Goal: Task Accomplishment & Management: Use online tool/utility

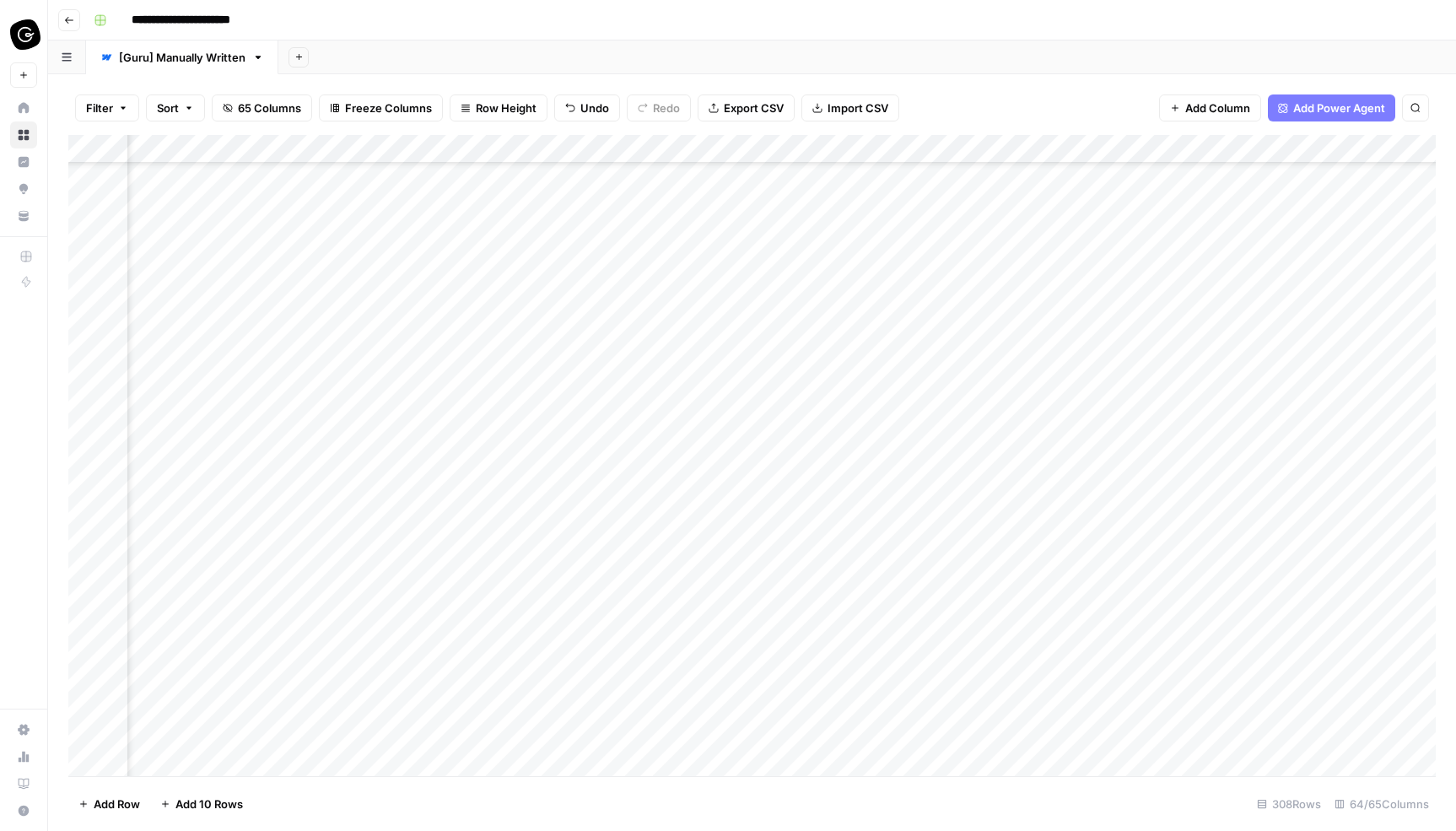
scroll to position [3773, 2772]
click at [859, 536] on div "Add Column" at bounding box center [751, 456] width 1367 height 642
click at [865, 534] on div "Add Column" at bounding box center [751, 456] width 1367 height 642
click at [865, 534] on body "**********" at bounding box center [728, 415] width 1456 height 831
click at [836, 534] on div at bounding box center [839, 536] width 140 height 26
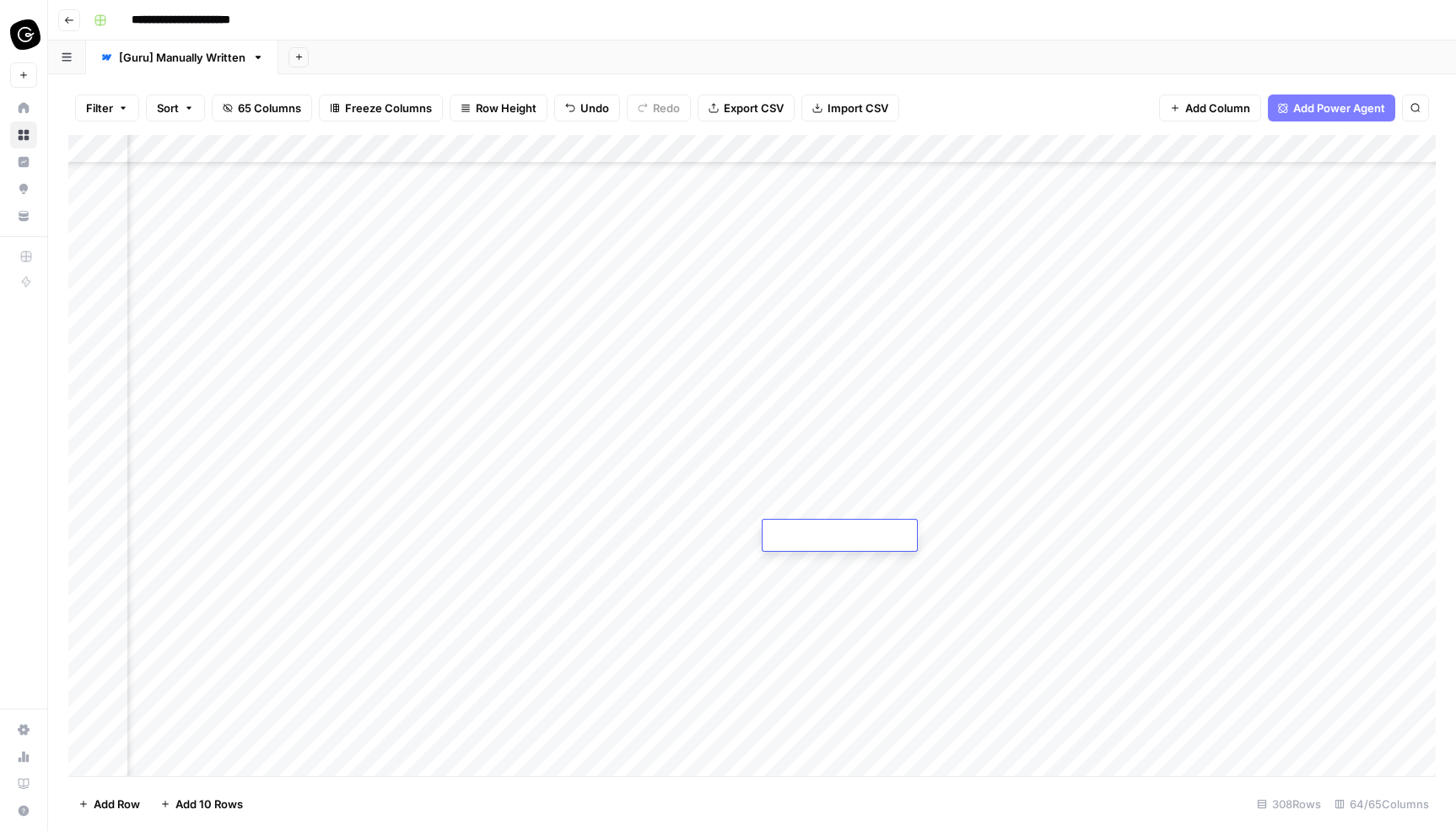
click at [697, 493] on div "Add Column" at bounding box center [751, 456] width 1367 height 642
type input "**********"
click at [824, 442] on div "Add Column" at bounding box center [751, 456] width 1367 height 642
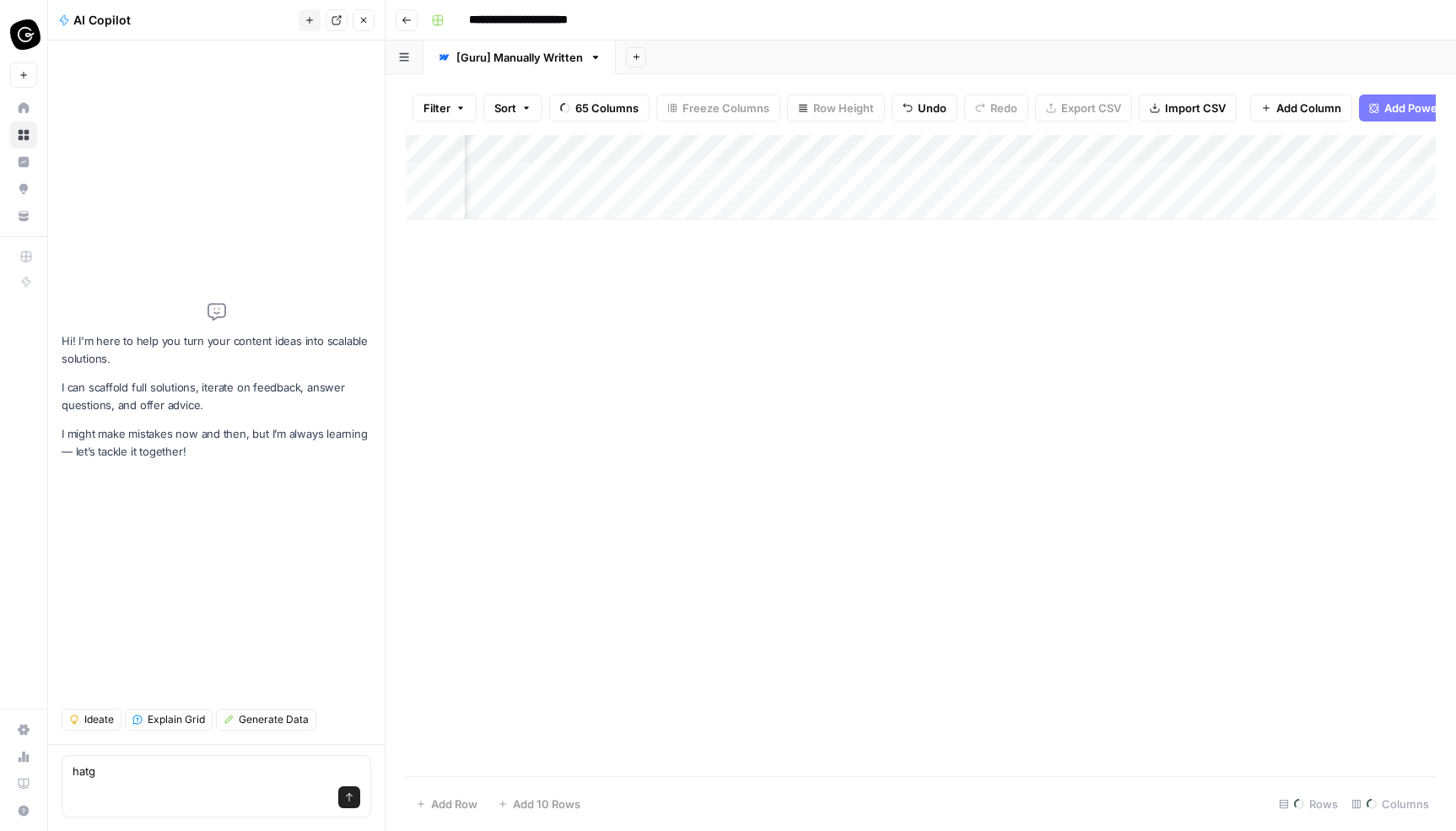
type textarea "hatgp"
click at [365, 16] on icon "button" at bounding box center [363, 19] width 10 height 10
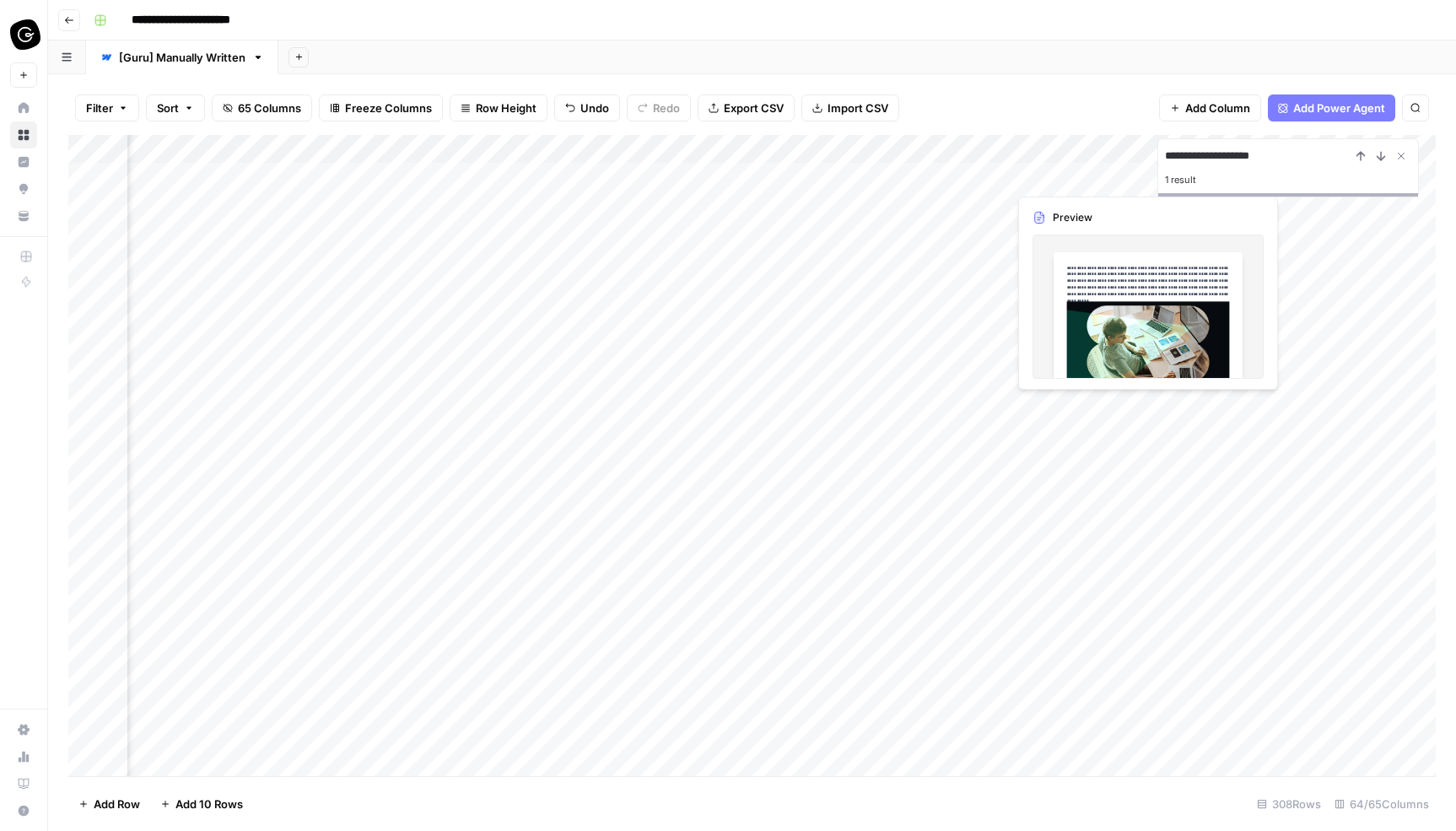
type input "**********"
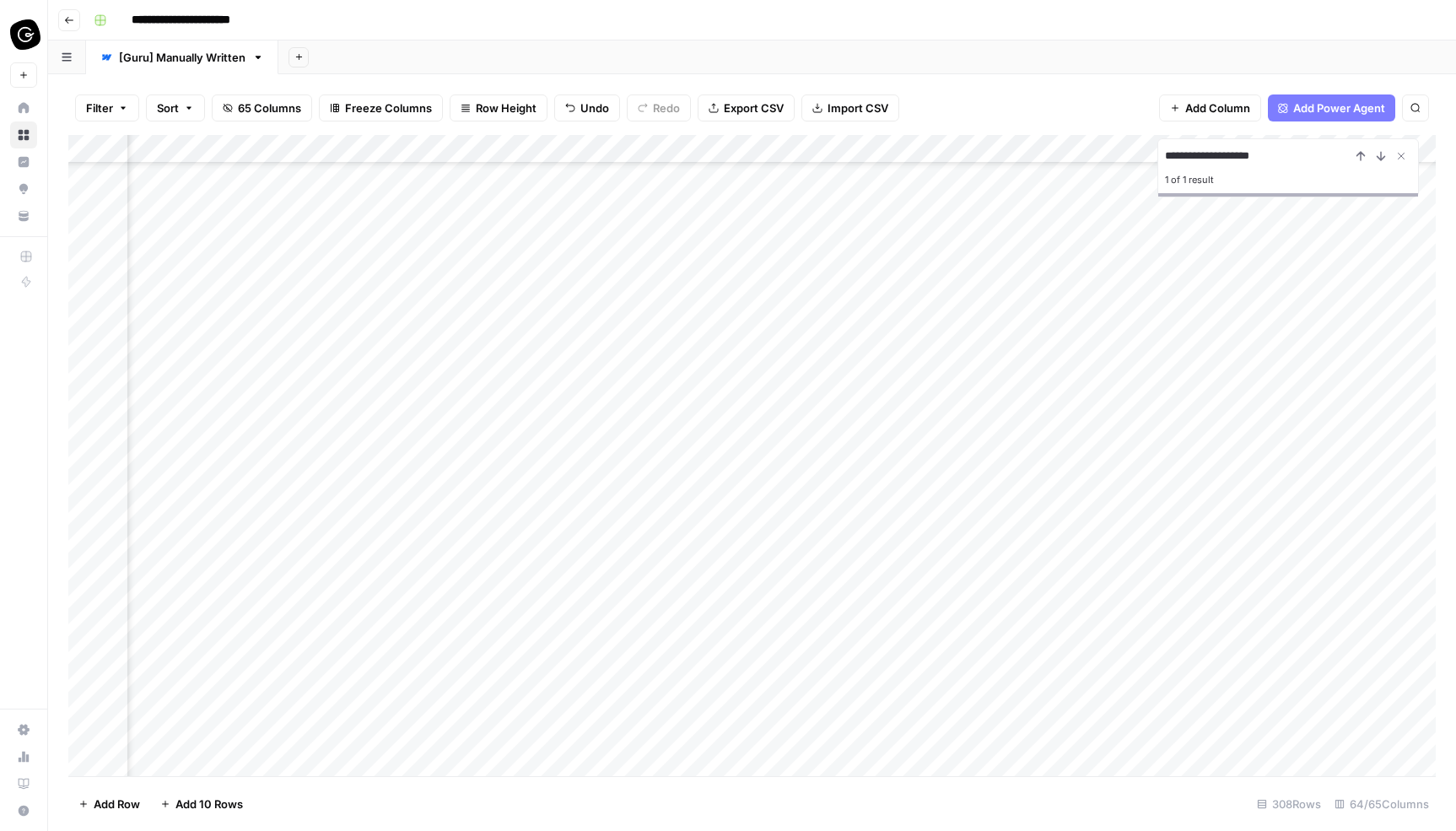
scroll to position [6031, 461]
click at [1123, 689] on div "Add Column" at bounding box center [751, 456] width 1367 height 642
type input "**********"
drag, startPoint x: 1298, startPoint y: 155, endPoint x: 1167, endPoint y: 155, distance: 131.0
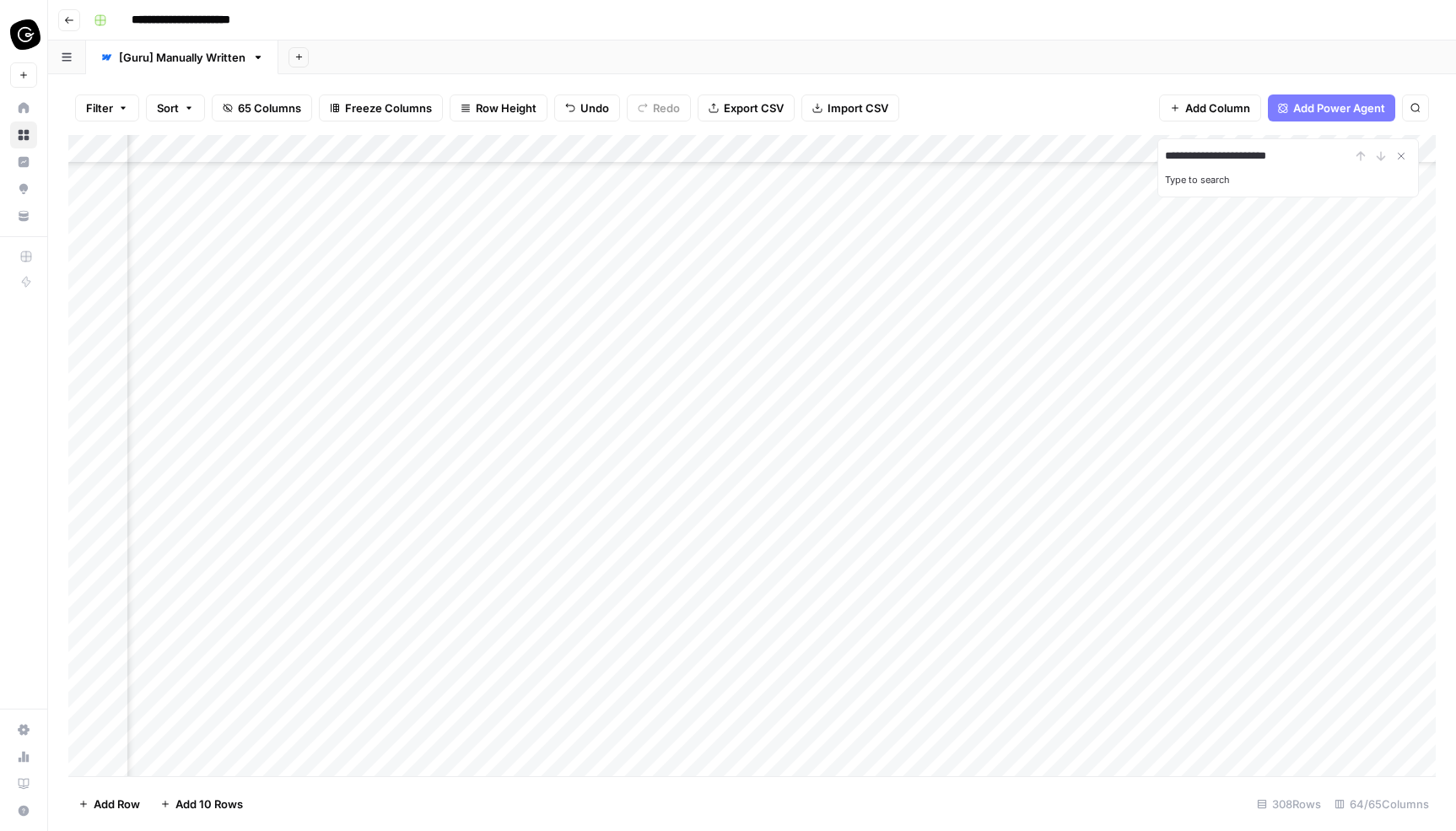
click at [1167, 155] on input "**********" at bounding box center [1258, 156] width 186 height 20
paste input "******"
type input "**********"
click at [1195, 181] on div "1 result" at bounding box center [1288, 180] width 246 height 20
click at [1377, 155] on icon "Next Result" at bounding box center [1380, 156] width 13 height 13
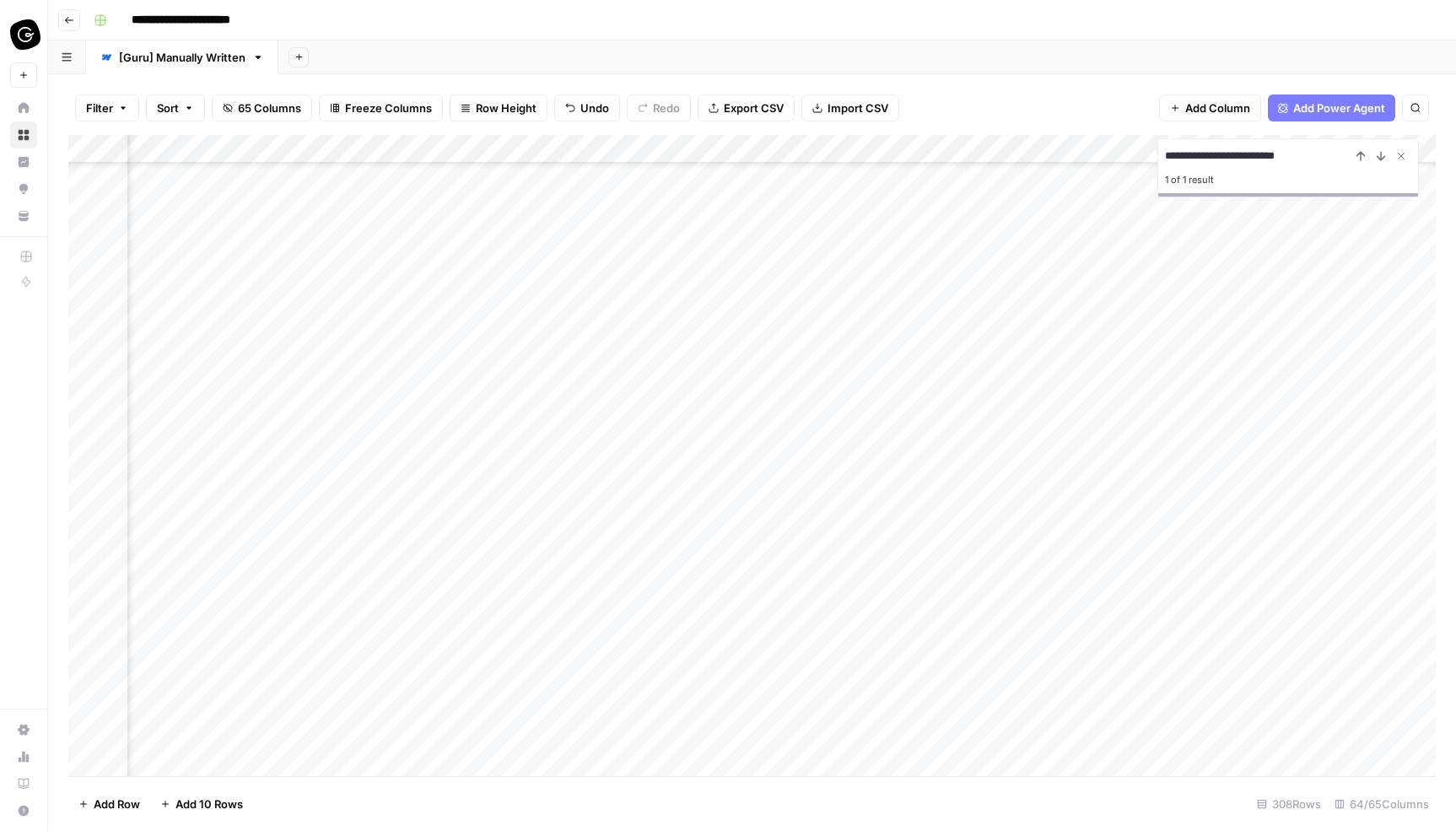
scroll to position [6333, 722]
click at [795, 667] on div "Add Column" at bounding box center [751, 456] width 1367 height 642
click at [1383, 157] on icon "Next Result" at bounding box center [1381, 157] width 8 height 9
click at [888, 444] on div "Add Column" at bounding box center [751, 456] width 1367 height 642
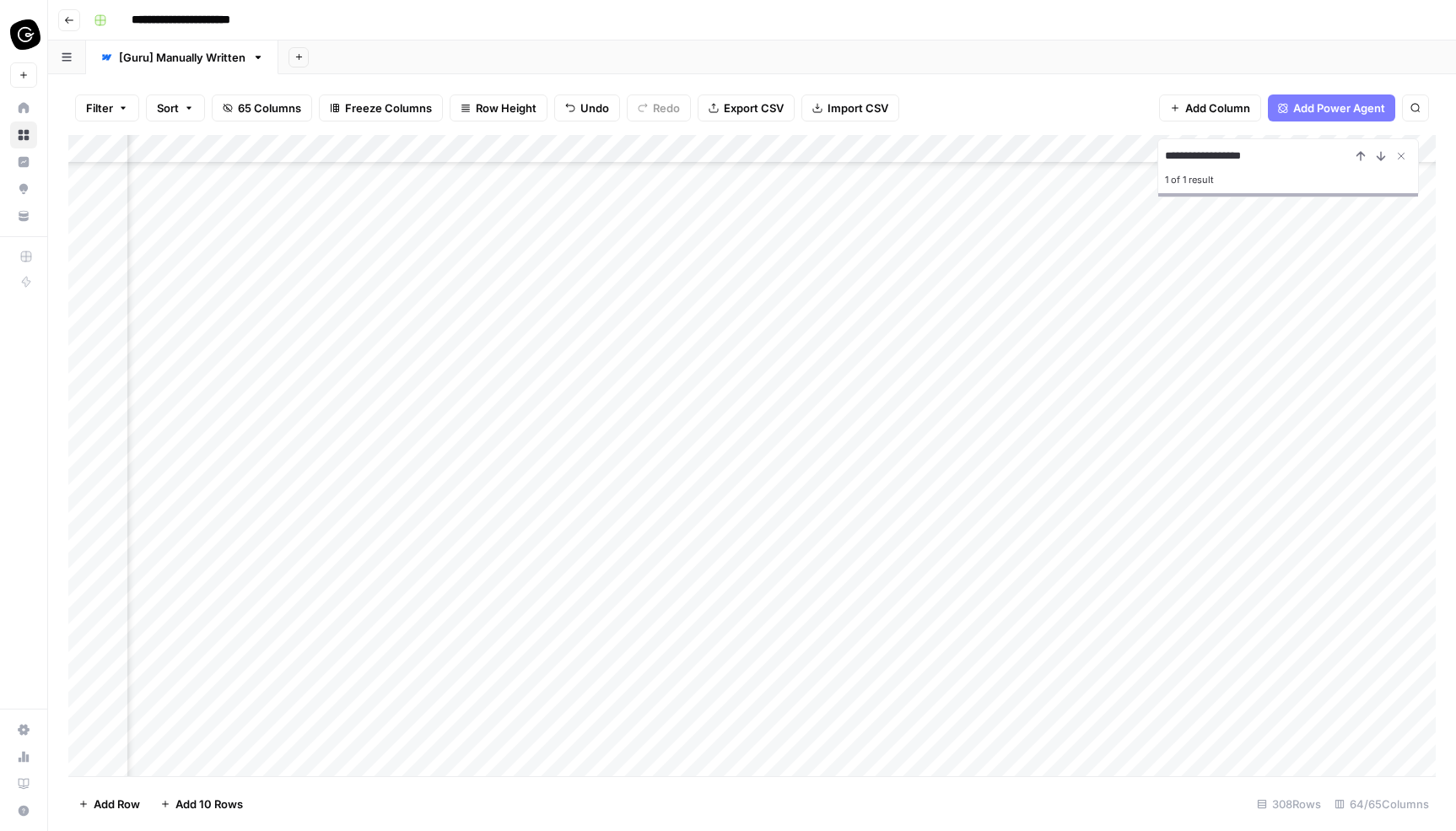
click at [1245, 160] on input "**********" at bounding box center [1258, 156] width 186 height 20
type input "**********"
click at [1107, 297] on div "Add Column" at bounding box center [751, 456] width 1367 height 642
type input "**********"
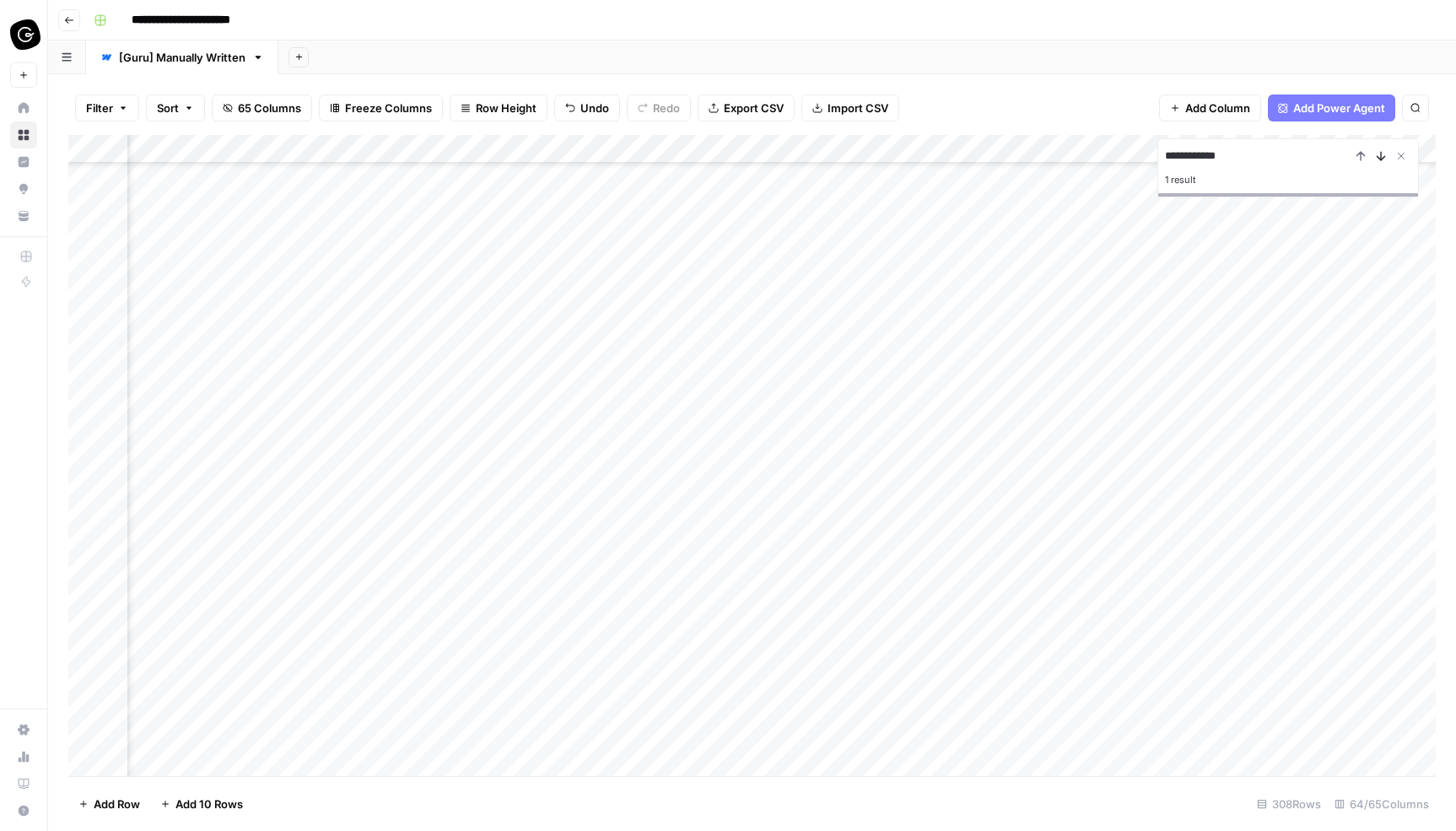
click at [1376, 157] on icon "Next Result" at bounding box center [1380, 156] width 13 height 13
type input "**********"
click at [1378, 155] on icon "Next Result" at bounding box center [1380, 156] width 13 height 13
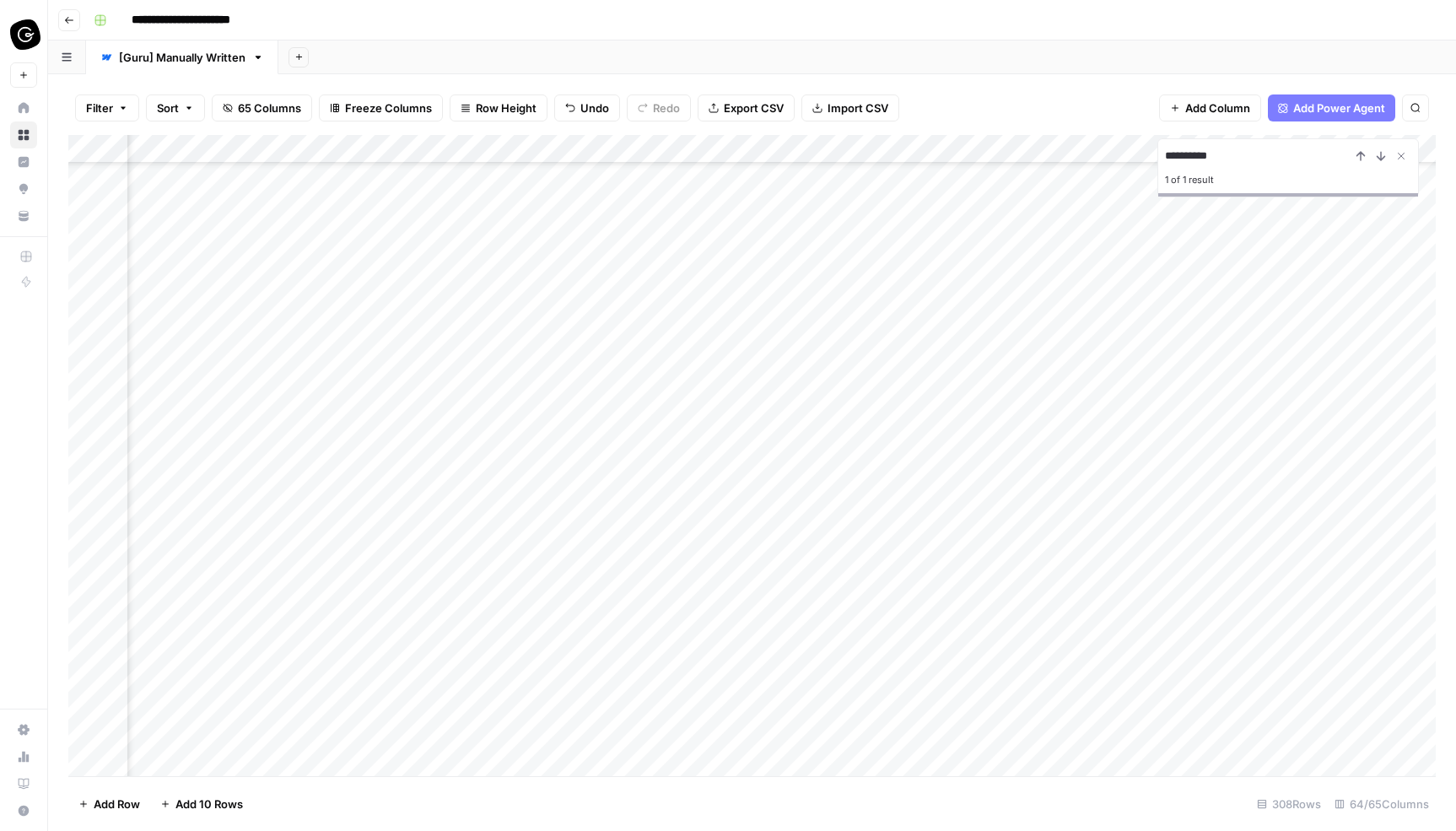
click at [876, 173] on div "Add Column" at bounding box center [751, 456] width 1367 height 642
type input "**********"
click at [1224, 186] on div "Type to search" at bounding box center [1288, 178] width 246 height 24
click at [1198, 165] on input "**********" at bounding box center [1258, 156] width 186 height 20
click at [1376, 154] on icon "Next Result" at bounding box center [1380, 156] width 13 height 13
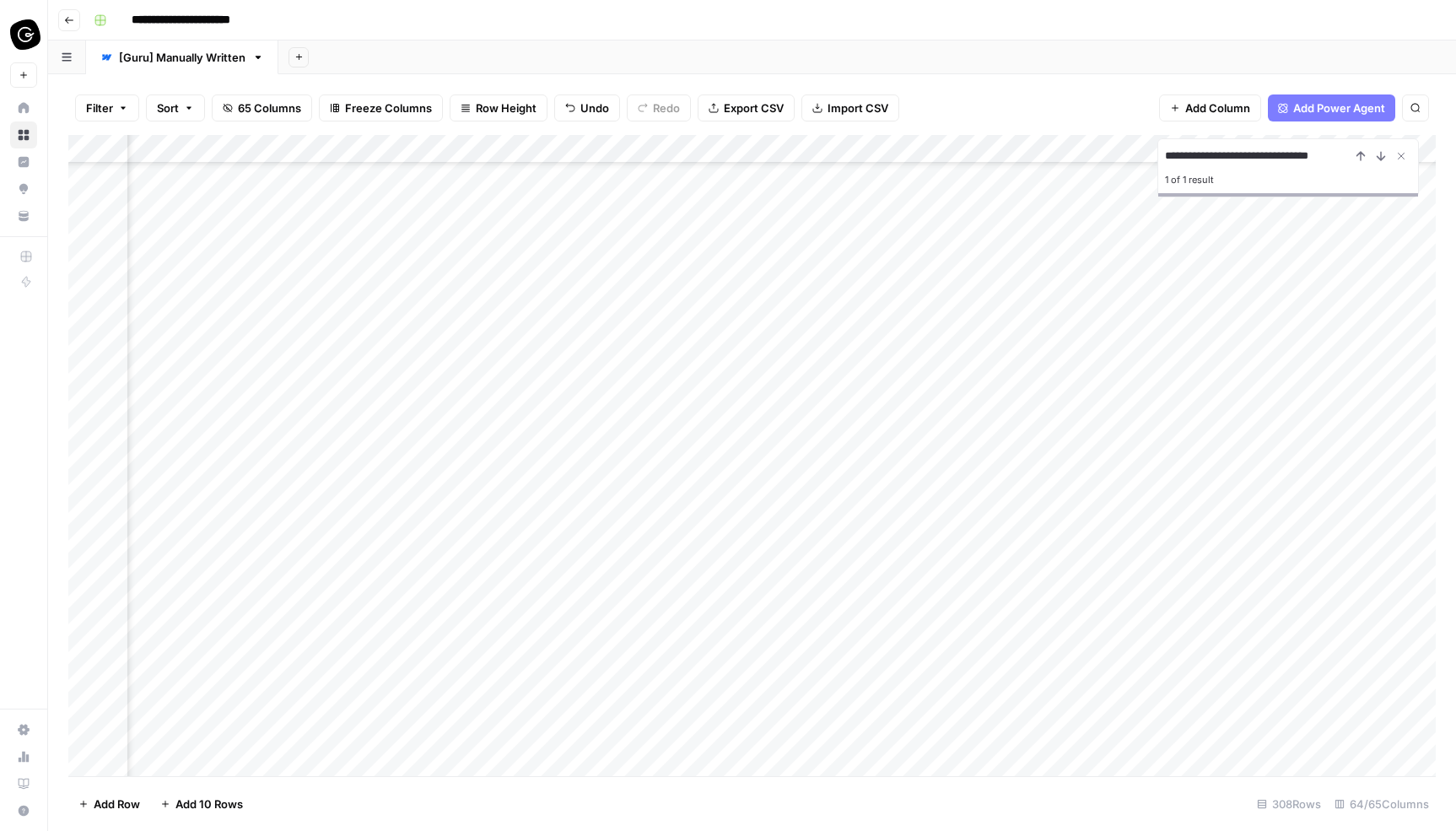
scroll to position [7906, 456]
click at [1059, 755] on div "Add Column" at bounding box center [751, 456] width 1367 height 642
click at [1256, 516] on div "Add Column" at bounding box center [751, 456] width 1367 height 642
click at [1255, 486] on div "Add Column" at bounding box center [751, 456] width 1367 height 642
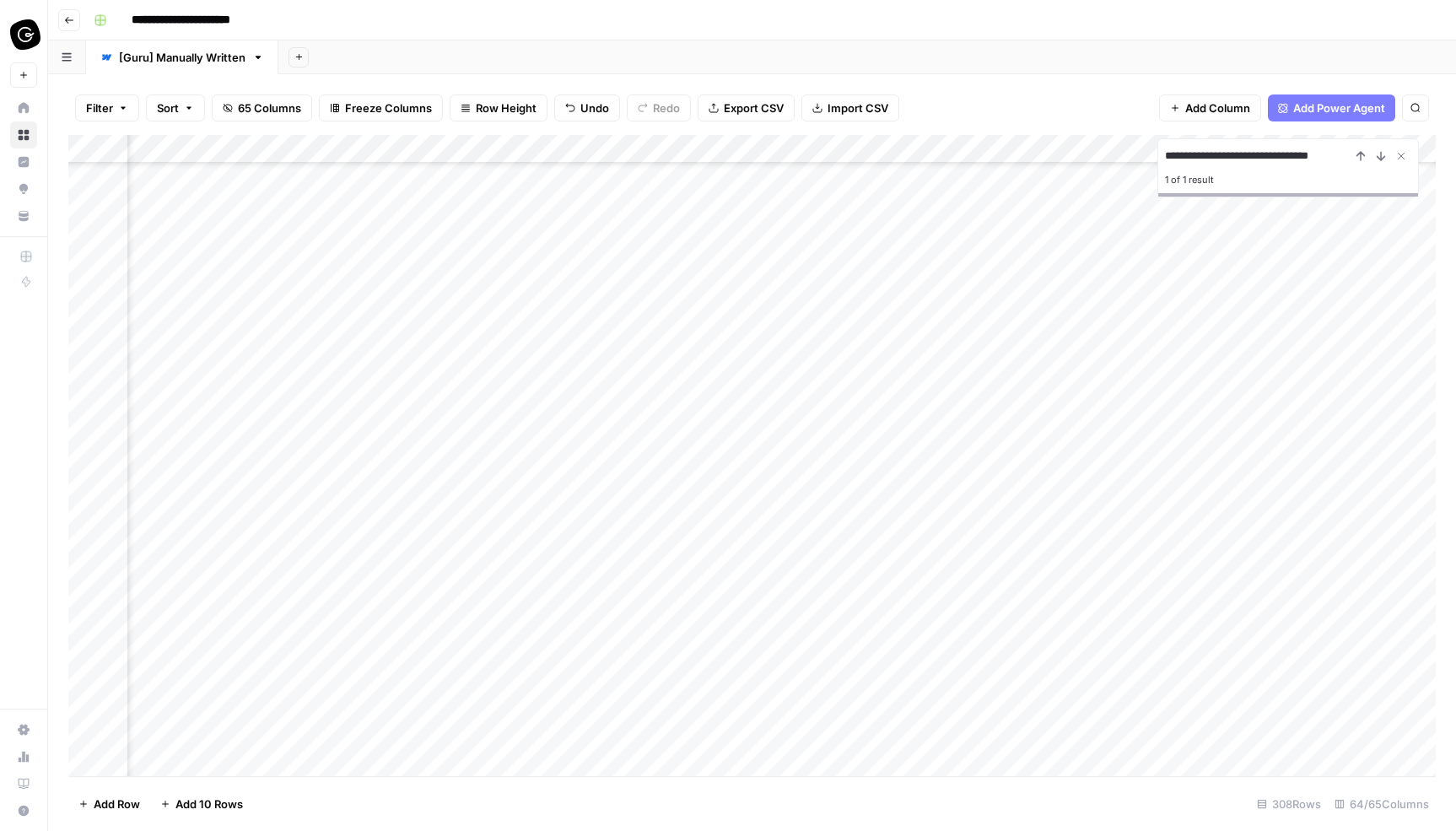
scroll to position [8195, 296]
click at [1233, 620] on div "Add Column" at bounding box center [751, 456] width 1367 height 642
click at [1054, 594] on div "Add Column" at bounding box center [751, 456] width 1367 height 642
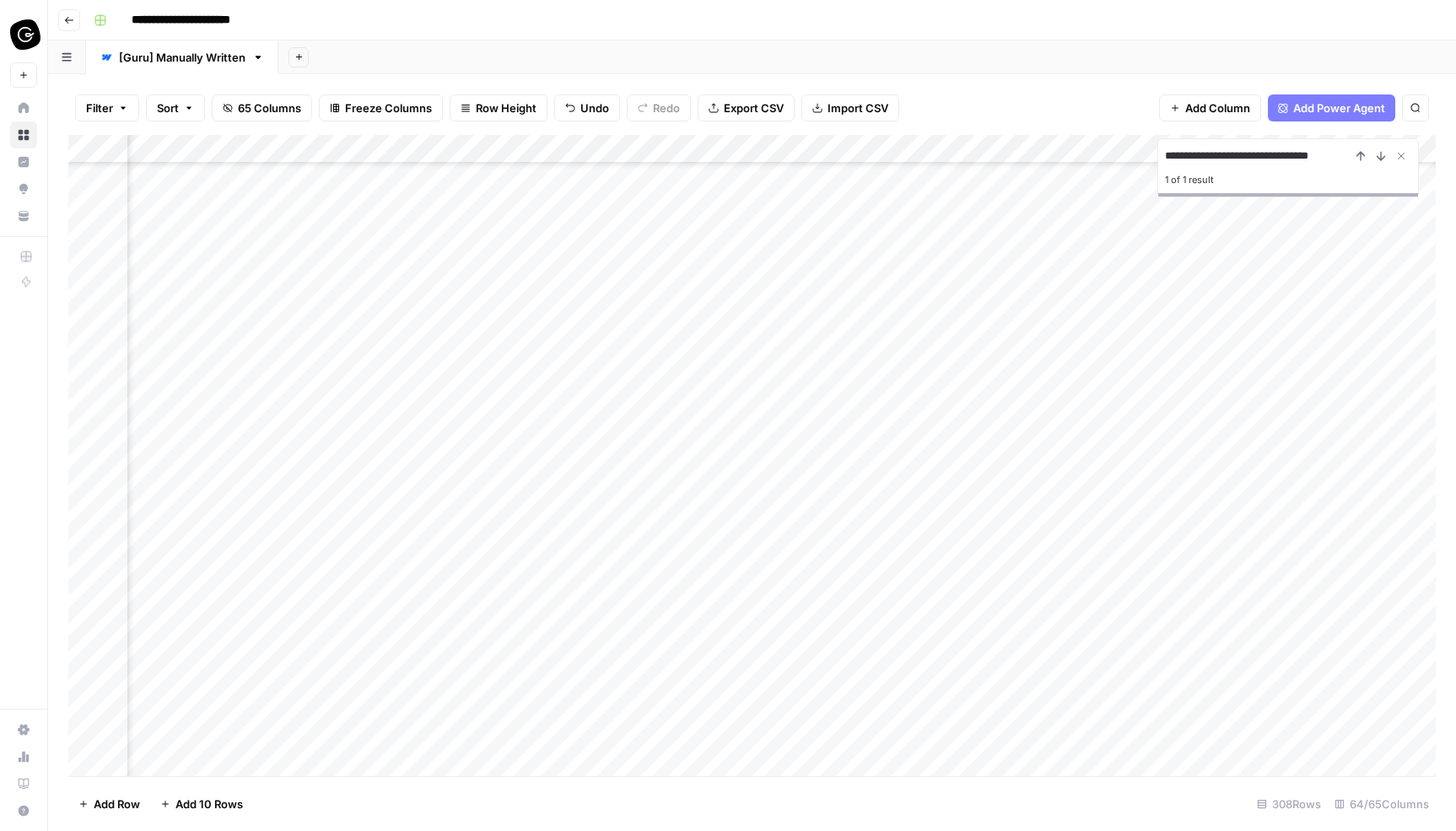
click at [1402, 578] on div "Add Column" at bounding box center [751, 456] width 1367 height 642
click at [1351, 557] on div "Add Column" at bounding box center [751, 456] width 1367 height 642
click at [1392, 573] on div "Add Column" at bounding box center [751, 456] width 1367 height 642
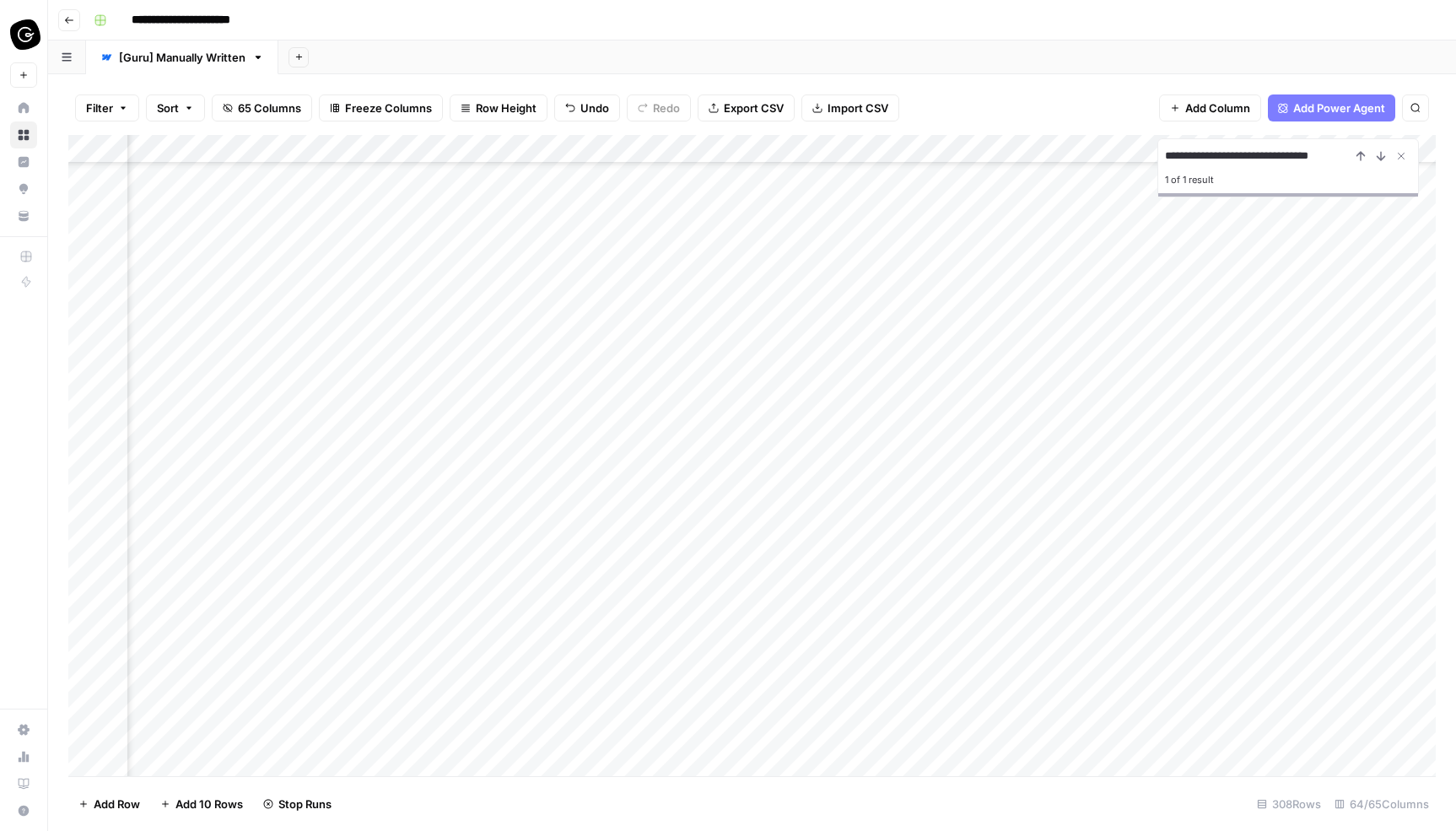
scroll to position [7720, 273]
click at [1314, 547] on div "Add Column" at bounding box center [751, 456] width 1367 height 642
click at [1335, 569] on div "Add Column" at bounding box center [751, 456] width 1367 height 642
click at [1345, 540] on div "Add Column" at bounding box center [751, 456] width 1367 height 642
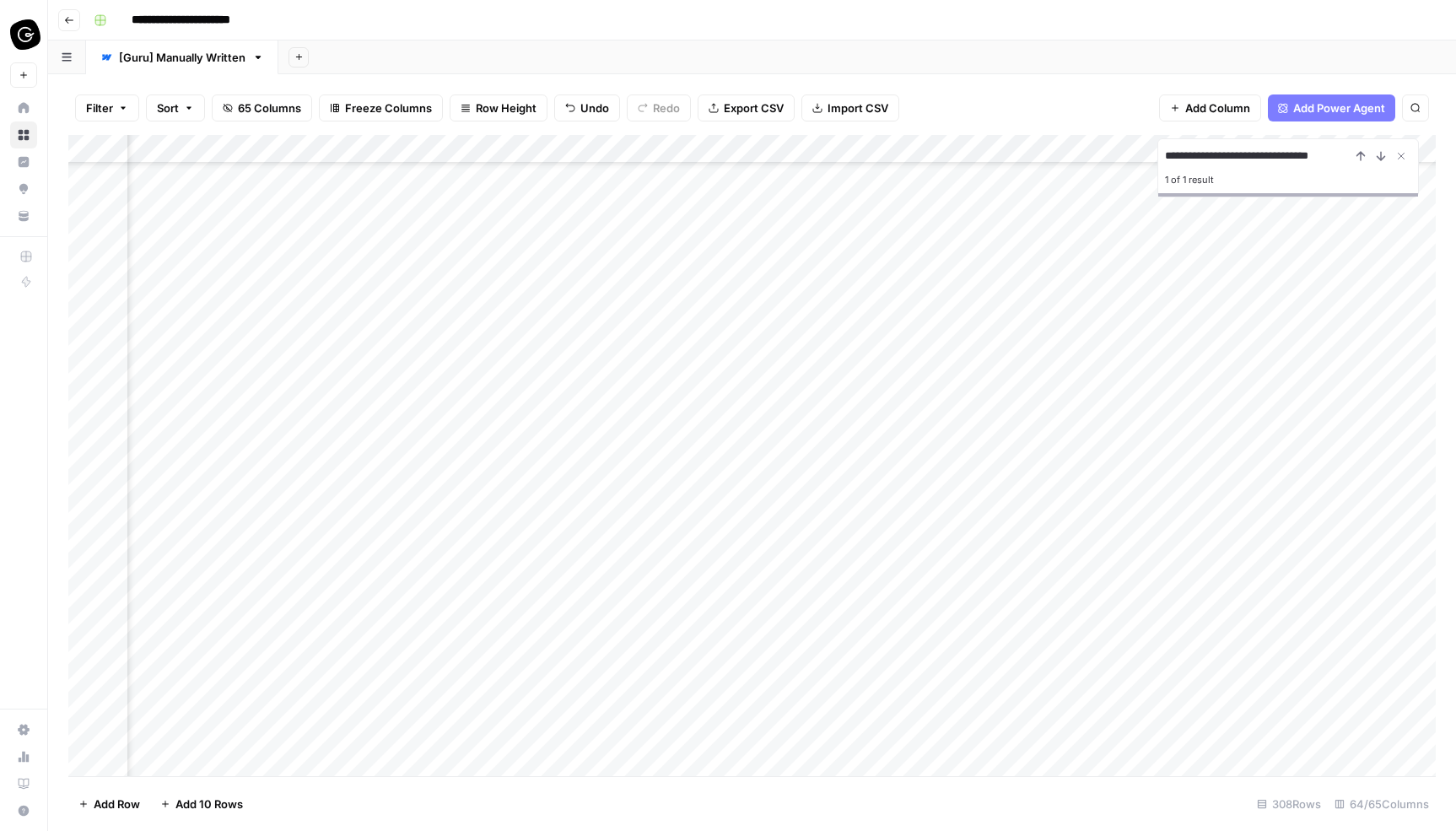
scroll to position [7538, 236]
click at [1349, 496] on div "Add Column" at bounding box center [751, 456] width 1367 height 642
click at [1348, 521] on div "Add Column" at bounding box center [751, 456] width 1367 height 642
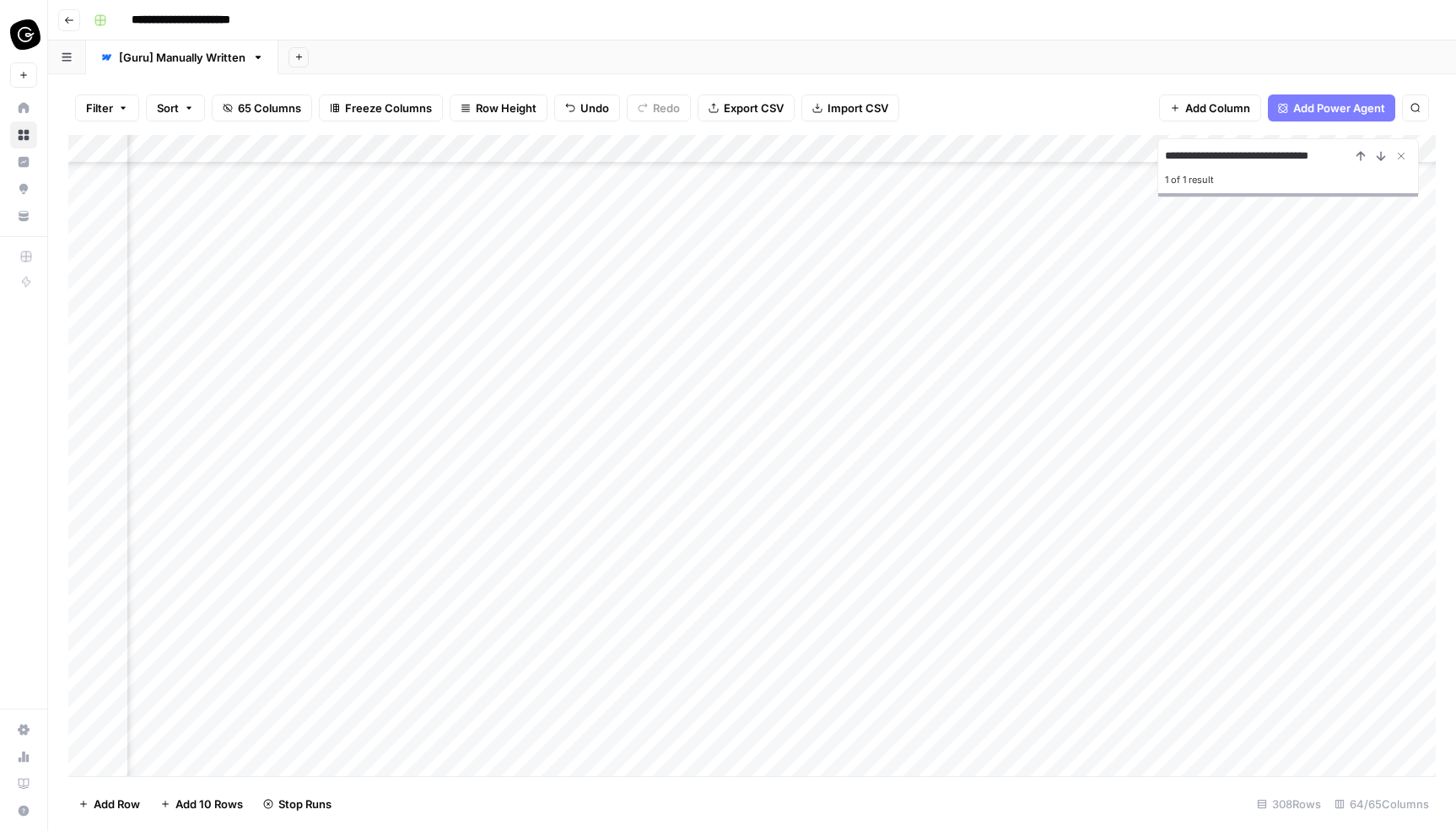
click at [1346, 528] on div "Add Column" at bounding box center [751, 456] width 1367 height 642
click at [1348, 514] on div "Add Column" at bounding box center [751, 456] width 1367 height 642
click at [1349, 541] on div "Add Column" at bounding box center [751, 456] width 1367 height 642
click at [1348, 569] on div "Add Column" at bounding box center [751, 456] width 1367 height 642
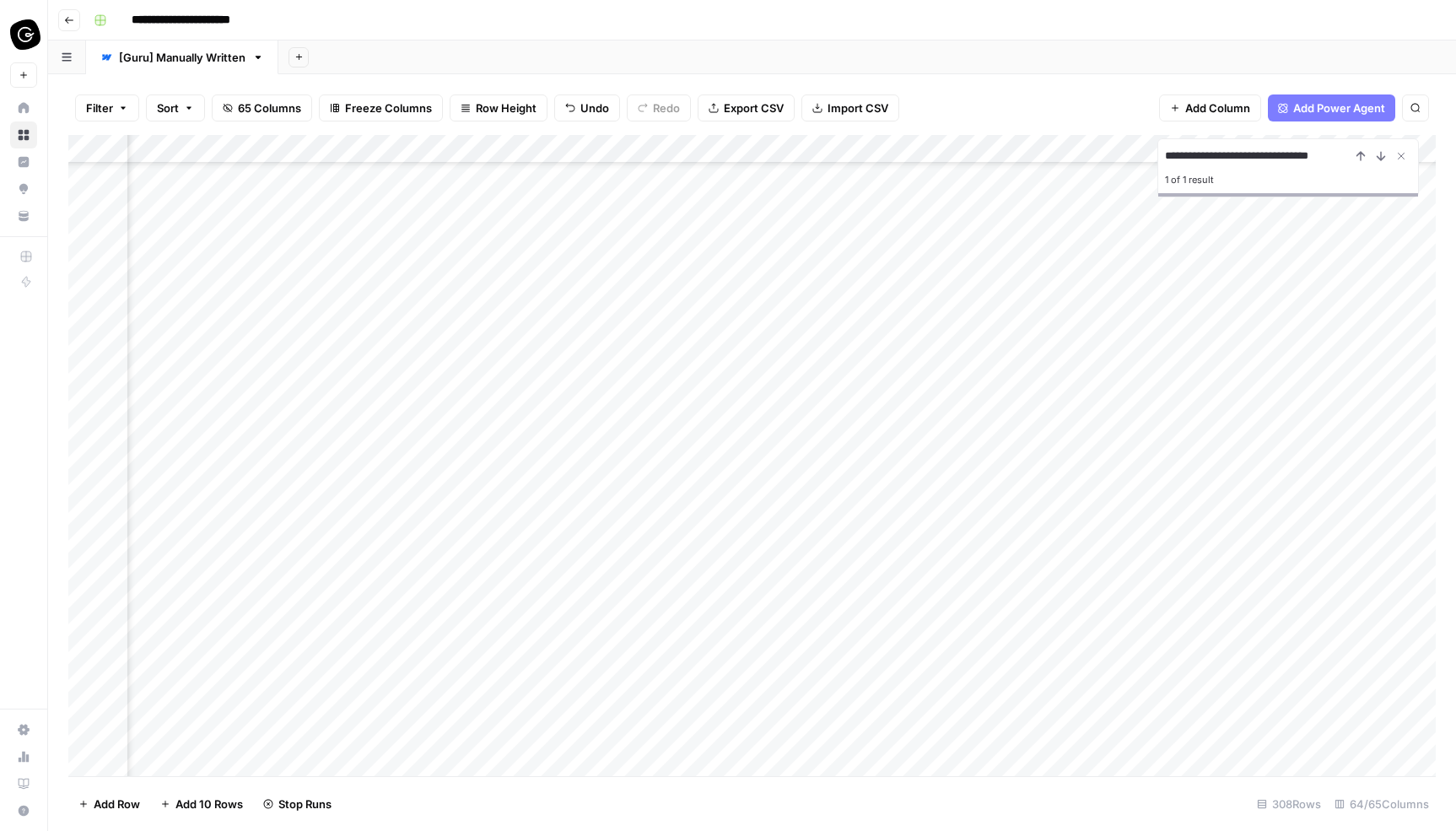
scroll to position [7081, 236]
click at [1348, 524] on div "Add Column" at bounding box center [751, 456] width 1367 height 642
click at [1349, 530] on div "Add Column" at bounding box center [751, 456] width 1367 height 642
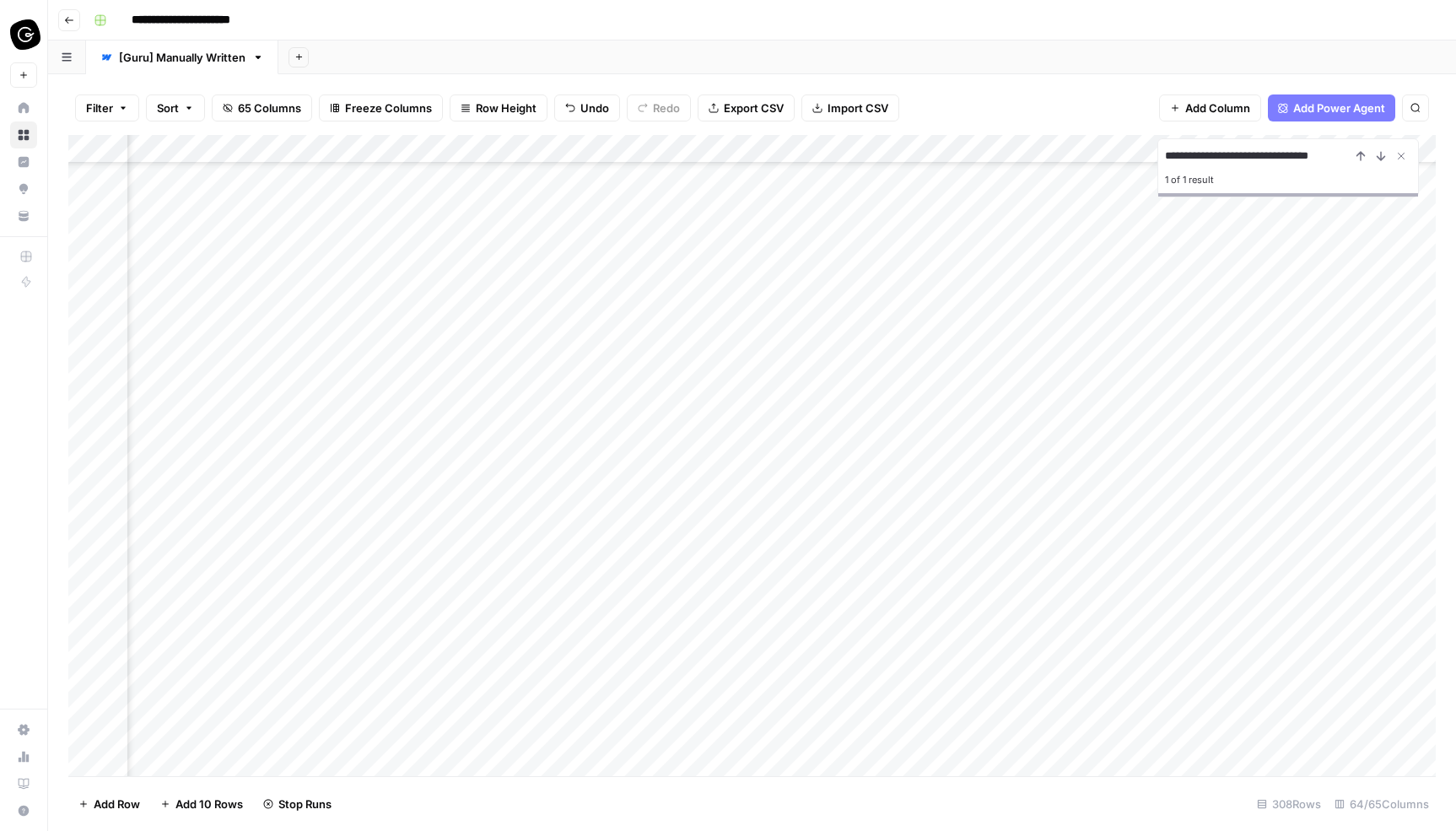
click at [1349, 540] on div "Add Column" at bounding box center [751, 456] width 1367 height 642
click at [1349, 509] on div "Add Column" at bounding box center [751, 456] width 1367 height 642
click at [1348, 483] on div "Add Column" at bounding box center [751, 456] width 1367 height 642
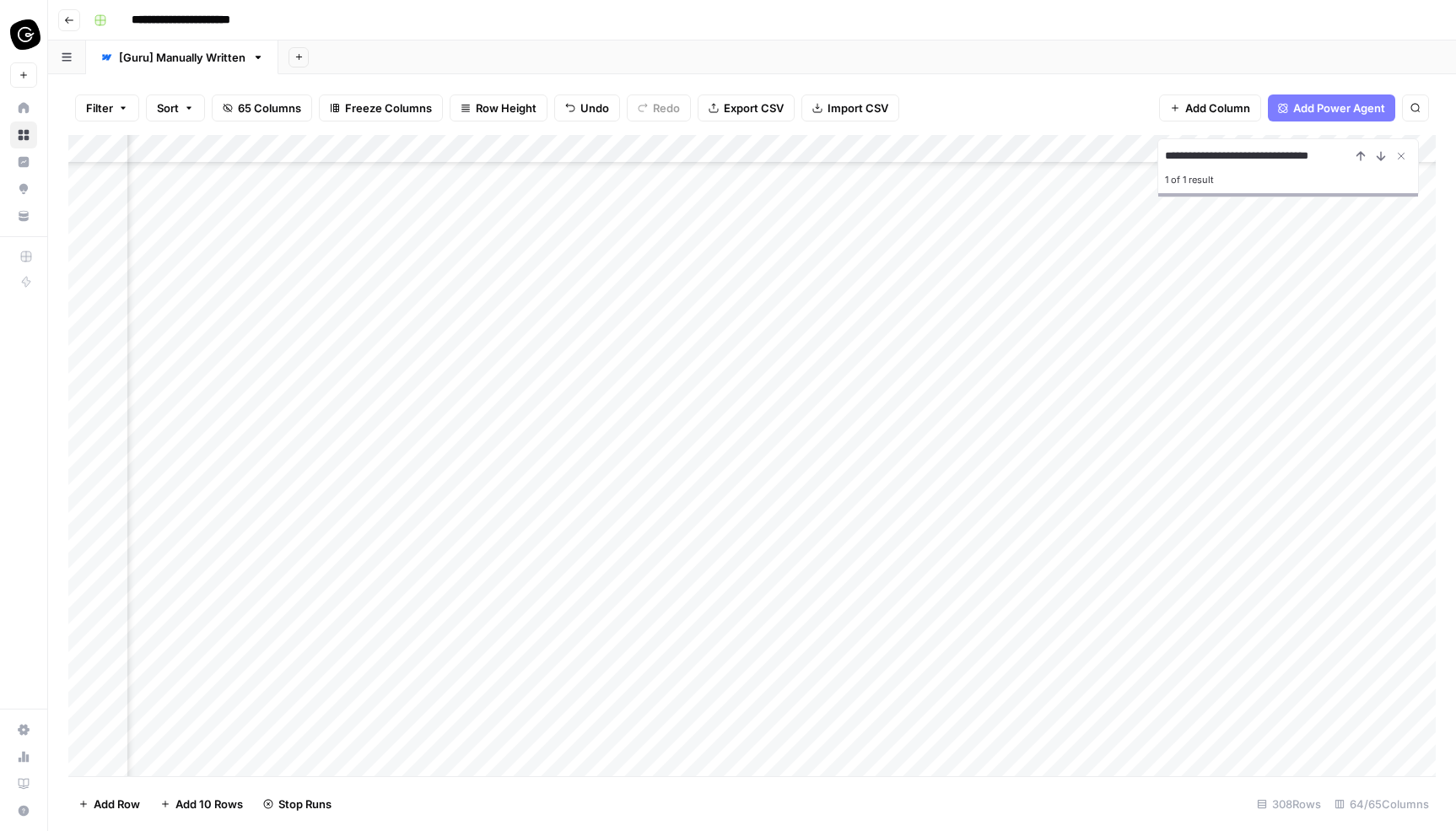
scroll to position [6730, 236]
click at [1350, 499] on div "Add Column" at bounding box center [751, 456] width 1367 height 642
click at [1347, 534] on div "Add Column" at bounding box center [751, 456] width 1367 height 642
click at [1348, 506] on div "Add Column" at bounding box center [751, 456] width 1367 height 642
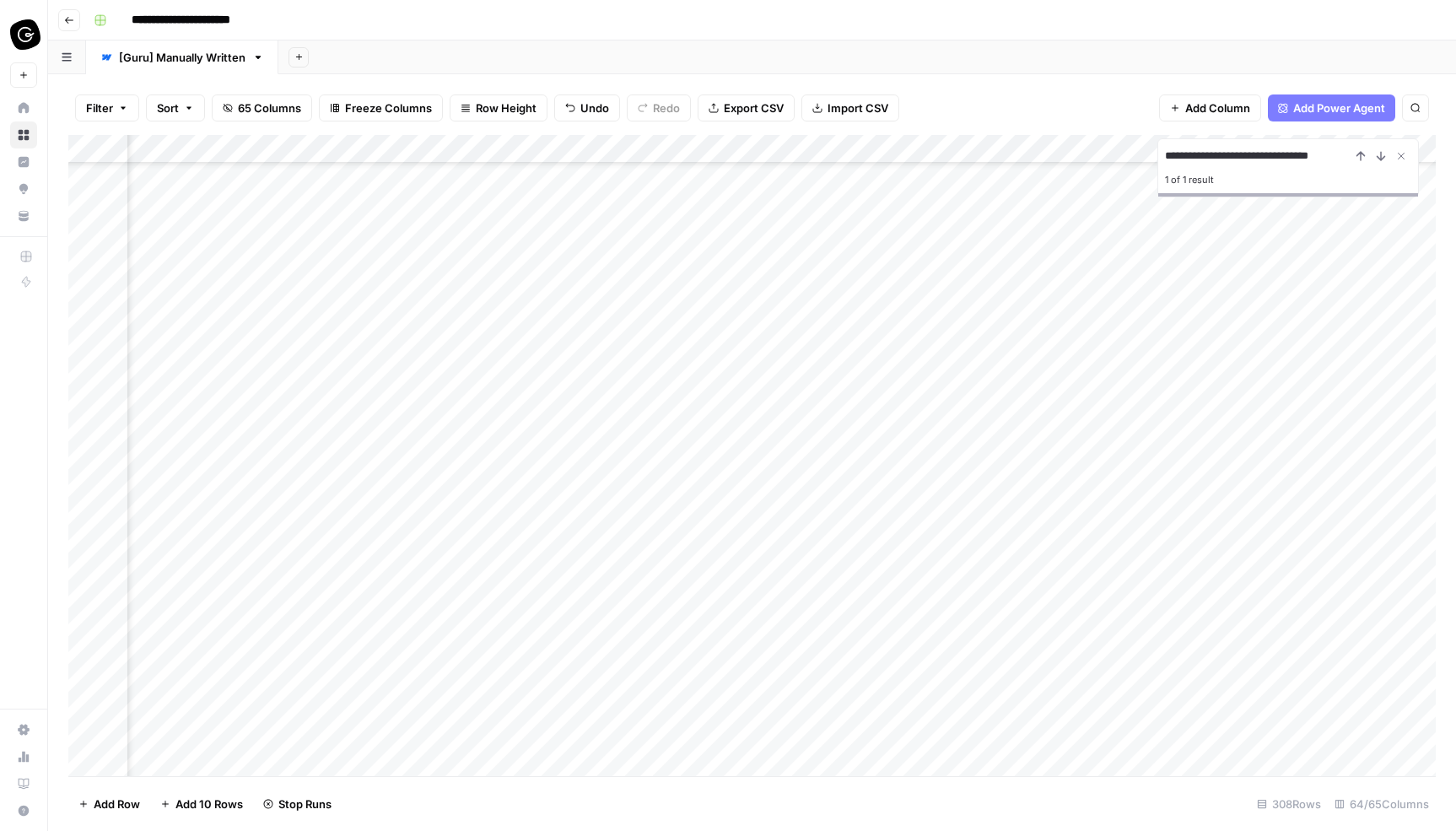
scroll to position [6537, 236]
click at [1348, 552] on div "Add Column" at bounding box center [751, 456] width 1367 height 642
click at [1349, 518] on div "Add Column" at bounding box center [751, 456] width 1367 height 642
click at [1353, 466] on div "Add Column" at bounding box center [751, 456] width 1367 height 642
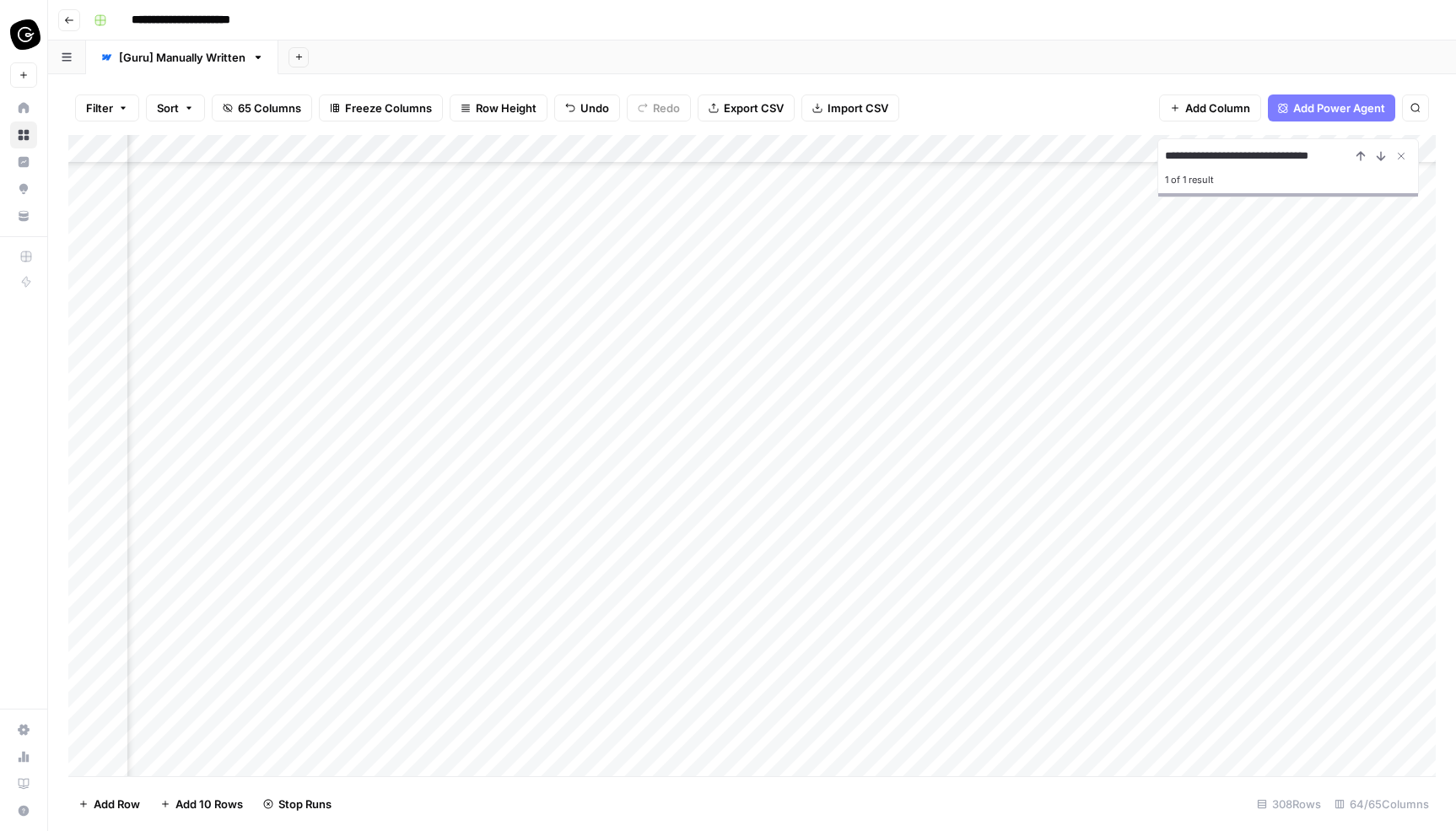
scroll to position [6123, 236]
click at [1353, 534] on div "Add Column" at bounding box center [751, 456] width 1367 height 642
click at [1349, 544] on div "Add Column" at bounding box center [751, 456] width 1367 height 642
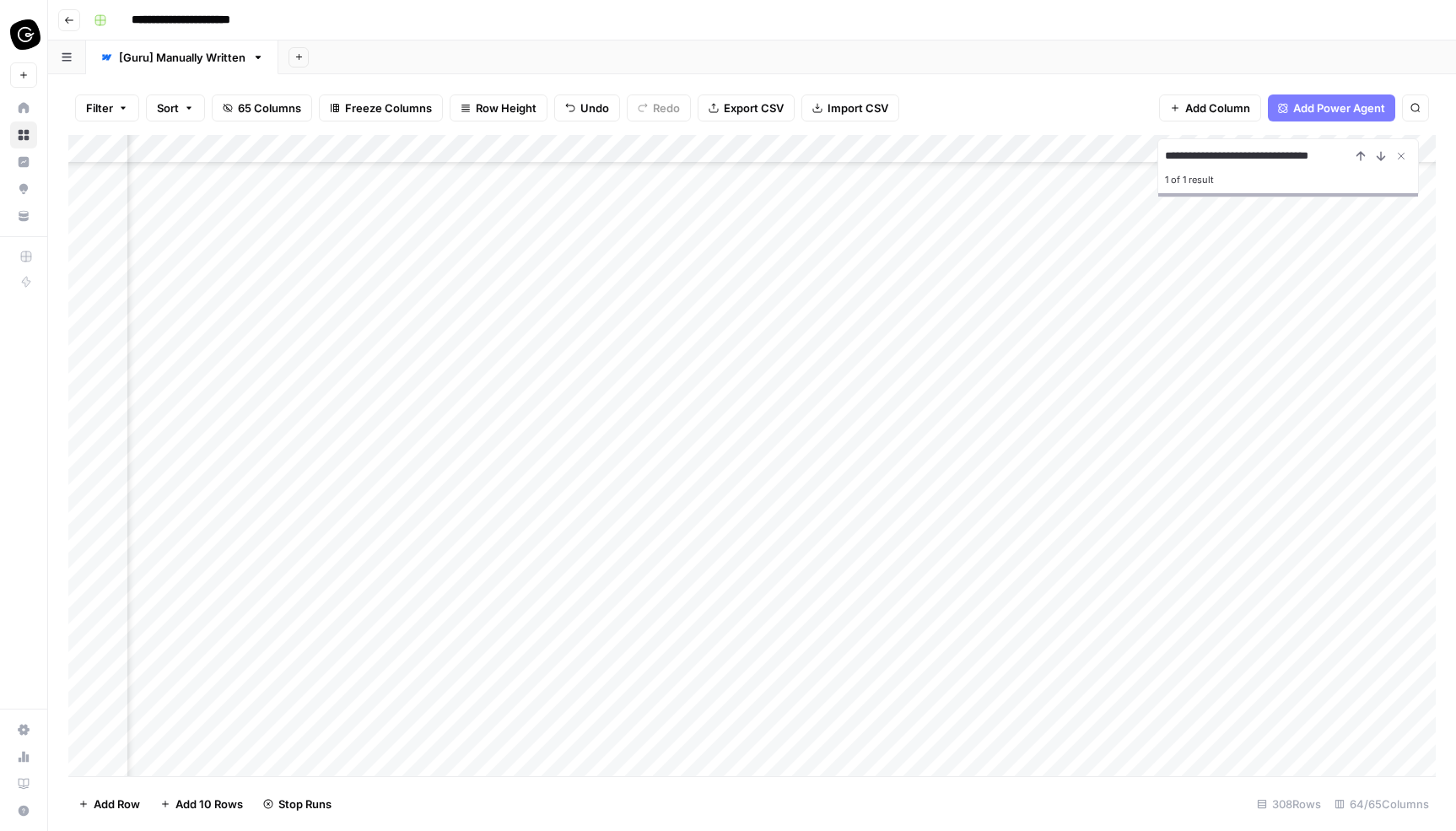
click at [1349, 611] on div "Add Column" at bounding box center [751, 456] width 1367 height 642
click at [1348, 540] on div "Add Column" at bounding box center [751, 456] width 1367 height 642
click at [1349, 569] on div "Add Column" at bounding box center [751, 456] width 1367 height 642
click at [1352, 601] on div "Add Column" at bounding box center [751, 456] width 1367 height 642
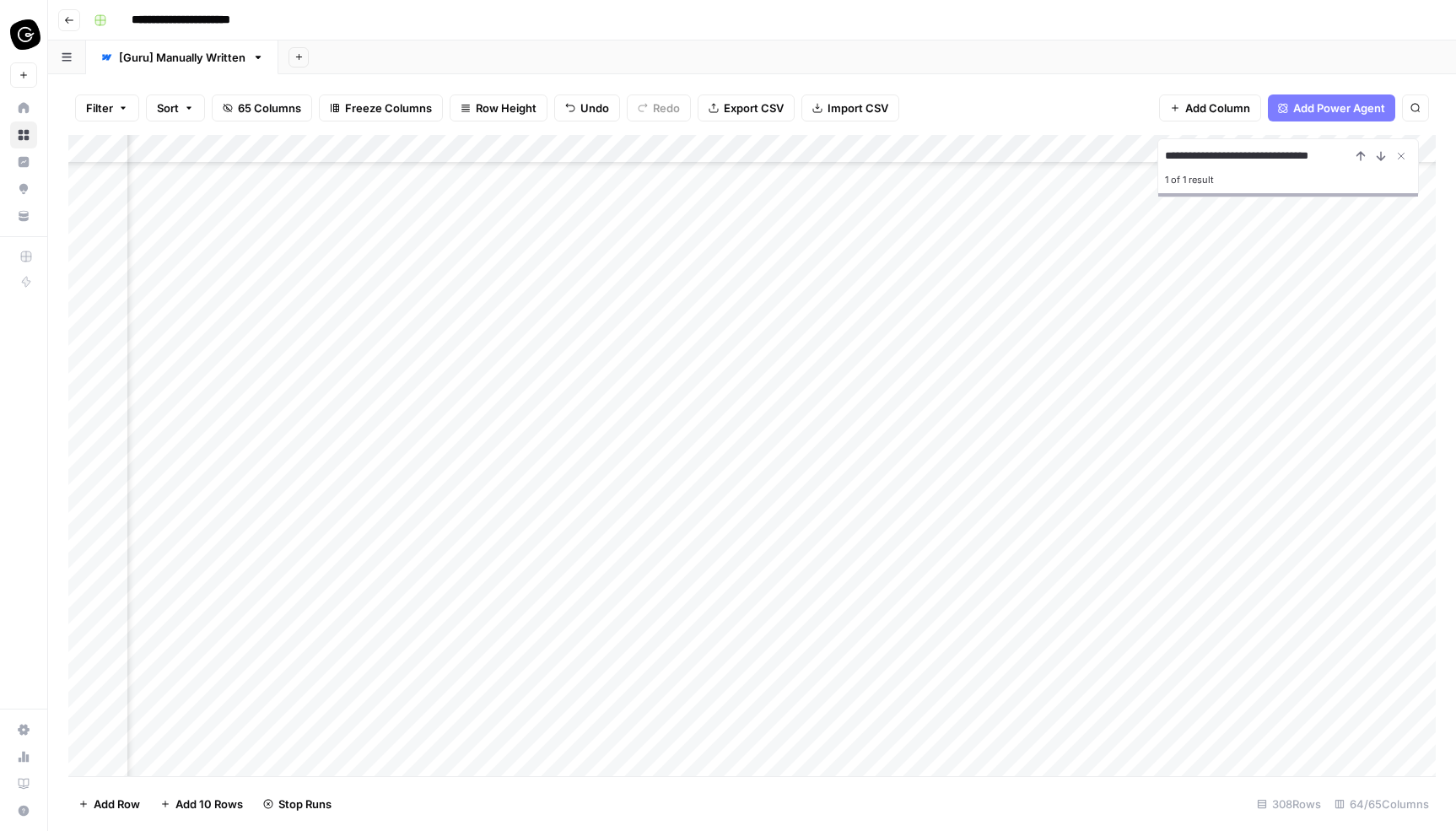
scroll to position [5251, 236]
click at [1349, 631] on div "Add Column" at bounding box center [751, 456] width 1367 height 642
click at [1350, 667] on div "Add Column" at bounding box center [751, 456] width 1367 height 642
click at [1350, 641] on div "Add Column" at bounding box center [751, 456] width 1367 height 642
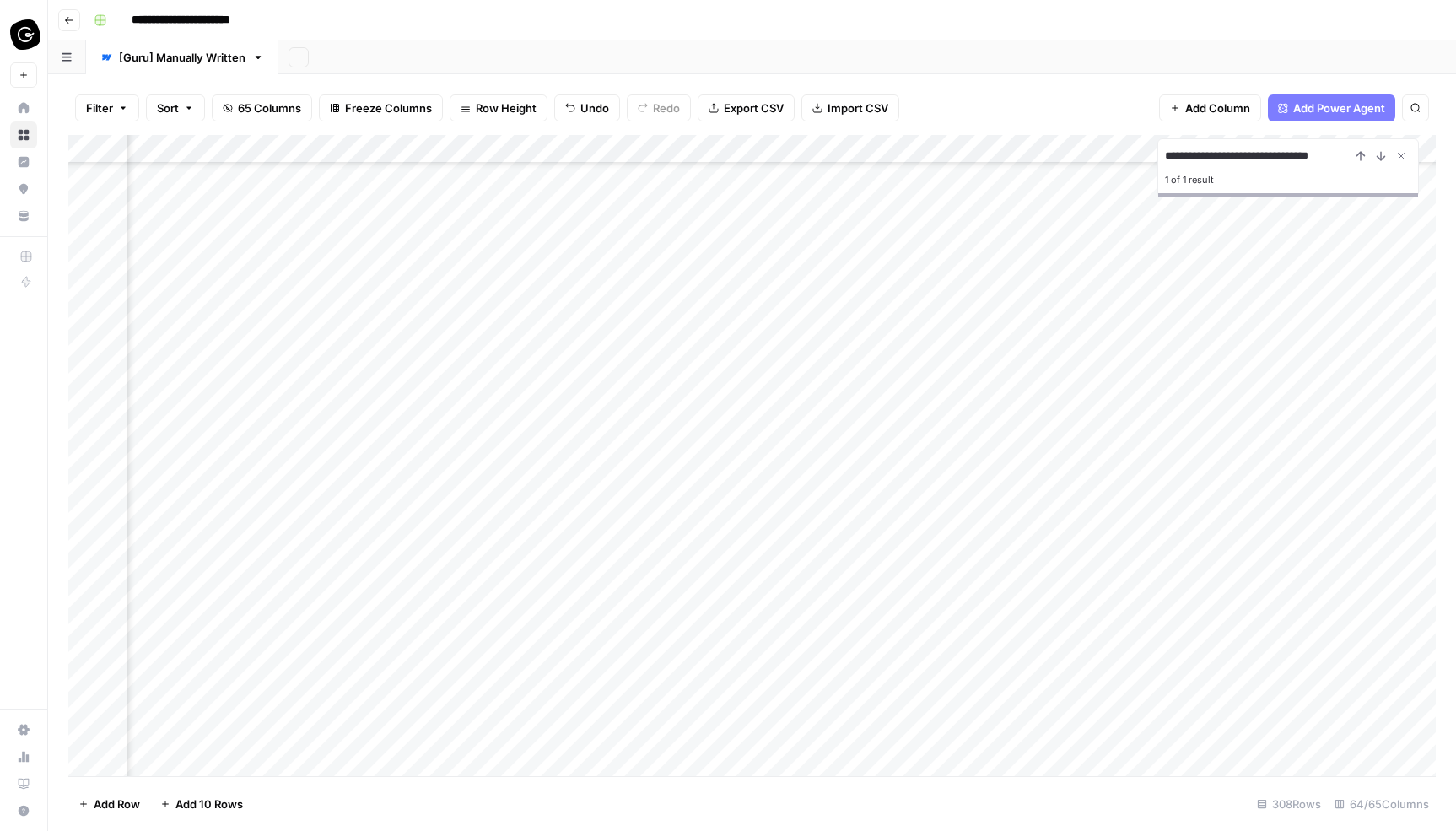
scroll to position [4026, 237]
click at [1348, 566] on div "Add Column" at bounding box center [751, 456] width 1367 height 642
click at [1348, 535] on div "Add Column" at bounding box center [751, 456] width 1367 height 642
click at [1347, 509] on div "Add Column" at bounding box center [751, 456] width 1367 height 642
click at [1348, 482] on div "Add Column" at bounding box center [751, 456] width 1367 height 642
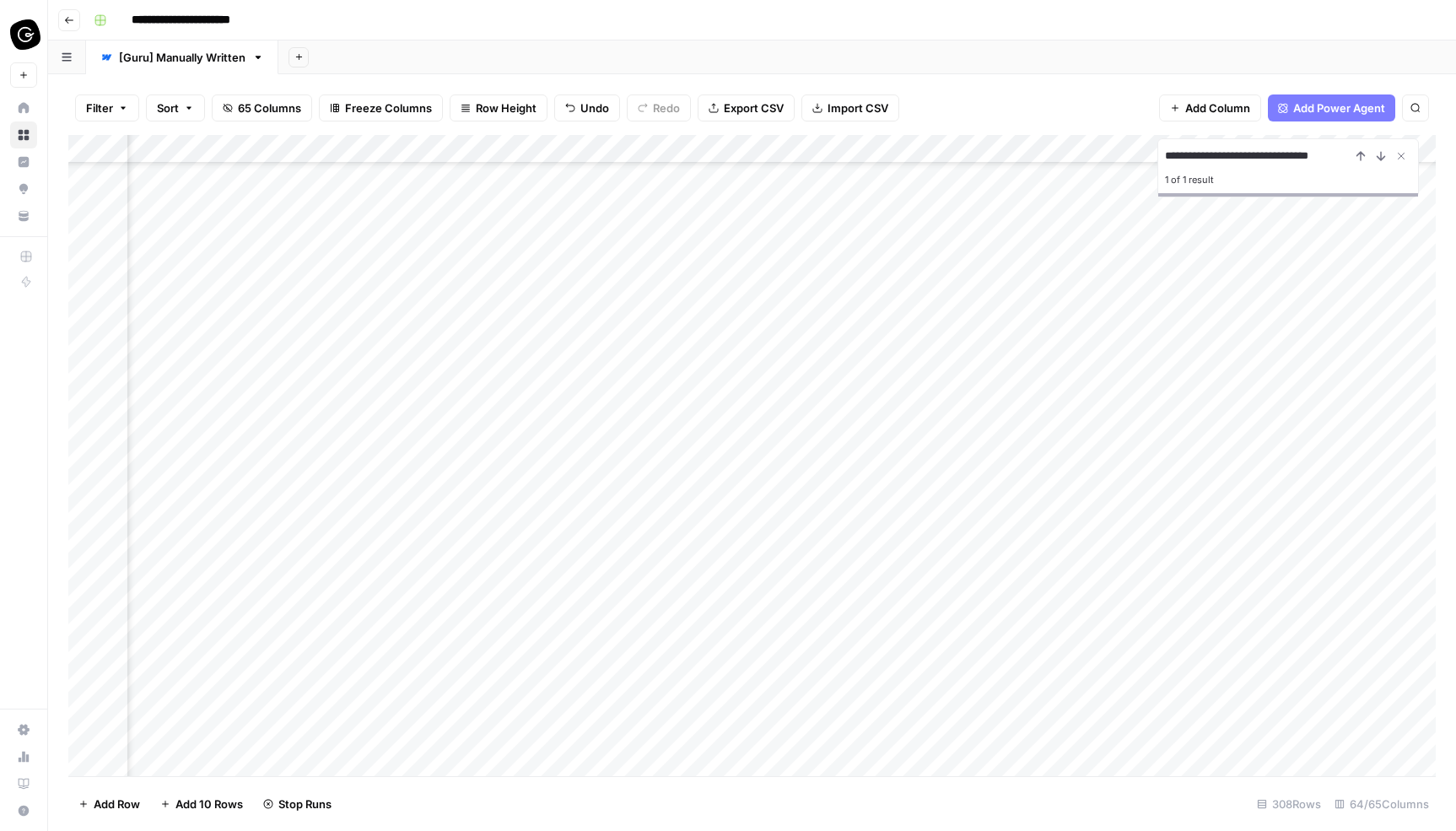
scroll to position [3982, 237]
click at [1348, 495] on div "Add Column" at bounding box center [751, 456] width 1367 height 642
click at [1351, 536] on div "Add Column" at bounding box center [751, 456] width 1367 height 642
click at [1348, 566] on div "Add Column" at bounding box center [751, 456] width 1367 height 642
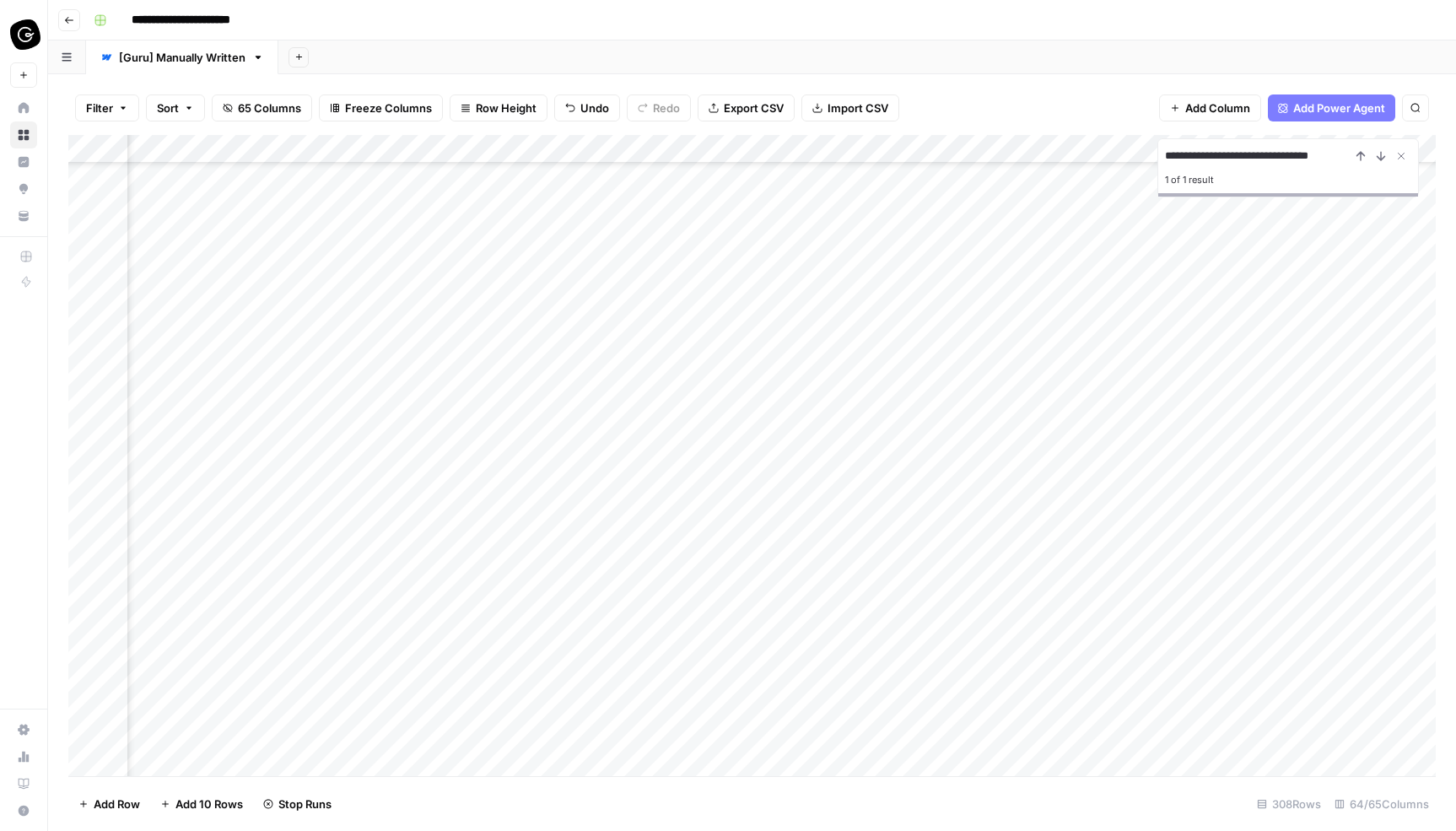
scroll to position [3616, 237]
click at [1345, 487] on div "Add Column" at bounding box center [751, 456] width 1367 height 642
click at [1348, 438] on div "Add Column" at bounding box center [751, 456] width 1367 height 642
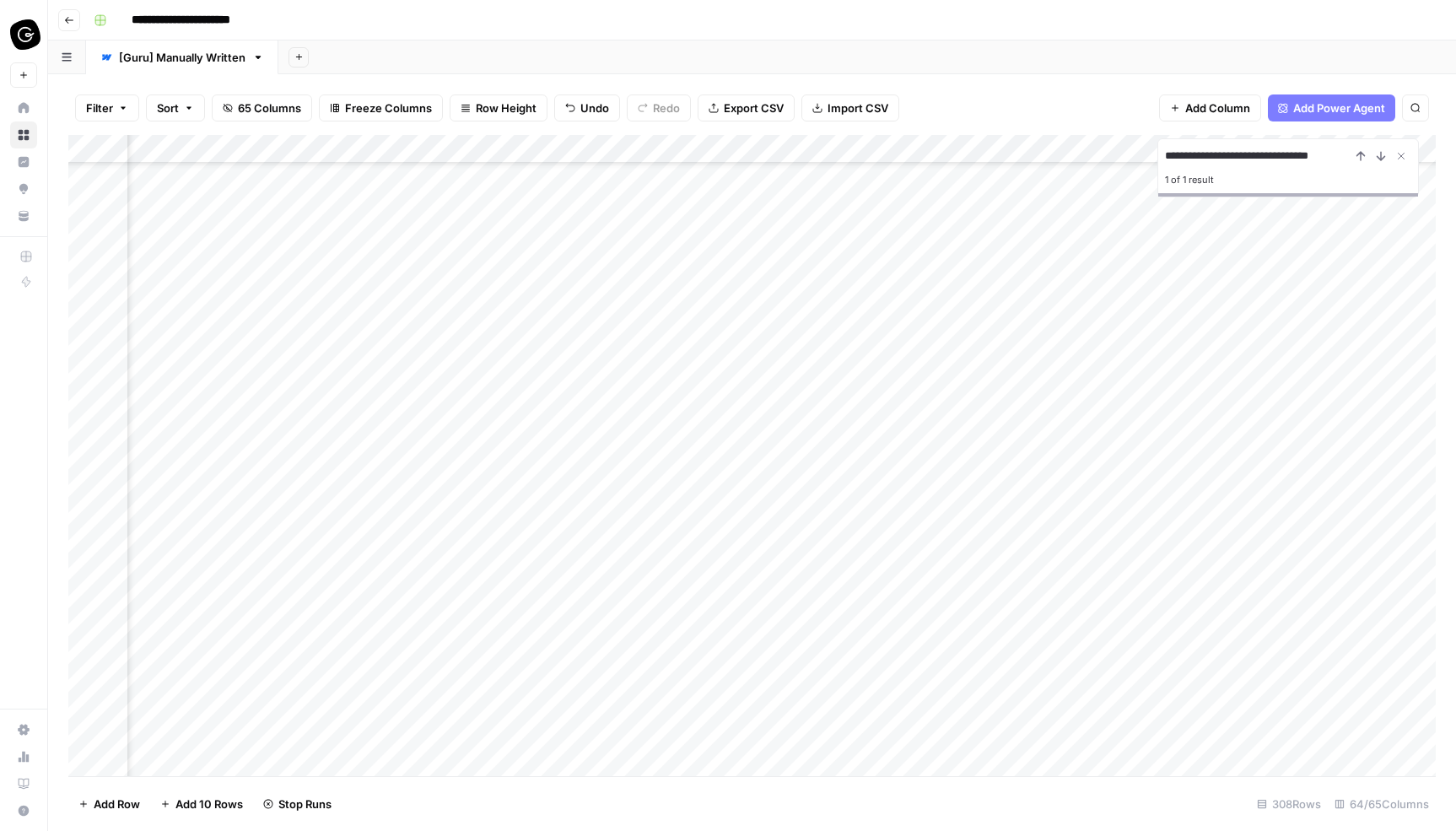
click at [1341, 499] on div "Add Column" at bounding box center [751, 456] width 1367 height 642
click at [1346, 514] on div "Add Column" at bounding box center [751, 456] width 1367 height 642
click at [1346, 492] on div "Add Column" at bounding box center [751, 456] width 1367 height 642
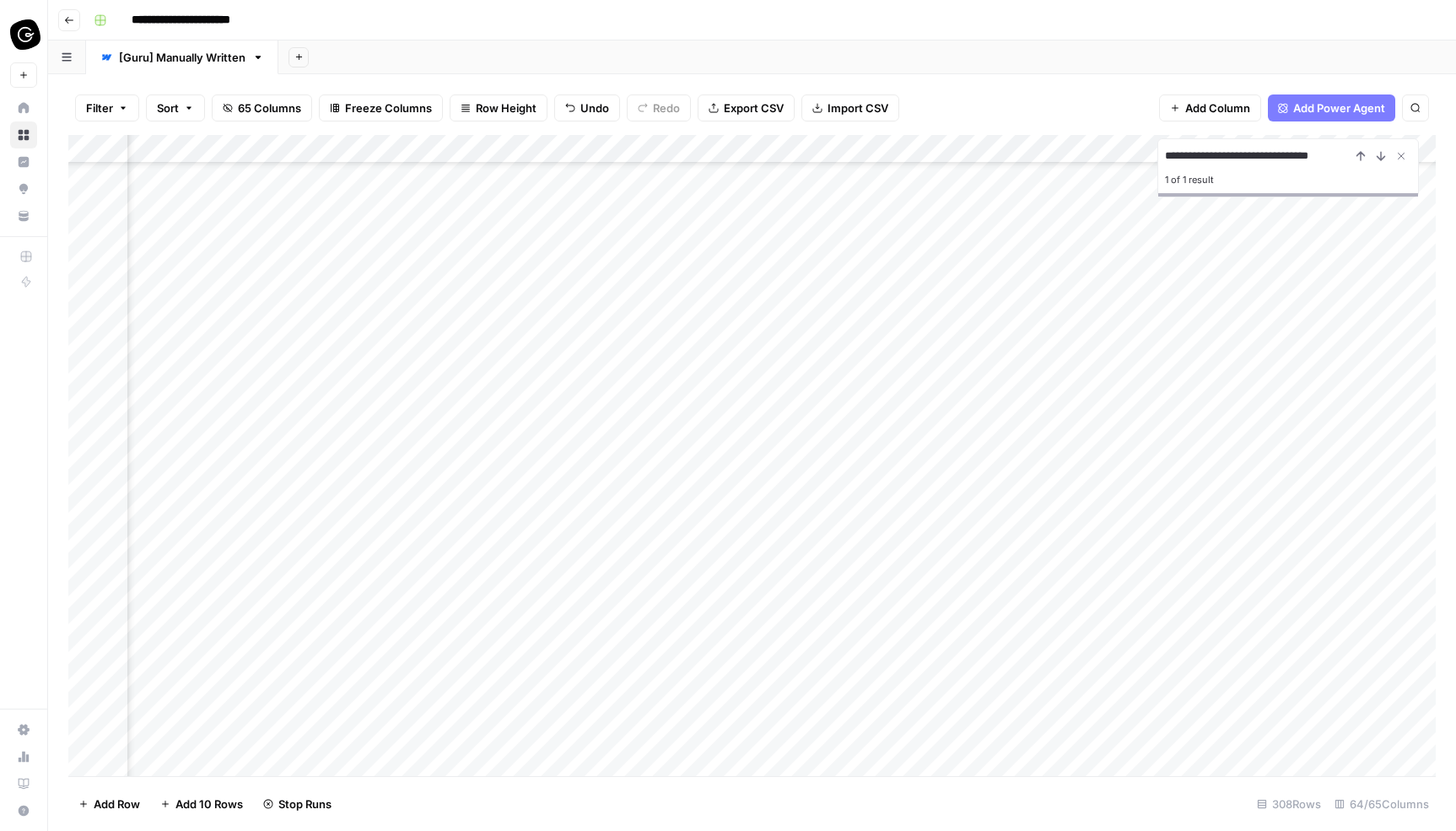
scroll to position [2953, 237]
click at [1346, 582] on div "Add Column" at bounding box center [751, 456] width 1367 height 642
click at [1339, 571] on div "Add Column" at bounding box center [751, 456] width 1367 height 642
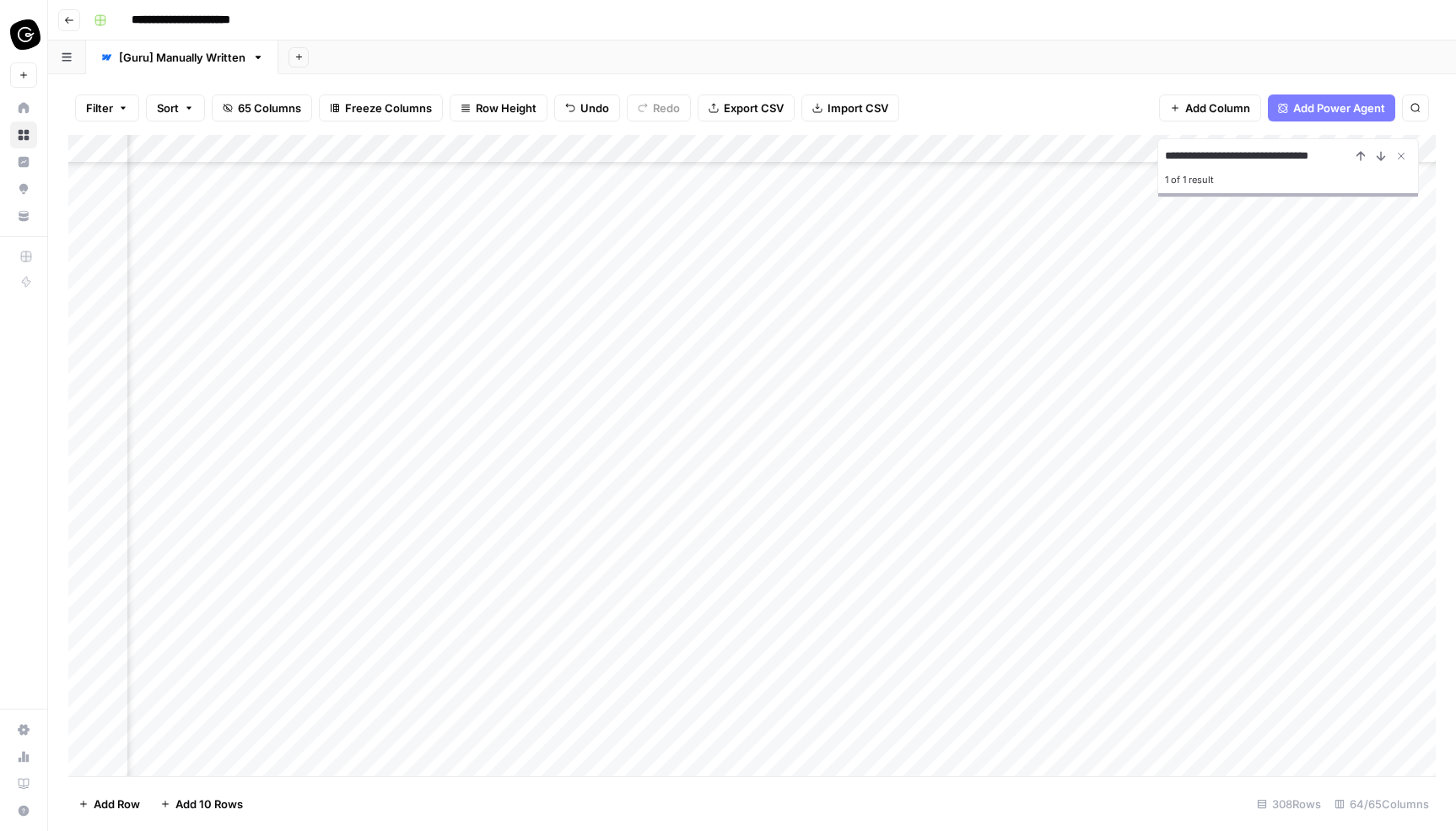
click at [1341, 574] on div "Add Column" at bounding box center [751, 456] width 1367 height 642
click at [1345, 552] on div "Add Column" at bounding box center [751, 456] width 1367 height 642
click at [1345, 527] on div "Add Column" at bounding box center [751, 456] width 1367 height 642
click at [1343, 493] on div "Add Column" at bounding box center [751, 456] width 1367 height 642
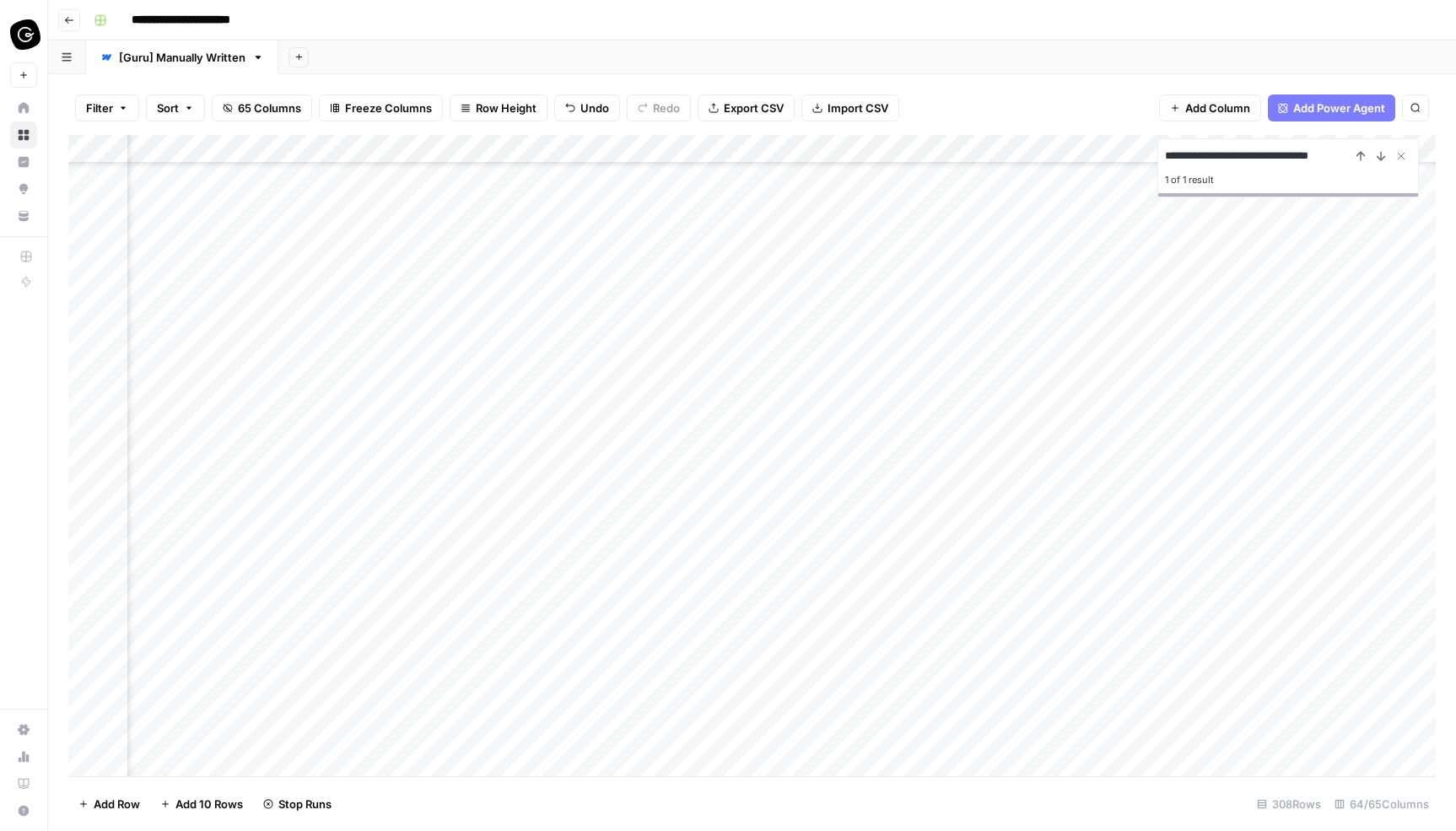
scroll to position [2568, 237]
click at [1344, 477] on div "Add Column" at bounding box center [751, 456] width 1367 height 642
click at [1345, 502] on div "Add Column" at bounding box center [751, 456] width 1367 height 642
click at [1346, 573] on div "Add Column" at bounding box center [751, 456] width 1367 height 642
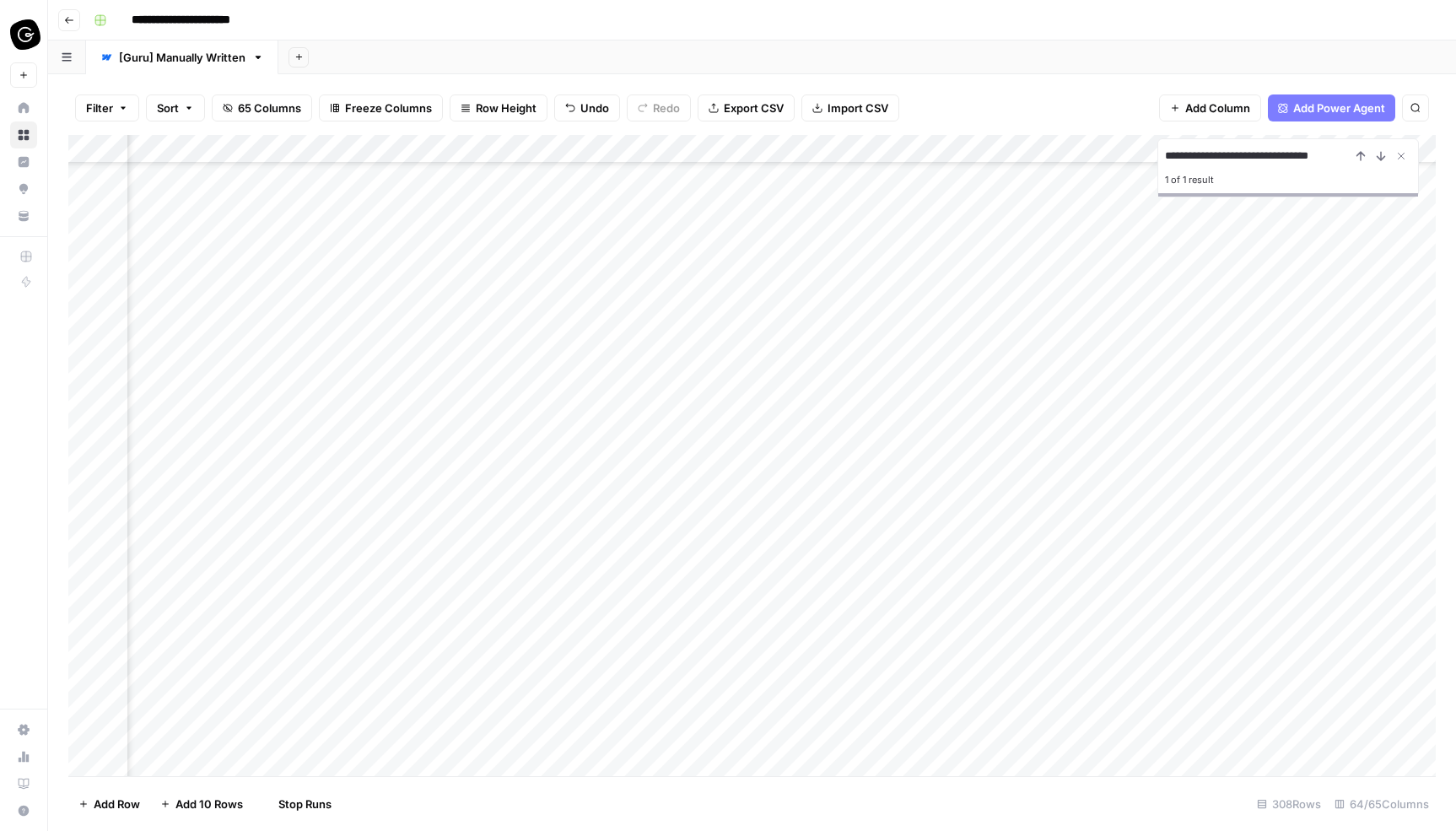
scroll to position [2405, 237]
click at [1345, 576] on div "Add Column" at bounding box center [751, 456] width 1367 height 642
click at [1335, 466] on div "Add Column" at bounding box center [751, 456] width 1367 height 642
click at [1351, 493] on div "Add Column" at bounding box center [751, 456] width 1367 height 642
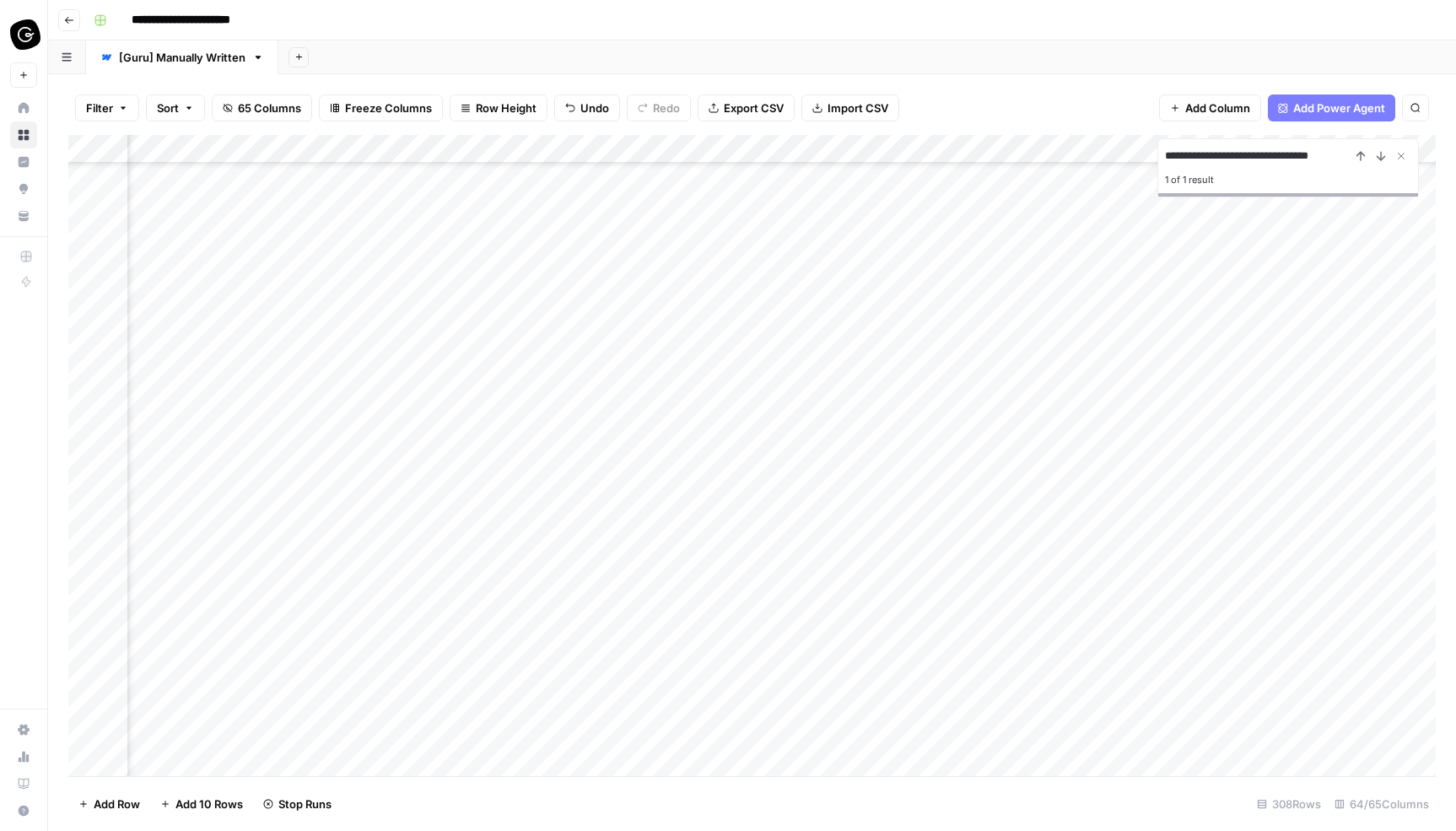
click at [1349, 489] on div "Add Column" at bounding box center [751, 456] width 1367 height 642
click at [1347, 553] on div "Add Column" at bounding box center [751, 456] width 1367 height 642
click at [1345, 530] on div "Add Column" at bounding box center [751, 456] width 1367 height 642
click at [1343, 507] on div "Add Column" at bounding box center [751, 456] width 1367 height 642
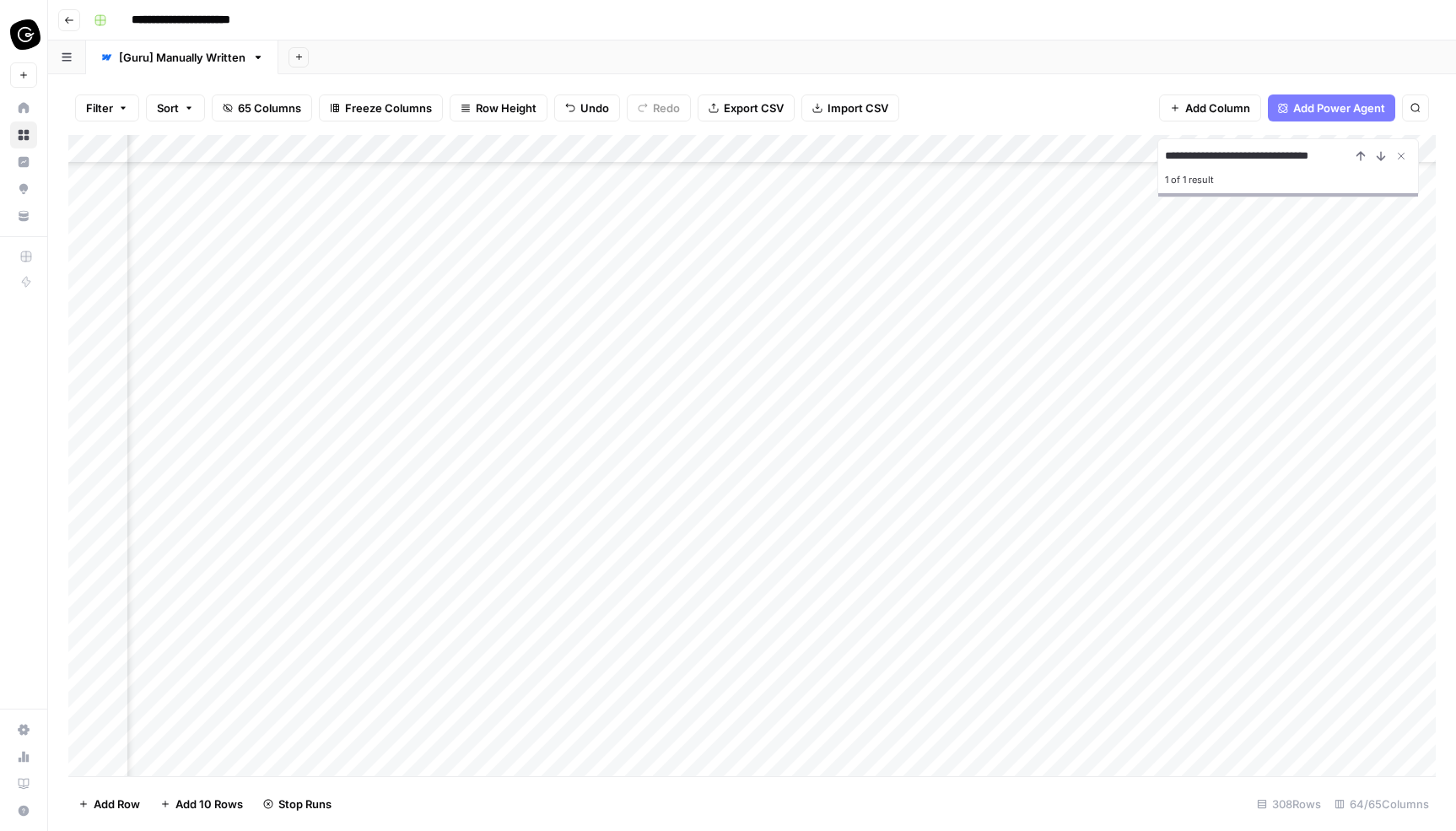
scroll to position [2157, 237]
click at [1337, 457] on div "Add Column" at bounding box center [751, 456] width 1367 height 642
click at [1348, 424] on div "Add Column" at bounding box center [751, 456] width 1367 height 642
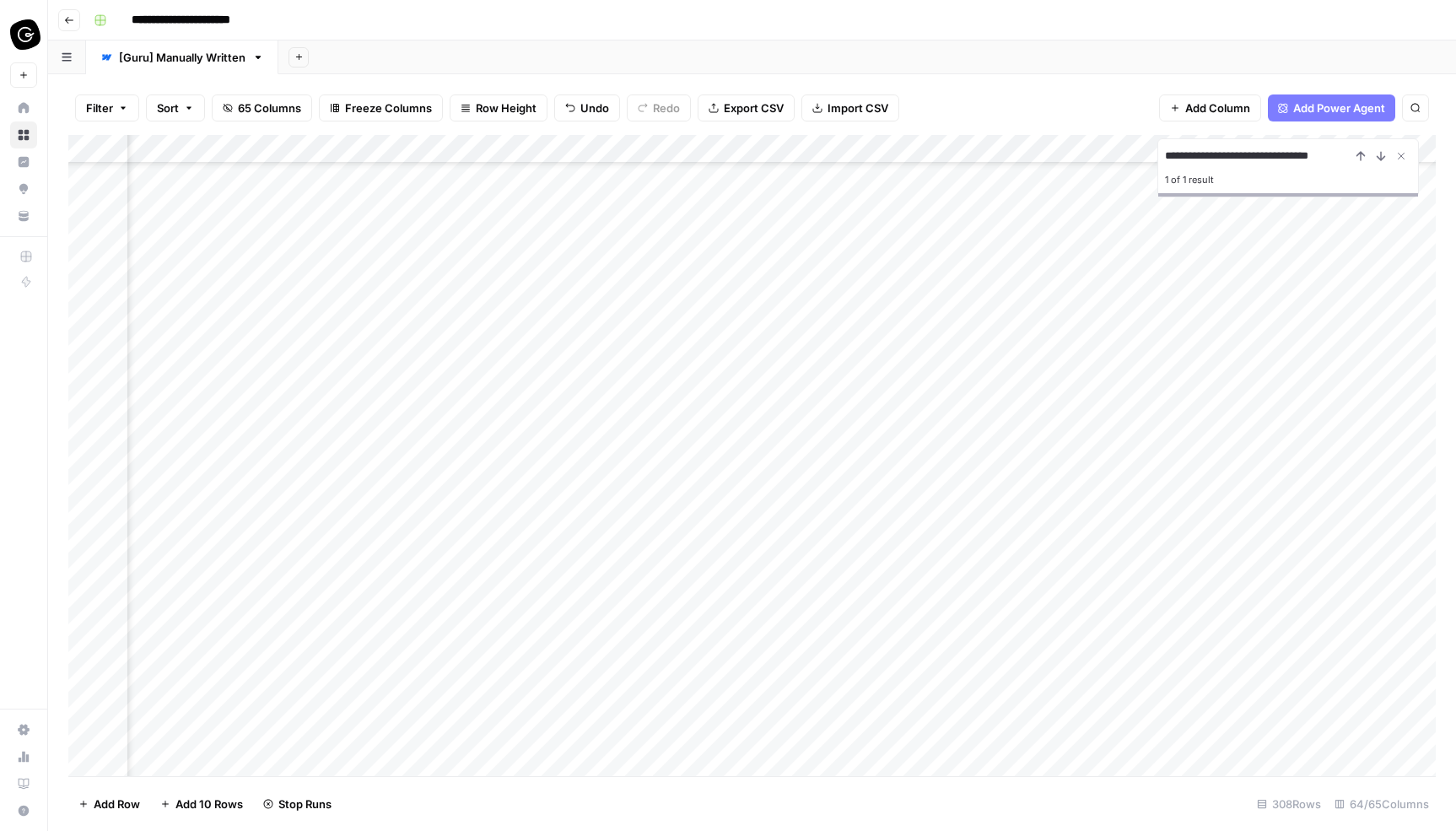
click at [1348, 418] on div "Add Column" at bounding box center [751, 456] width 1367 height 642
click at [1348, 437] on div "Add Column" at bounding box center [751, 456] width 1367 height 642
click at [1348, 466] on div "Add Column" at bounding box center [751, 456] width 1367 height 642
click at [1334, 540] on div "Add Column" at bounding box center [751, 456] width 1367 height 642
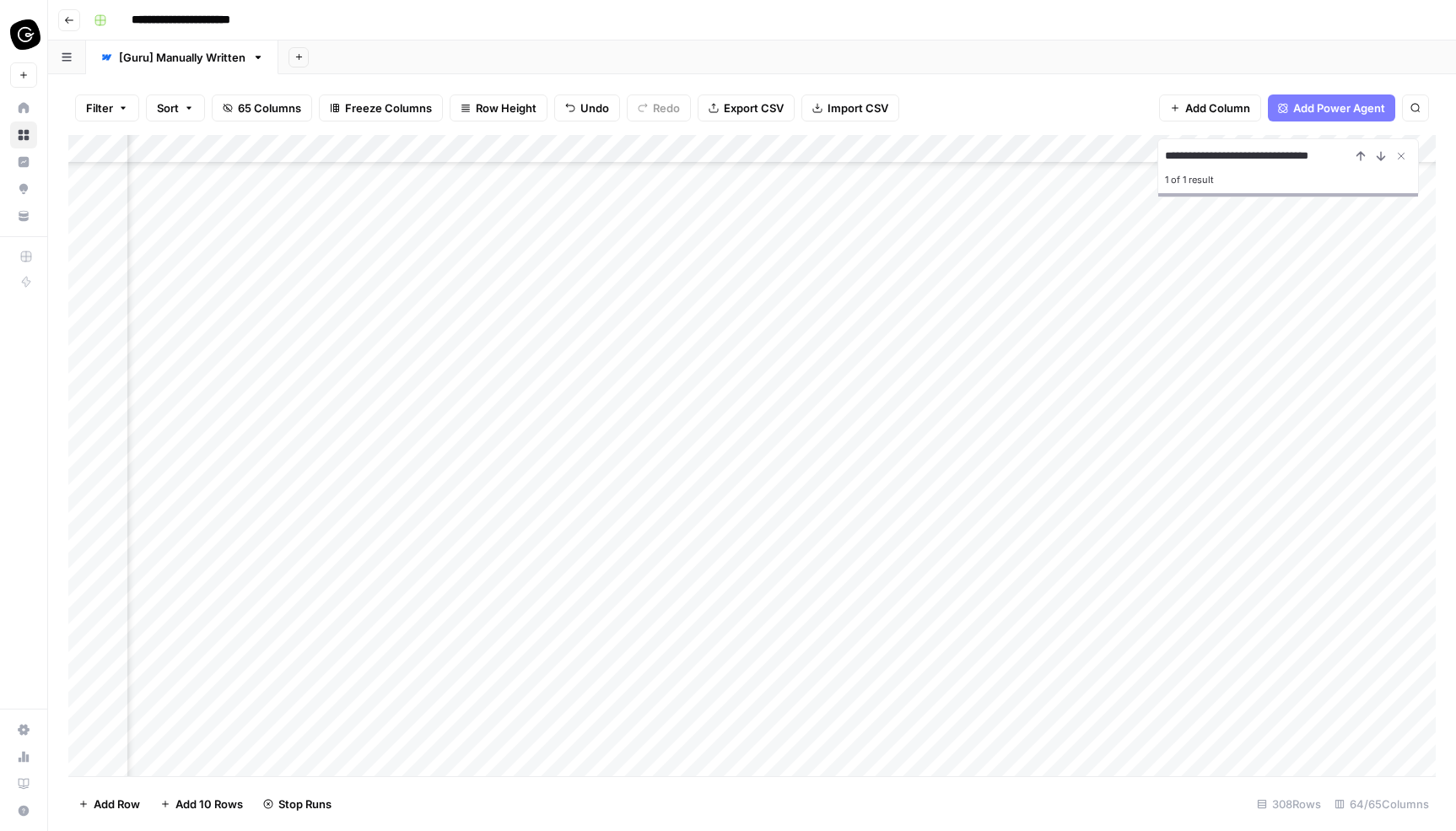
click at [1337, 501] on div "Add Column" at bounding box center [751, 456] width 1367 height 642
click at [1340, 476] on div "Add Column" at bounding box center [751, 456] width 1367 height 642
click at [1341, 443] on div "Add Column" at bounding box center [751, 456] width 1367 height 642
click at [1357, 632] on div "Add Column" at bounding box center [751, 456] width 1367 height 642
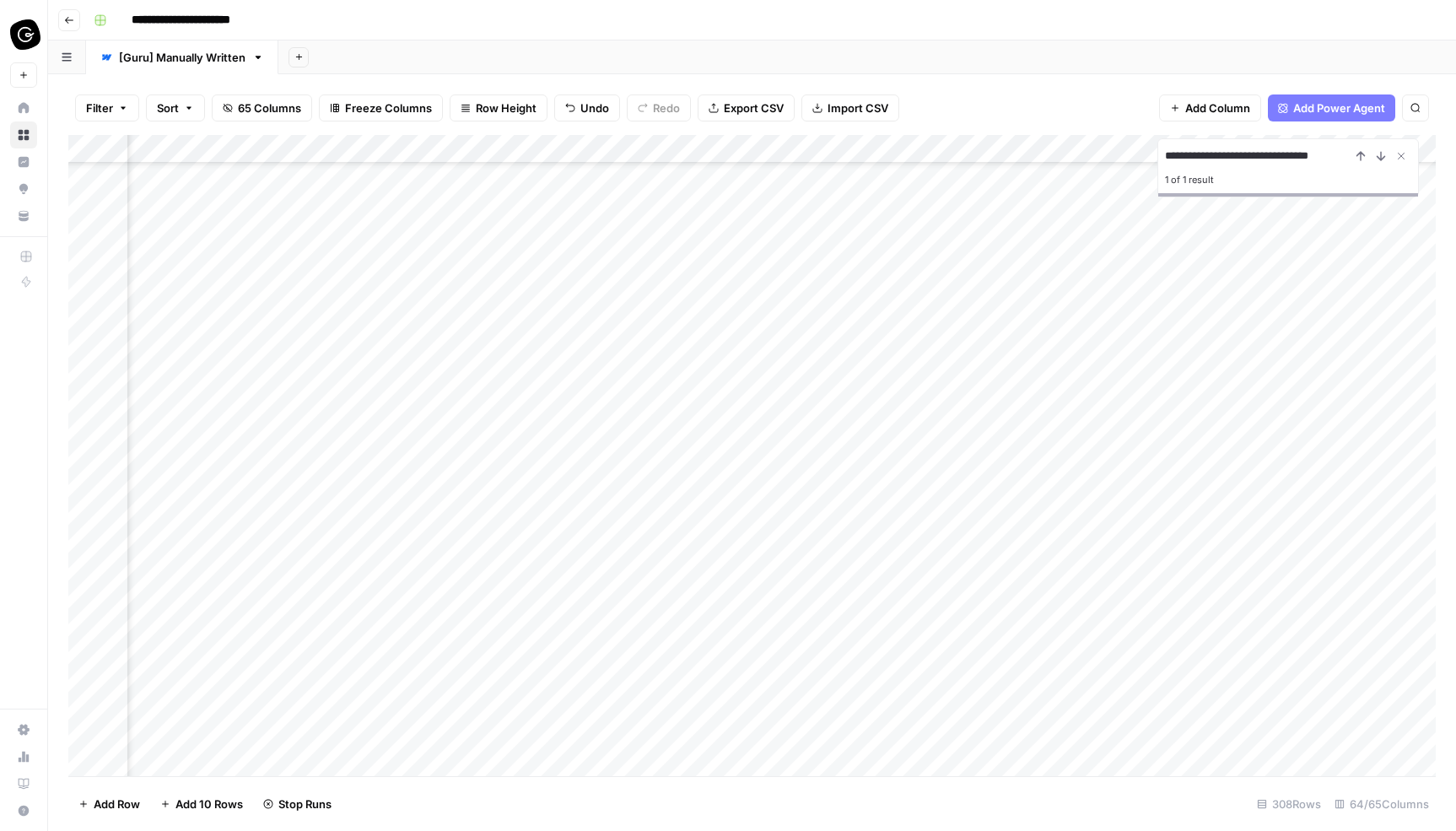
click at [1345, 551] on div "Add Column" at bounding box center [751, 456] width 1367 height 642
click at [1342, 527] on div "Add Column" at bounding box center [751, 456] width 1367 height 642
click at [1340, 500] on div "Add Column" at bounding box center [751, 456] width 1367 height 642
click at [1332, 462] on div "Add Column" at bounding box center [751, 456] width 1367 height 642
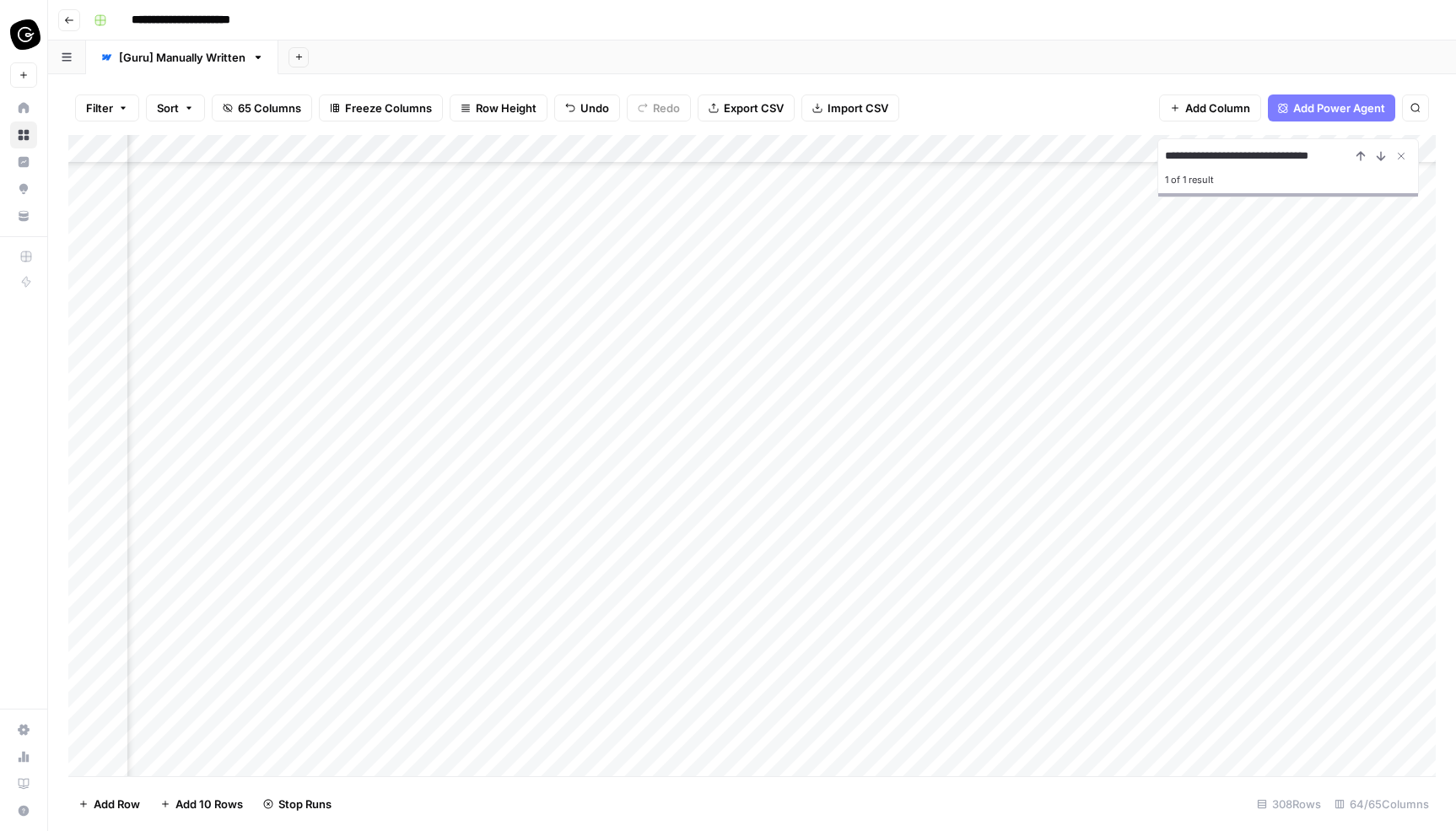
click at [1348, 465] on div "Add Column" at bounding box center [751, 456] width 1367 height 642
click at [1341, 406] on div "Add Column" at bounding box center [751, 456] width 1367 height 642
click at [1340, 447] on div "Add Column" at bounding box center [751, 456] width 1367 height 642
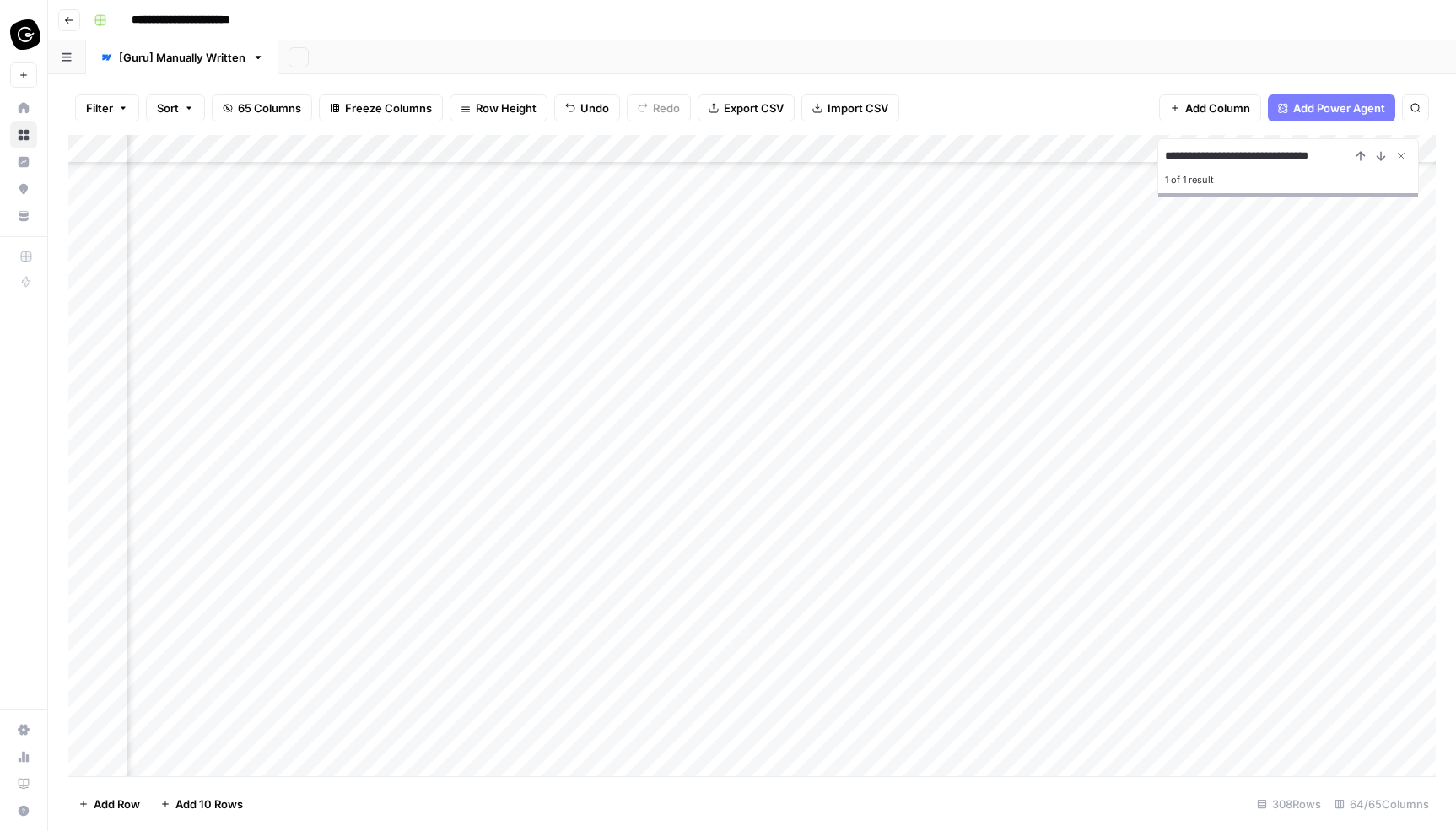
scroll to position [556, 237]
click at [1348, 508] on div "Add Column" at bounding box center [751, 456] width 1367 height 642
click at [1346, 479] on div "Add Column" at bounding box center [751, 456] width 1367 height 642
click at [1346, 446] on div "Add Column" at bounding box center [751, 456] width 1367 height 642
click at [1346, 419] on div "Add Column" at bounding box center [751, 456] width 1367 height 642
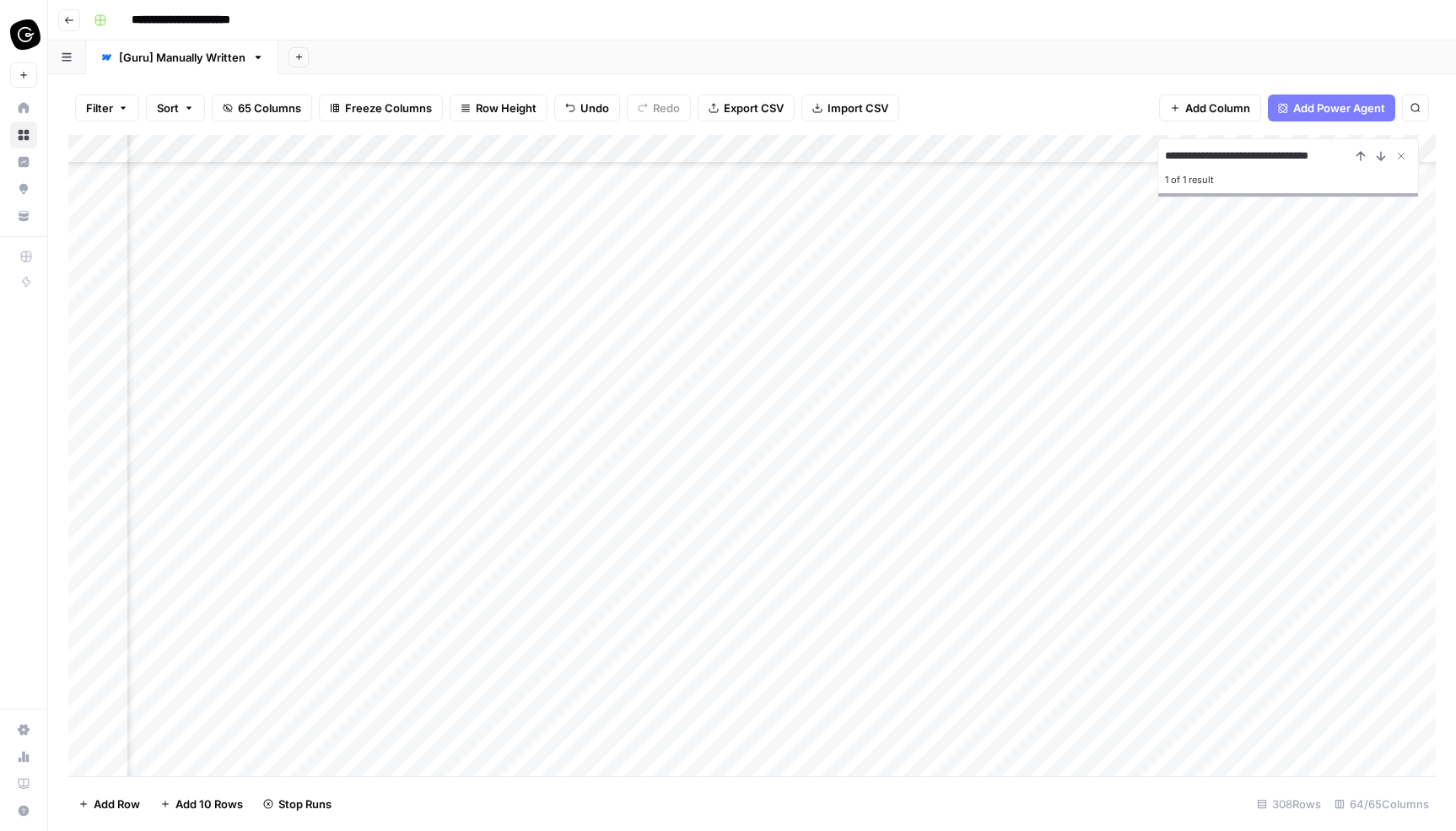
click at [1346, 391] on div "Add Column" at bounding box center [751, 456] width 1367 height 642
click at [1346, 368] on div "Add Column" at bounding box center [751, 456] width 1367 height 642
click at [1345, 342] on div "Add Column" at bounding box center [751, 456] width 1367 height 642
click at [1345, 317] on div "Add Column" at bounding box center [751, 456] width 1367 height 642
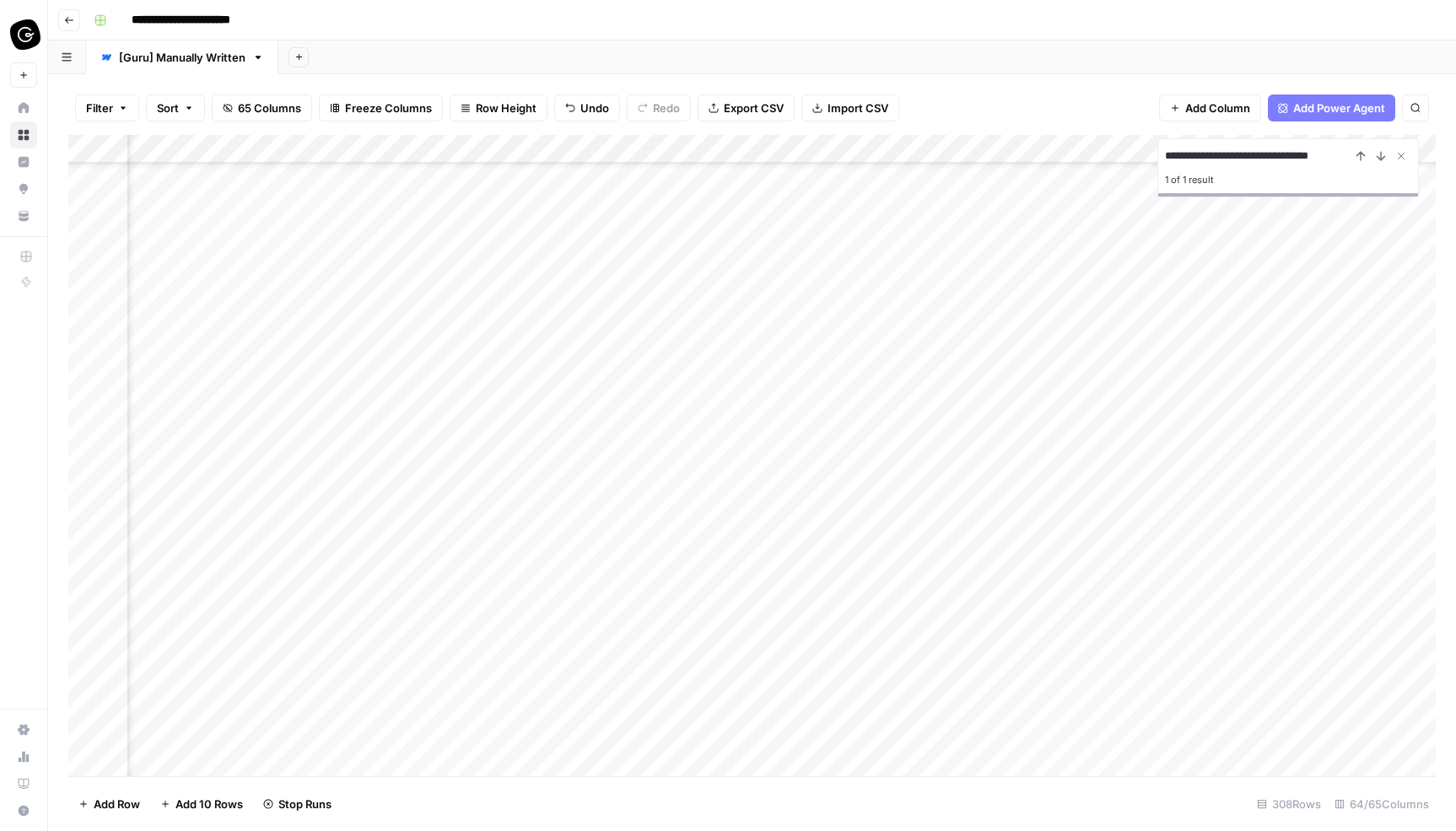
click at [1350, 426] on div "Add Column" at bounding box center [751, 456] width 1367 height 642
click at [1349, 395] on div "Add Column" at bounding box center [751, 456] width 1367 height 642
click at [1348, 364] on div "Add Column" at bounding box center [751, 456] width 1367 height 642
click at [1343, 337] on div "Add Column" at bounding box center [751, 456] width 1367 height 642
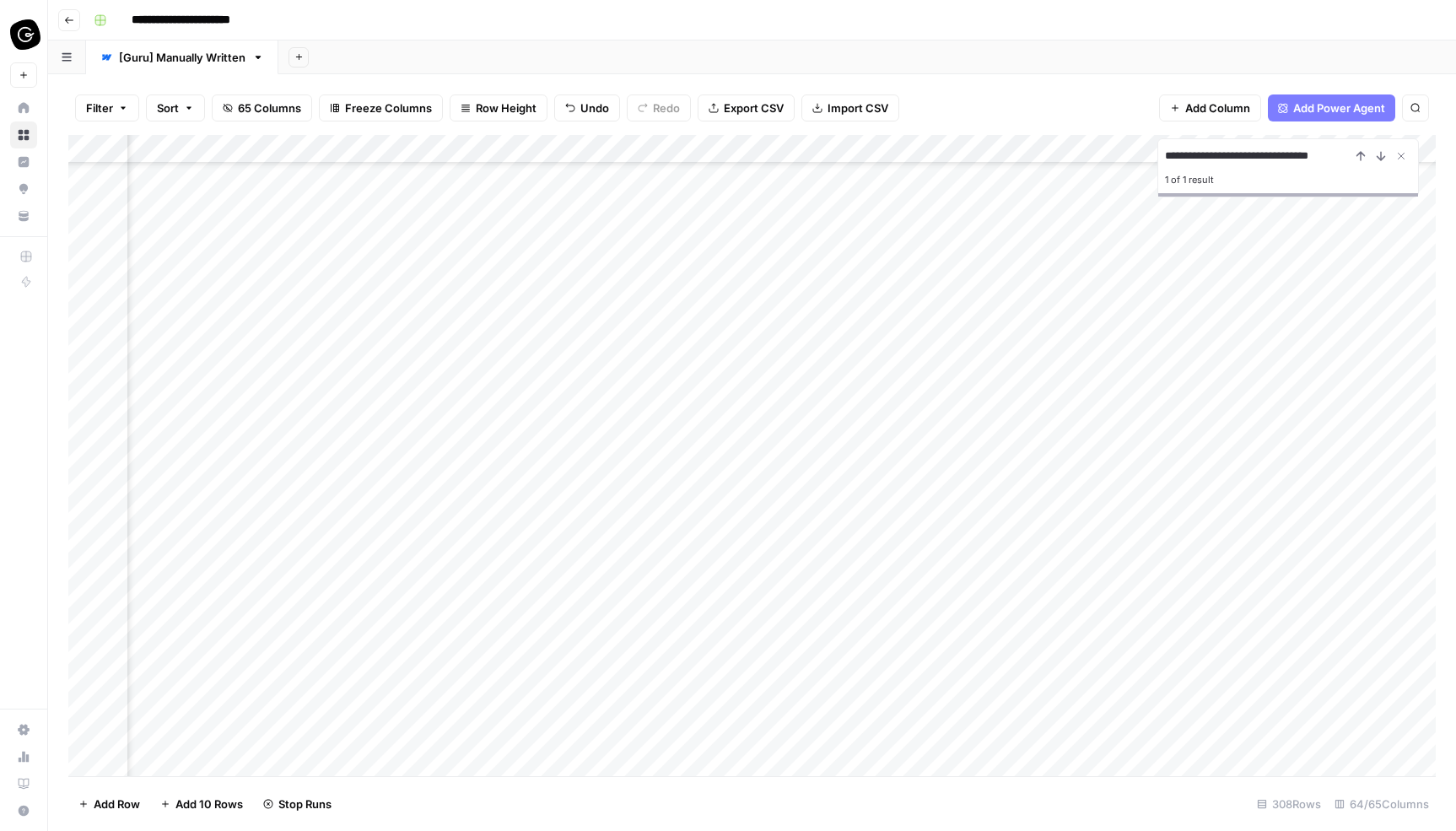
click at [1345, 327] on div "Add Column" at bounding box center [751, 456] width 1367 height 642
click at [1345, 561] on div "Add Column" at bounding box center [751, 456] width 1367 height 642
click at [1346, 535] on div "Add Column" at bounding box center [751, 456] width 1367 height 642
click at [1346, 511] on div "Add Column" at bounding box center [751, 456] width 1367 height 642
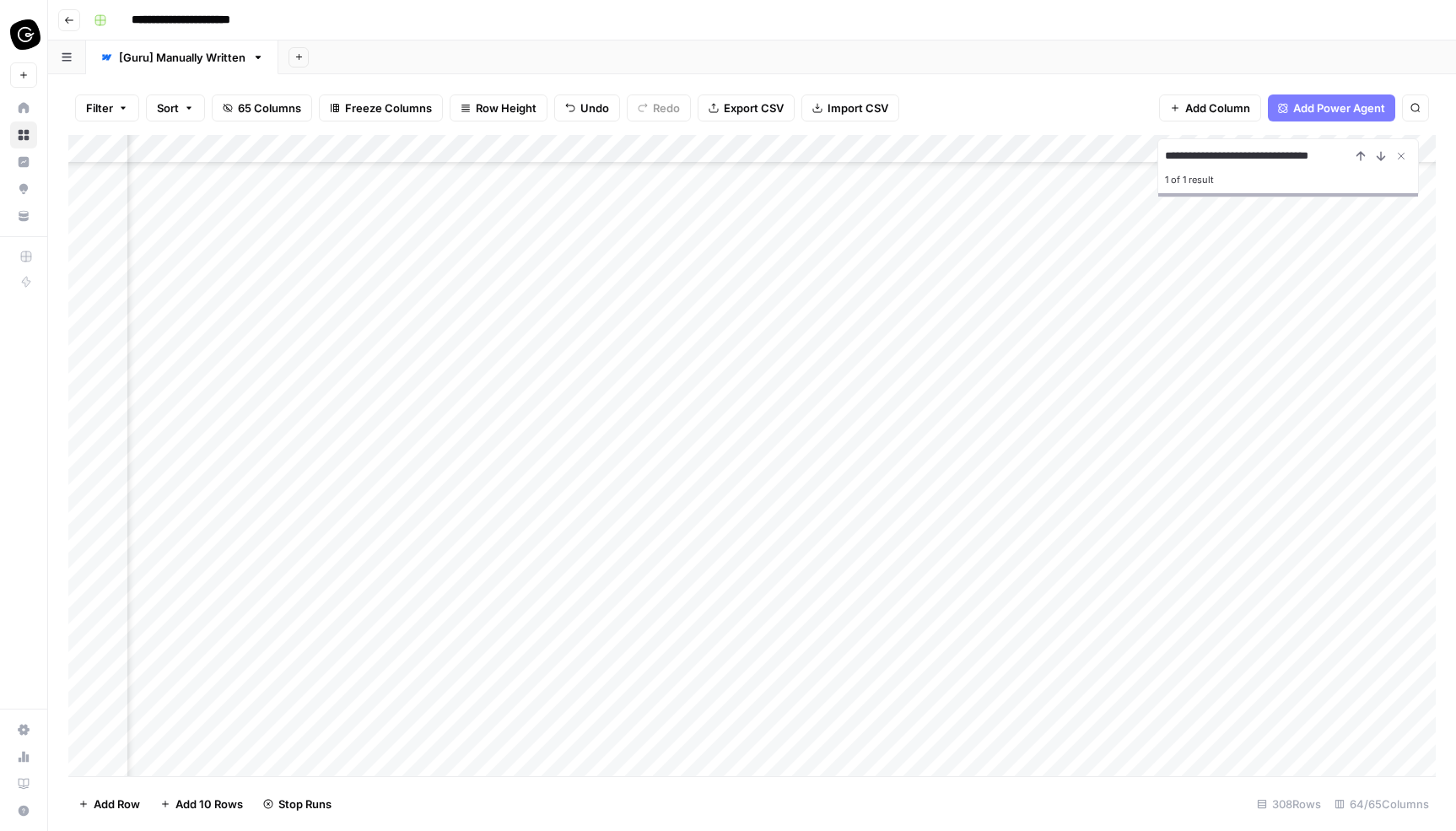
click at [1346, 480] on div "Add Column" at bounding box center [751, 456] width 1367 height 642
click at [1346, 442] on div "Add Column" at bounding box center [751, 456] width 1367 height 642
click at [1344, 412] on div "Add Column" at bounding box center [751, 456] width 1367 height 642
click at [1344, 396] on div "Add Column" at bounding box center [751, 456] width 1367 height 642
click at [1344, 366] on div "Add Column" at bounding box center [751, 456] width 1367 height 642
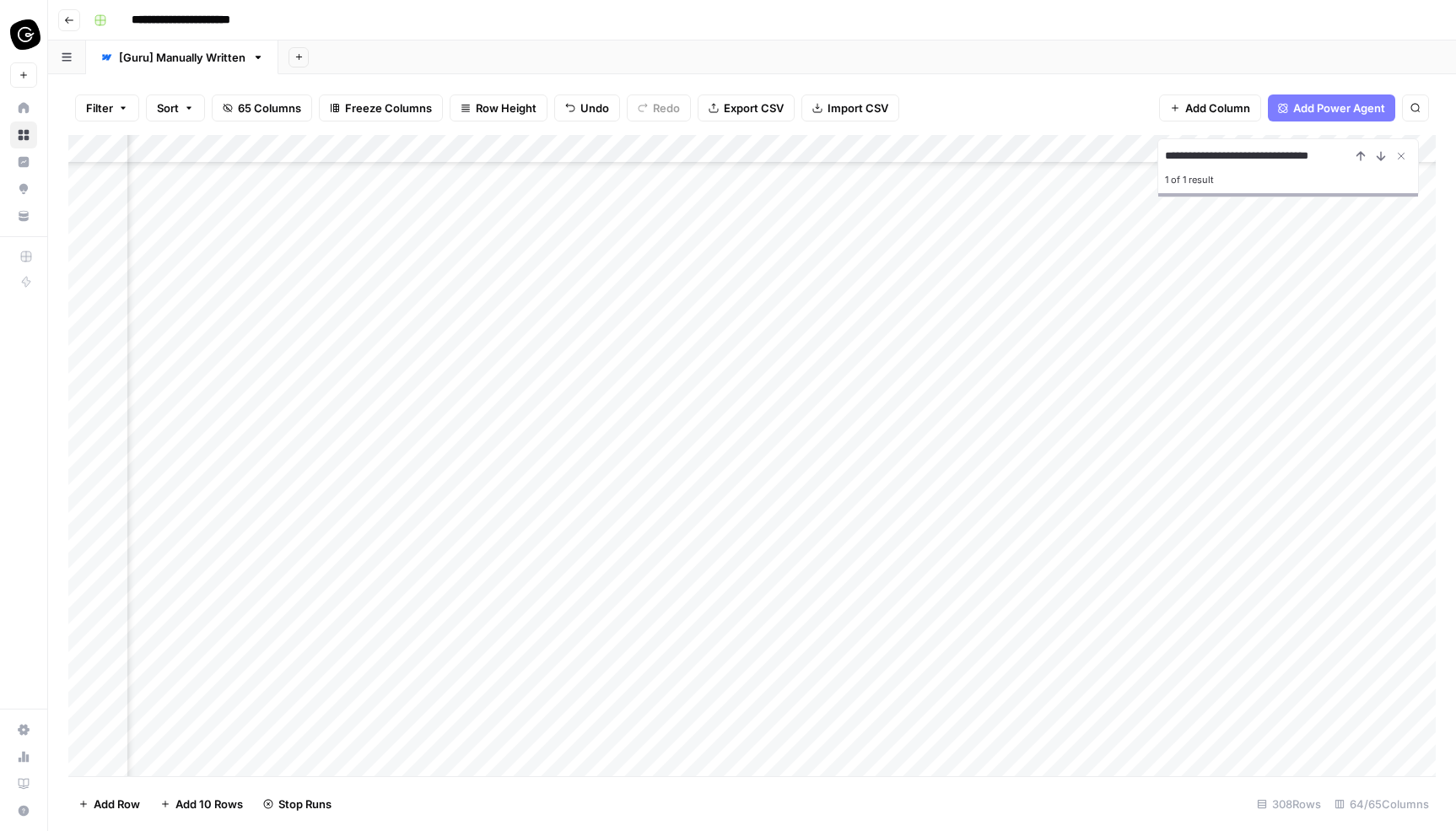
click at [1347, 327] on div "Add Column" at bounding box center [751, 456] width 1367 height 642
click at [1347, 303] on div "Add Column" at bounding box center [751, 456] width 1367 height 642
click at [1347, 281] on div "Add Column" at bounding box center [751, 456] width 1367 height 642
click at [1348, 420] on div "Add Column" at bounding box center [751, 456] width 1367 height 642
click at [1338, 335] on div "Add Column" at bounding box center [751, 456] width 1367 height 642
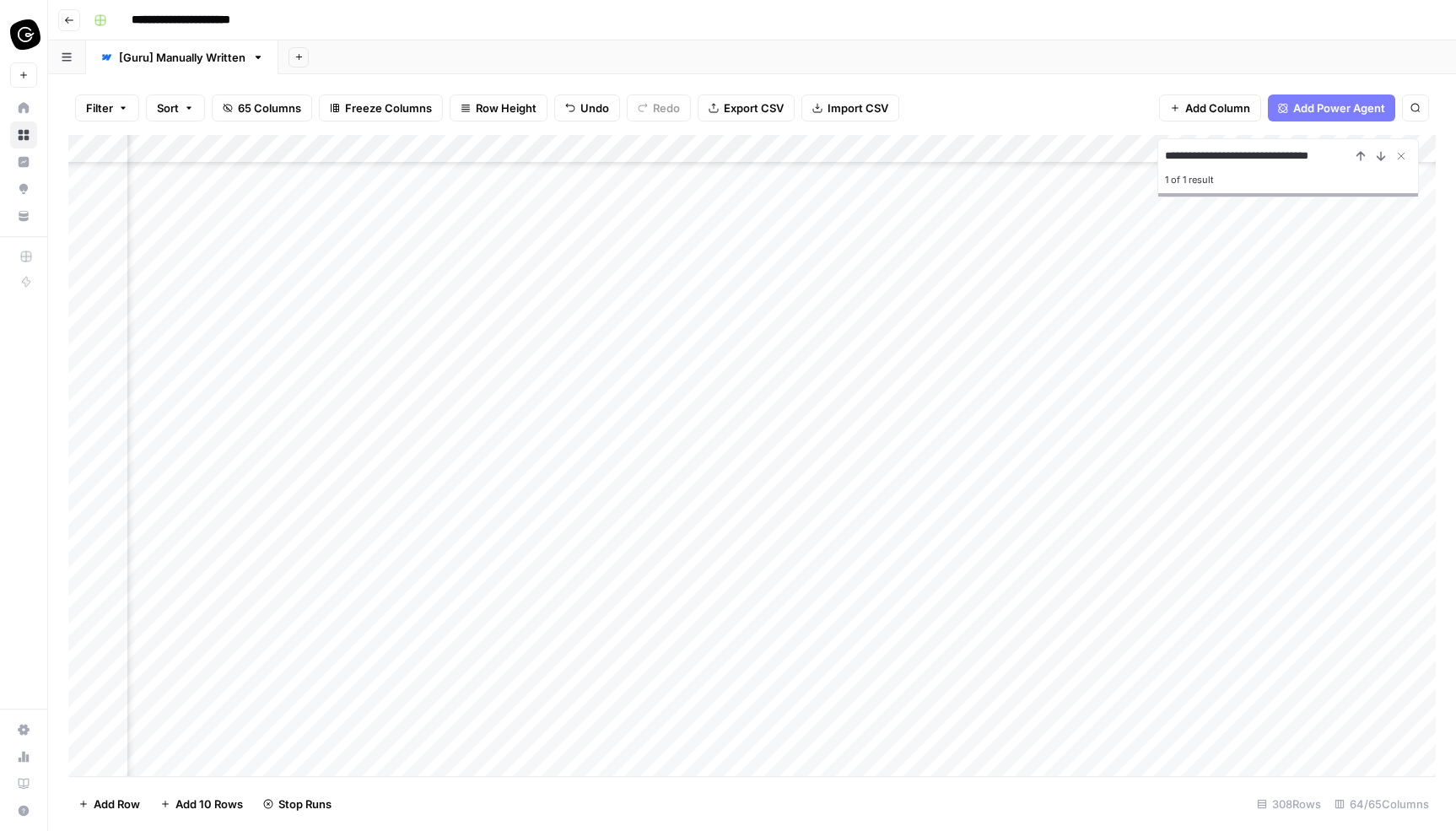
scroll to position [8250, 2567]
click at [875, 559] on div "Add Column" at bounding box center [751, 456] width 1367 height 642
click at [865, 446] on div "Add Column" at bounding box center [751, 456] width 1367 height 642
click at [870, 417] on div "Add Column" at bounding box center [751, 456] width 1367 height 642
click at [874, 392] on div "Add Column" at bounding box center [751, 456] width 1367 height 642
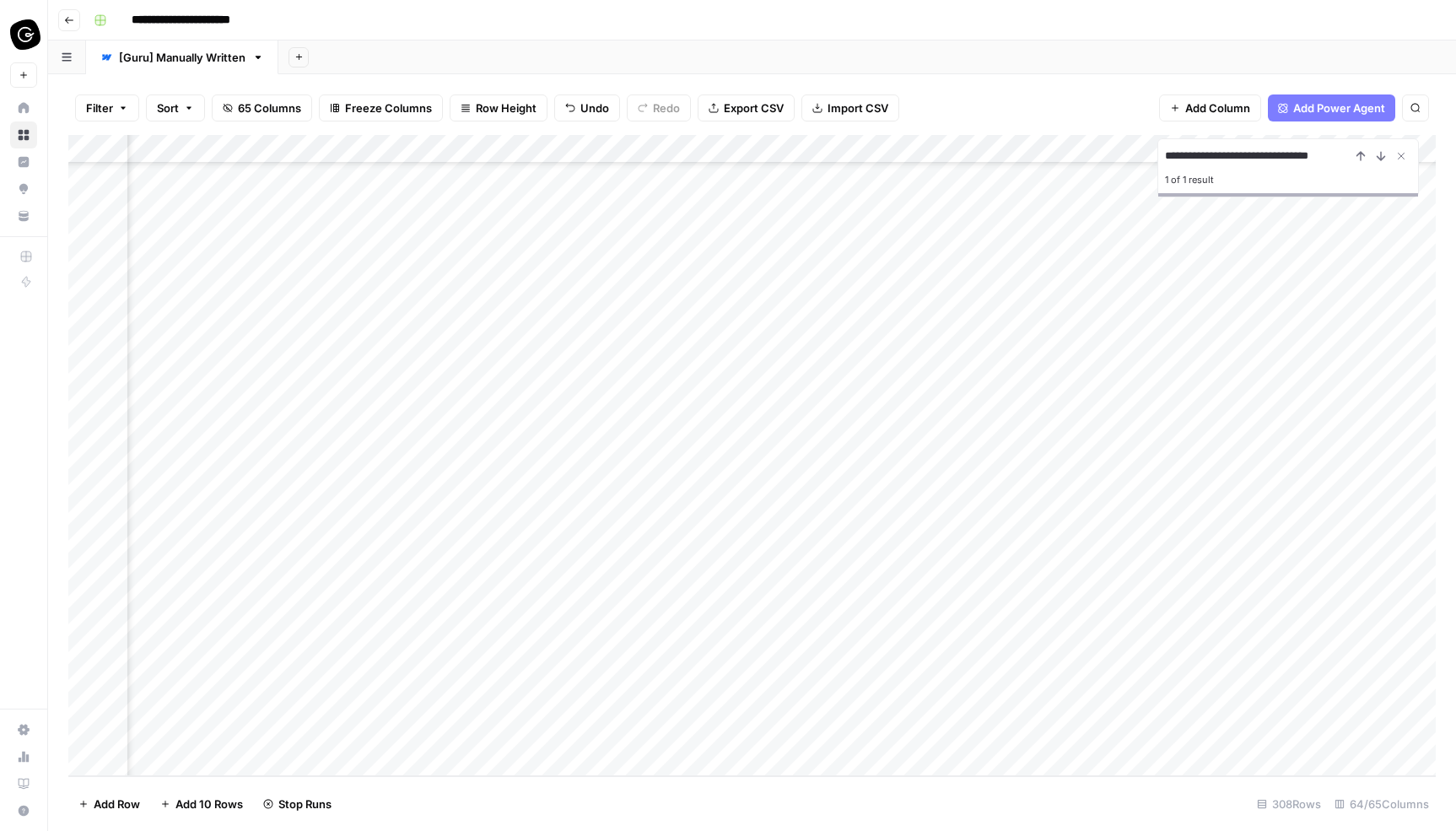
click at [874, 358] on div "Add Column" at bounding box center [751, 456] width 1367 height 642
click at [880, 440] on div "Add Column" at bounding box center [751, 456] width 1367 height 642
click at [879, 410] on div "Add Column" at bounding box center [751, 456] width 1367 height 642
click at [879, 385] on div "Add Column" at bounding box center [751, 456] width 1367 height 642
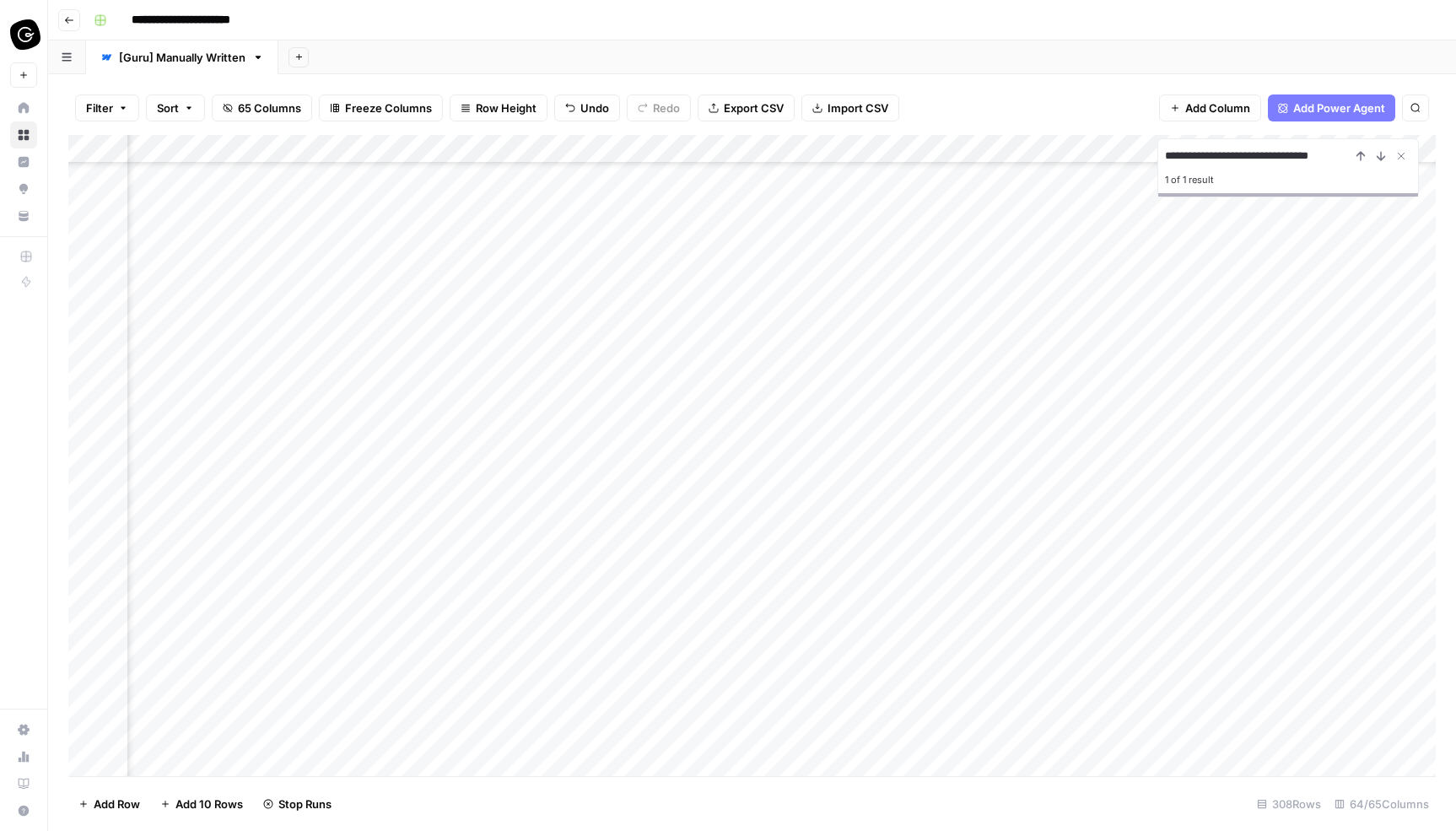
scroll to position [7652, 2533]
click at [908, 381] on div "Add Column" at bounding box center [751, 456] width 1367 height 642
click at [905, 296] on div "Add Column" at bounding box center [751, 456] width 1367 height 642
click at [905, 268] on div "Add Column" at bounding box center [751, 456] width 1367 height 642
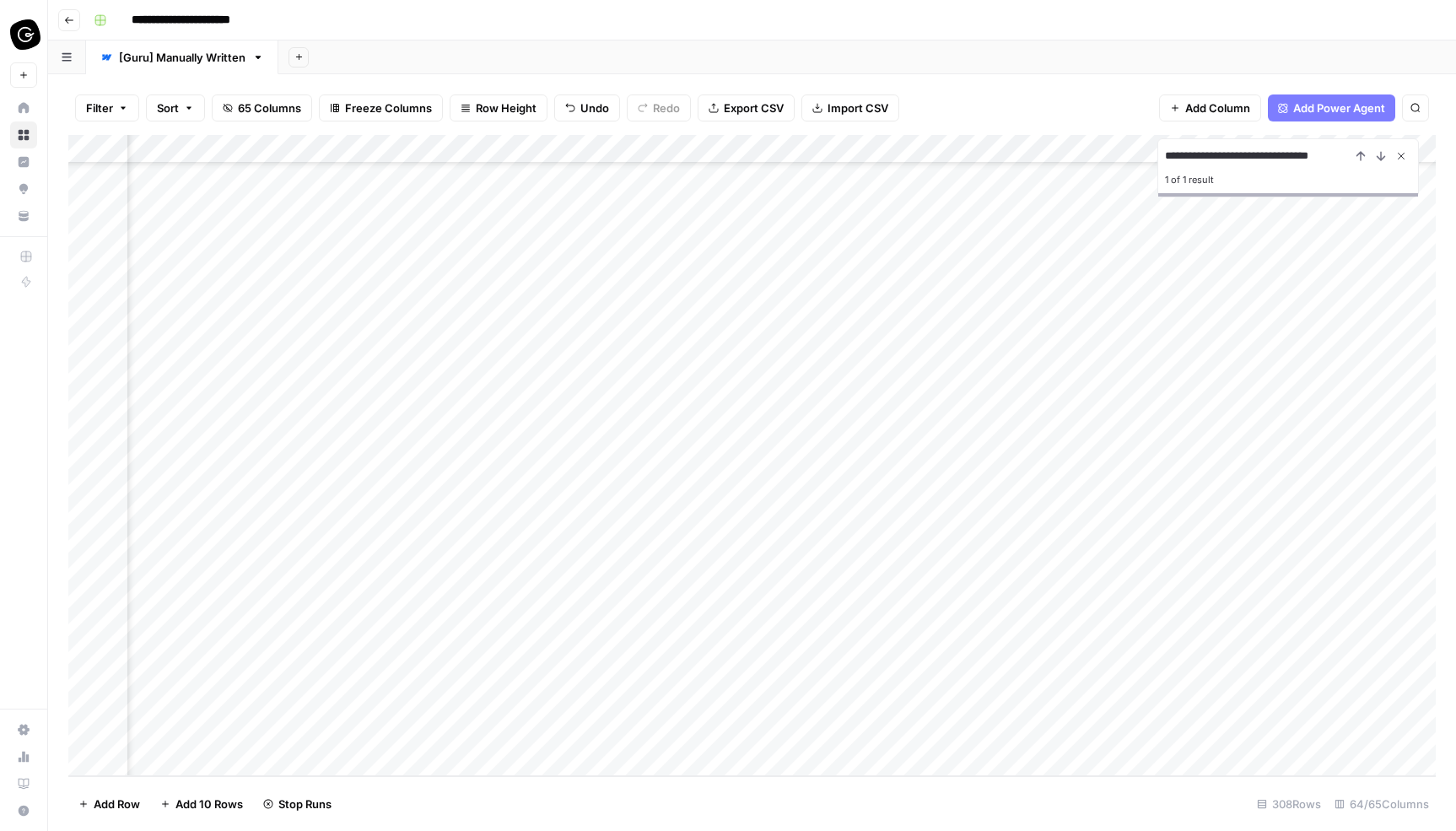
click at [1404, 152] on icon "Close Search" at bounding box center [1400, 156] width 13 height 13
click at [842, 317] on div "Add Column" at bounding box center [751, 456] width 1367 height 642
click at [843, 293] on div "Add Column" at bounding box center [751, 456] width 1367 height 642
click at [827, 236] on div "Add Column" at bounding box center [751, 456] width 1367 height 642
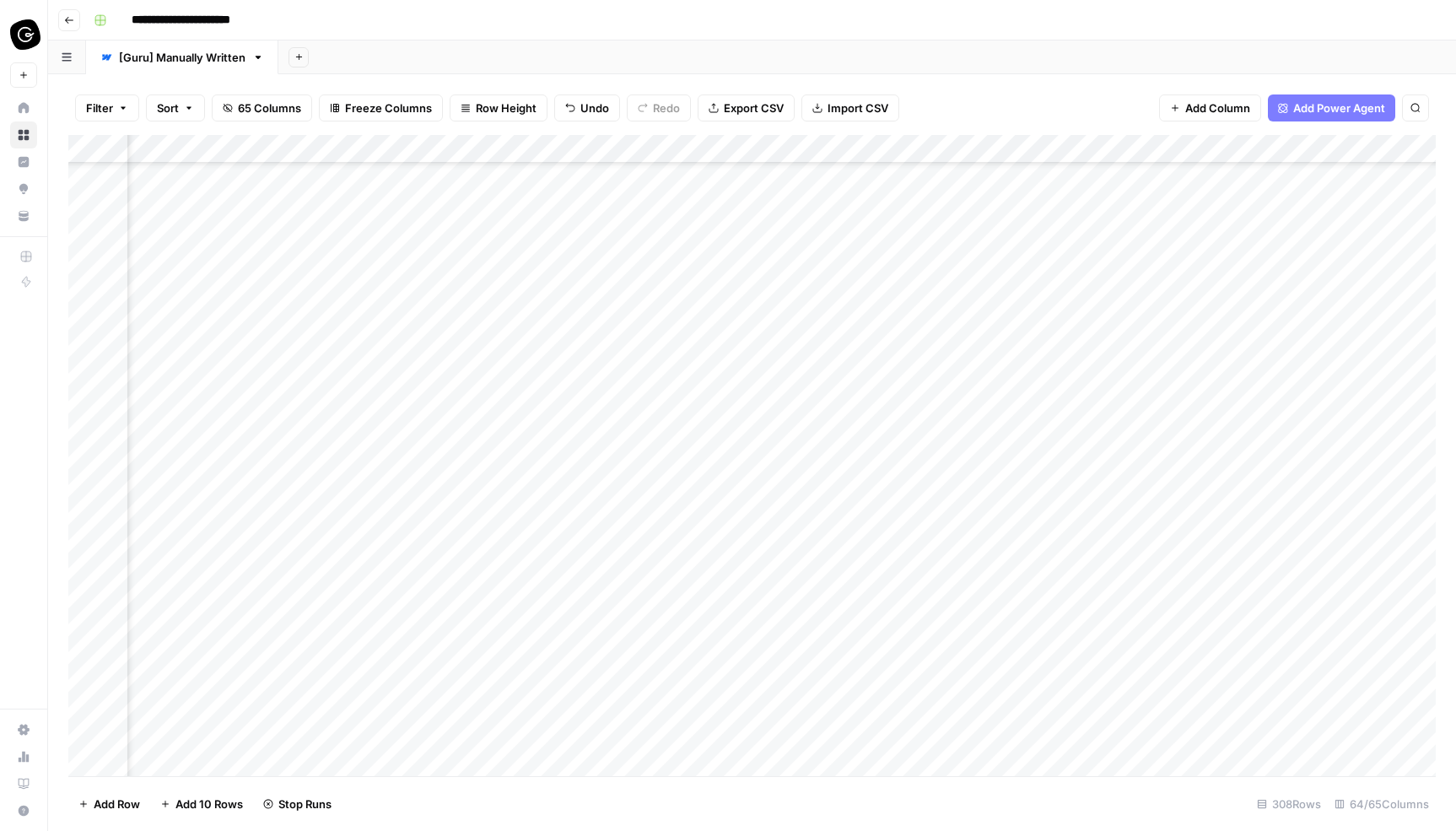
scroll to position [7043, 2605]
click at [821, 393] on div "Add Column" at bounding box center [751, 456] width 1367 height 642
click at [824, 362] on div "Add Column" at bounding box center [751, 456] width 1367 height 642
click at [836, 335] on div "Add Column" at bounding box center [751, 456] width 1367 height 642
click at [827, 308] on div "Add Column" at bounding box center [751, 456] width 1367 height 642
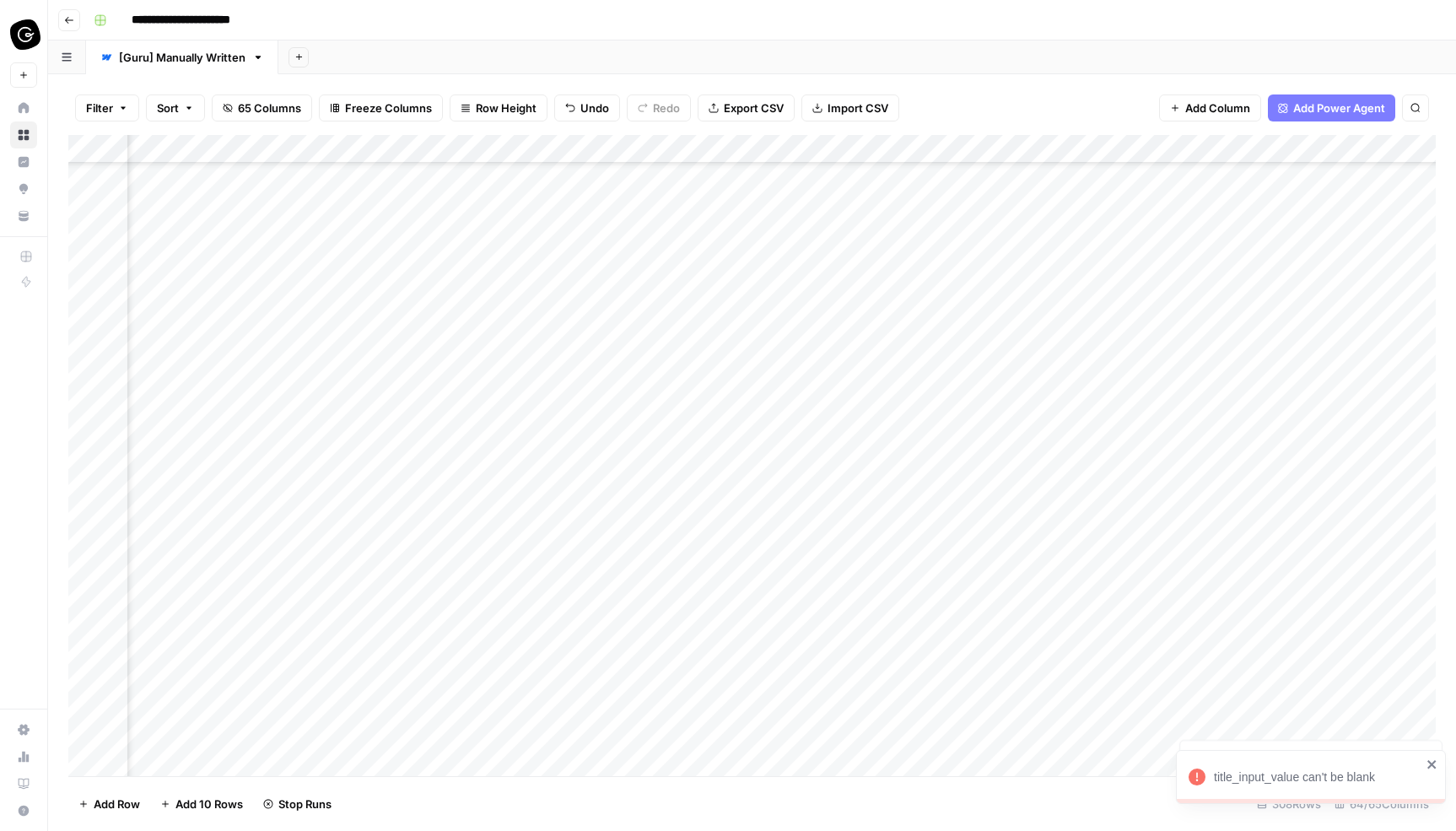
click at [827, 281] on div "Add Column" at bounding box center [751, 456] width 1367 height 642
click at [823, 221] on div "Add Column" at bounding box center [751, 456] width 1367 height 642
click at [823, 194] on div "Add Column" at bounding box center [751, 456] width 1367 height 642
click at [818, 420] on div "Add Column" at bounding box center [751, 456] width 1367 height 642
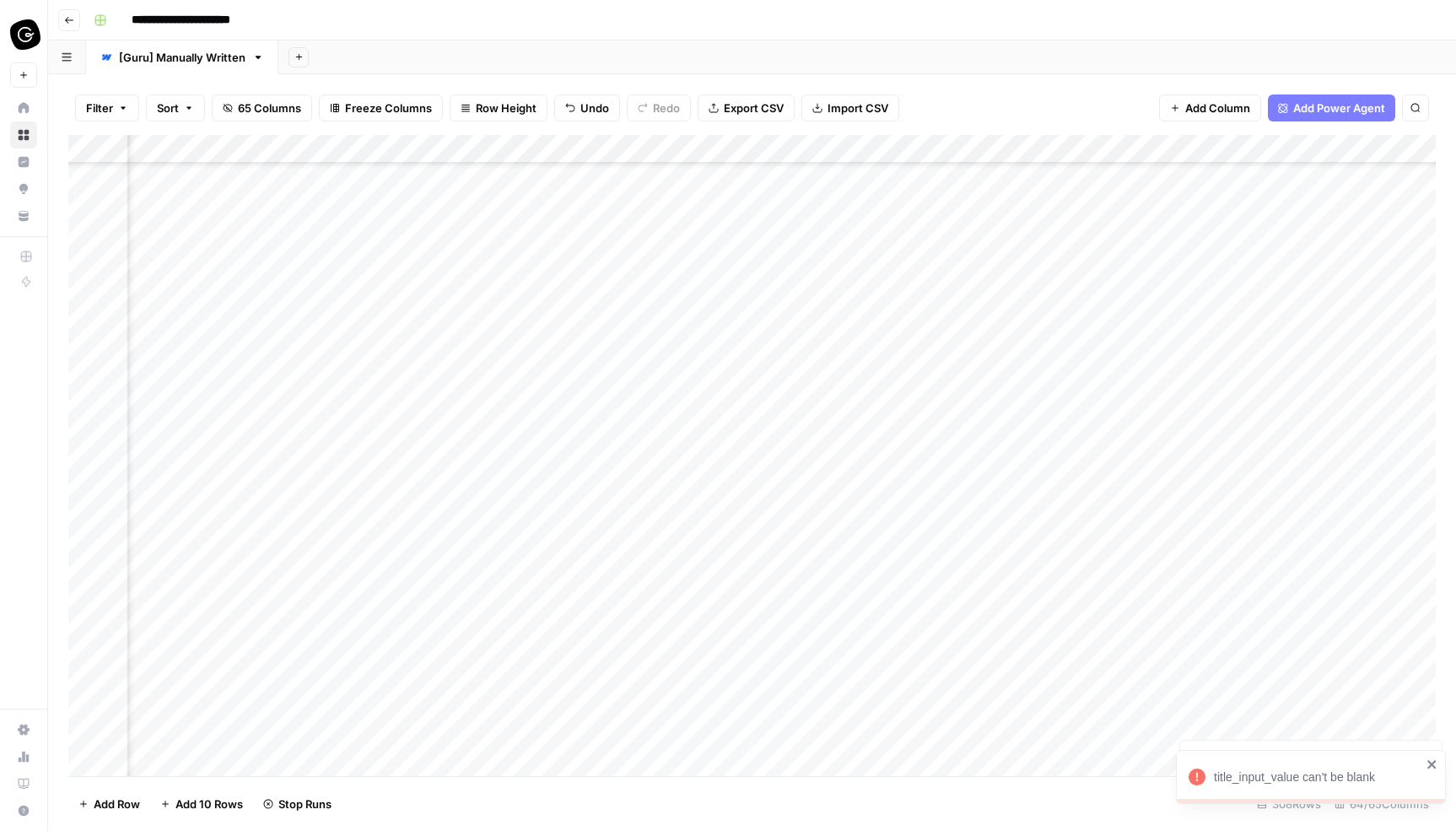
click at [819, 396] on div "Add Column" at bounding box center [751, 456] width 1367 height 642
click at [819, 343] on div "Add Column" at bounding box center [751, 456] width 1367 height 642
click at [830, 258] on div "Add Column" at bounding box center [751, 456] width 1367 height 642
click at [834, 528] on div "Add Column" at bounding box center [751, 456] width 1367 height 642
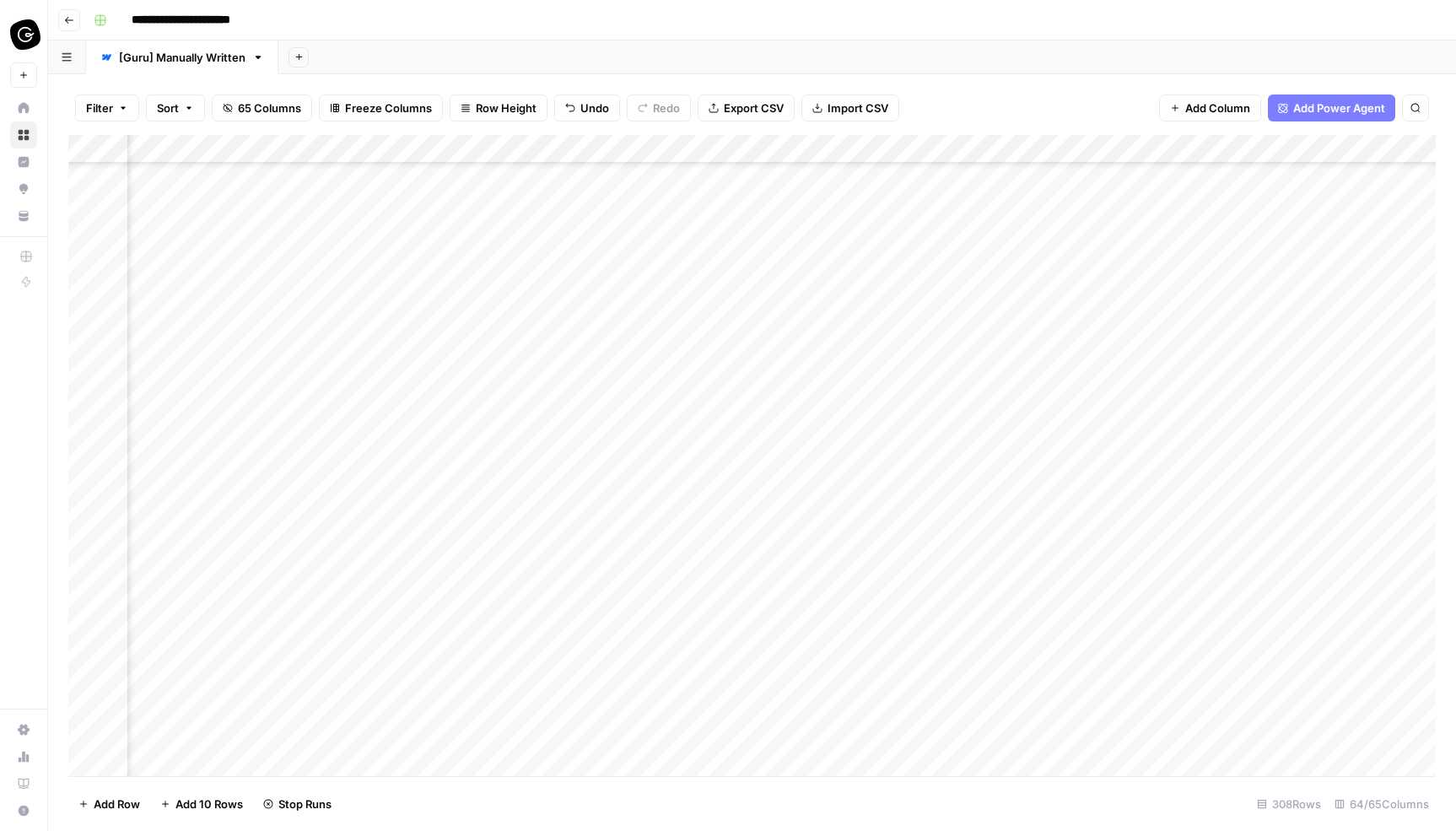
click at [832, 503] on div "Add Column" at bounding box center [751, 456] width 1367 height 642
click at [832, 475] on div "Add Column" at bounding box center [751, 456] width 1367 height 642
click at [825, 294] on div "Add Column" at bounding box center [751, 456] width 1367 height 642
click at [897, 289] on div "Add Column" at bounding box center [751, 456] width 1367 height 642
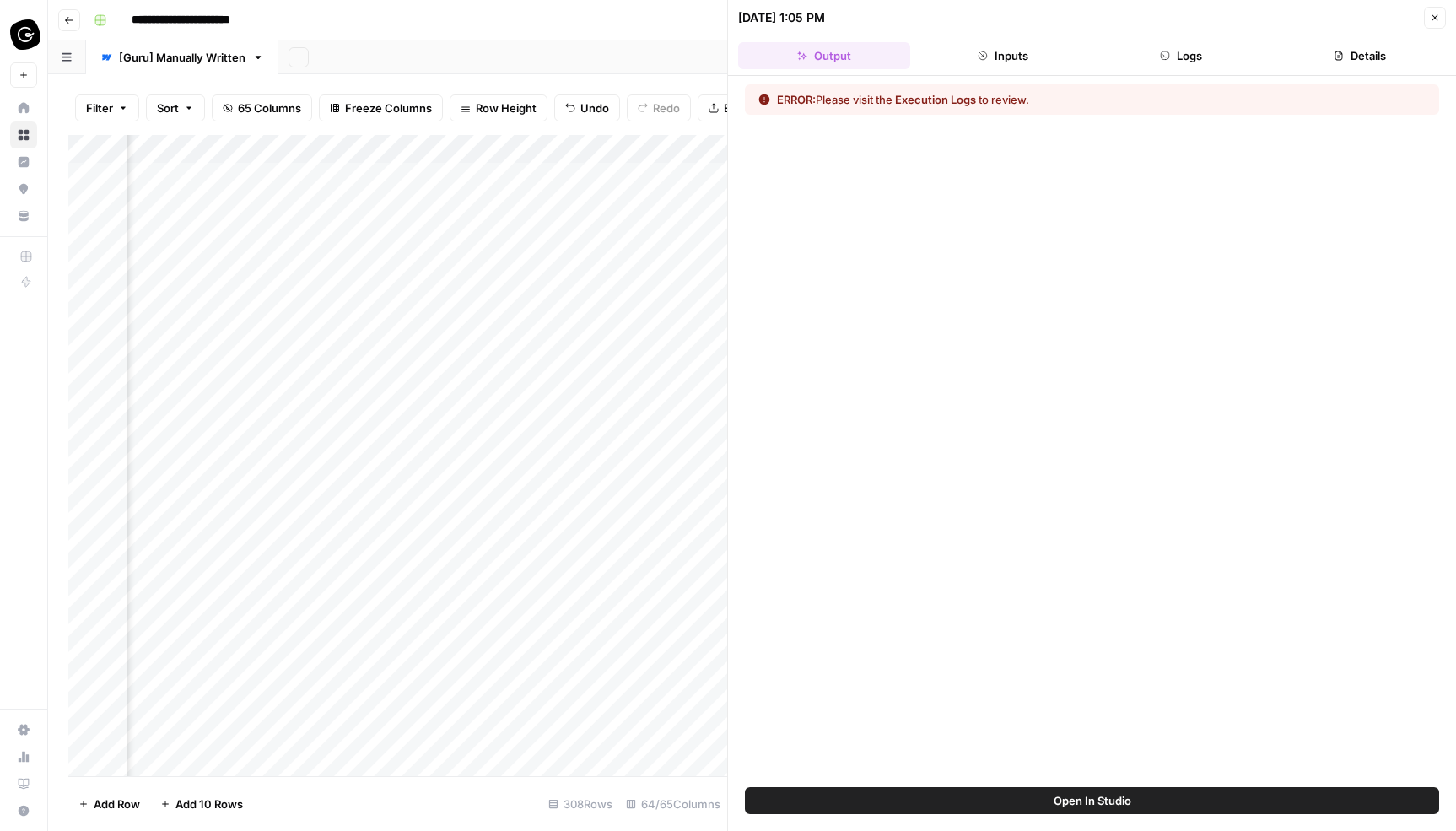
click at [946, 100] on button "Execution Logs" at bounding box center [936, 99] width 81 height 17
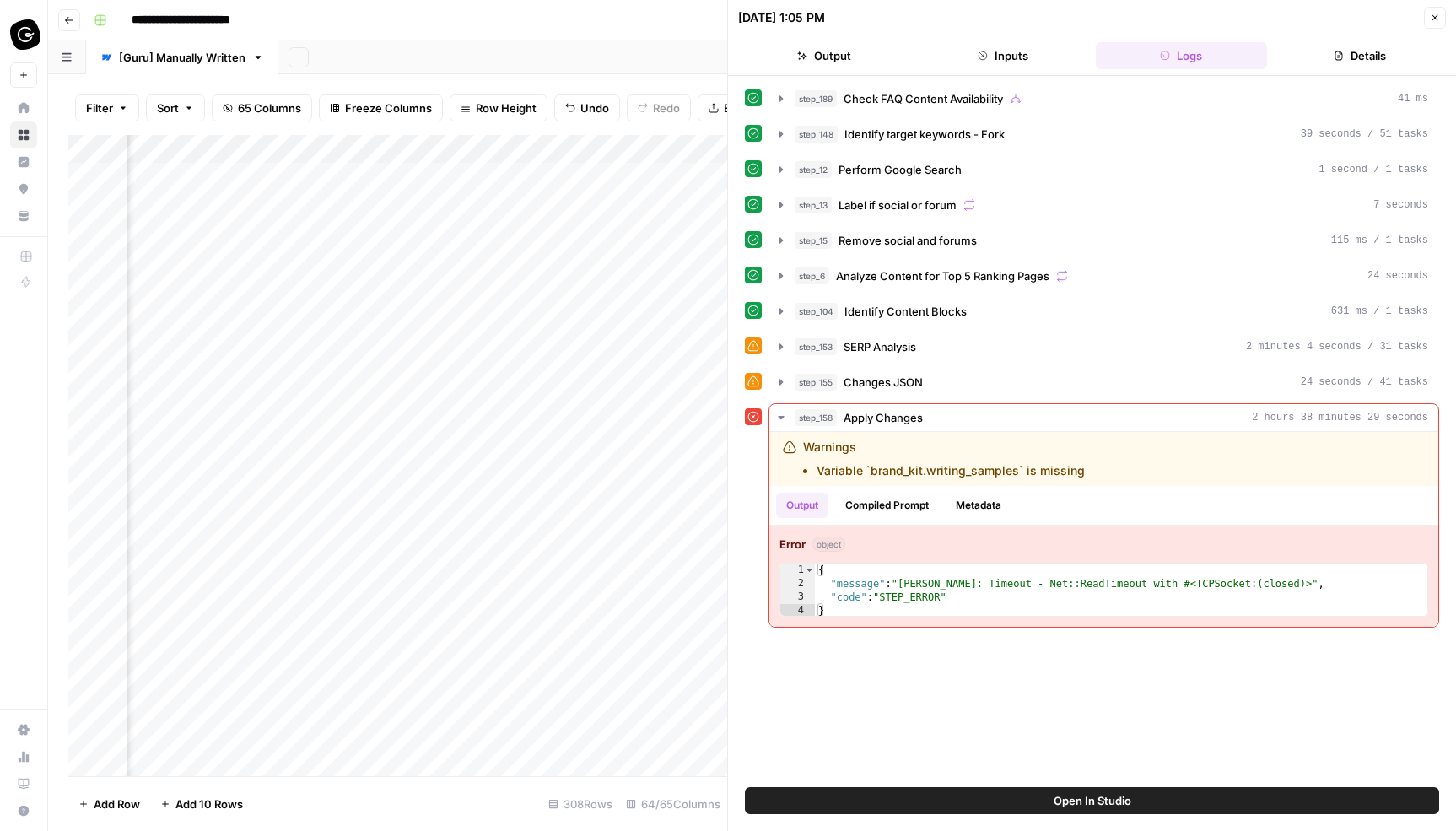
click at [1434, 12] on icon "button" at bounding box center [1434, 17] width 10 height 10
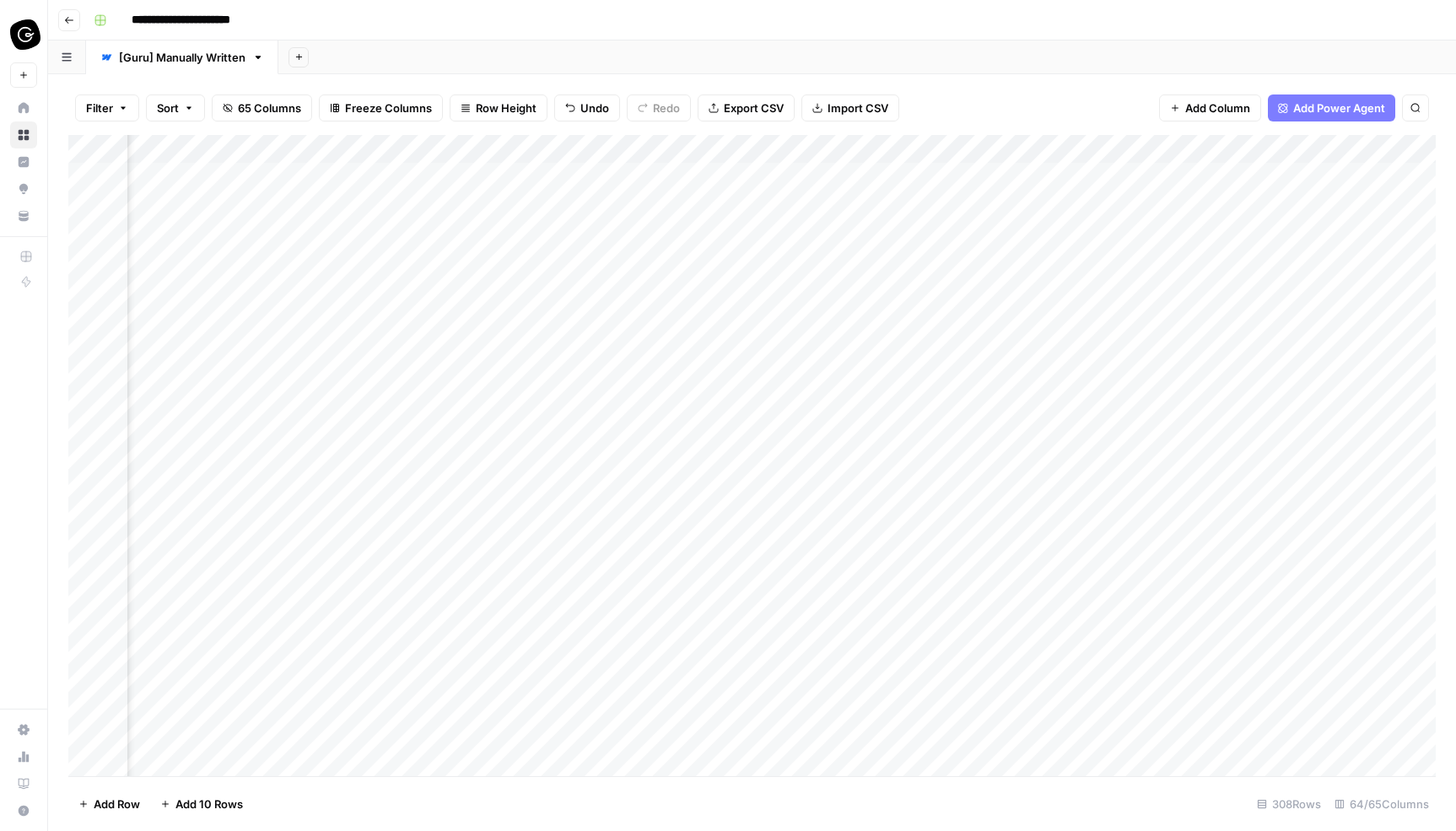
click at [831, 316] on div "Add Column" at bounding box center [751, 456] width 1367 height 642
click at [824, 342] on div "Add Column" at bounding box center [751, 456] width 1367 height 642
click at [839, 288] on div "Add Column" at bounding box center [751, 456] width 1367 height 642
click at [839, 325] on div "Add Column" at bounding box center [751, 456] width 1367 height 642
click at [839, 351] on div "Add Column" at bounding box center [751, 456] width 1367 height 642
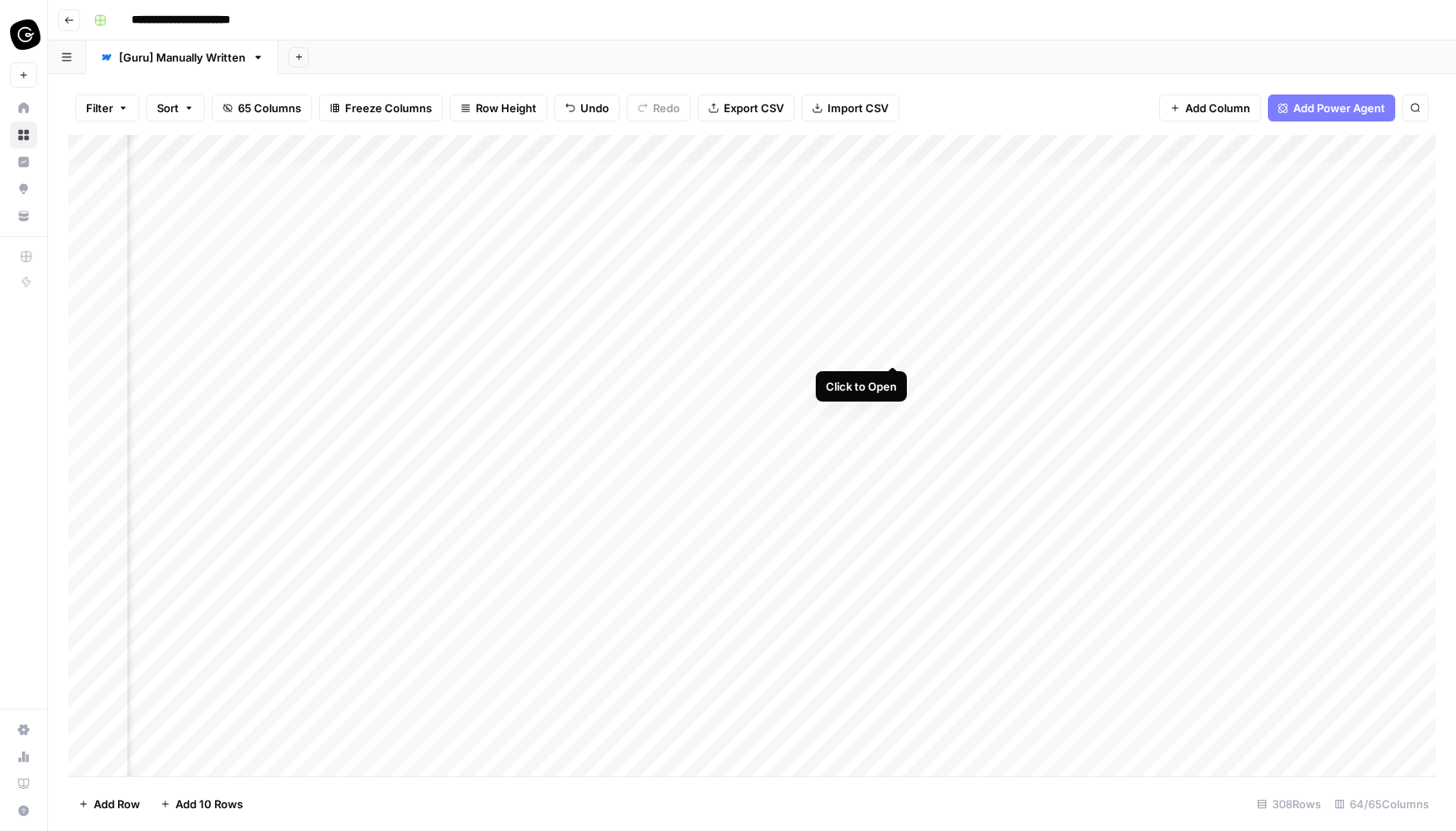
click at [892, 345] on div "Add Column" at bounding box center [751, 456] width 1367 height 642
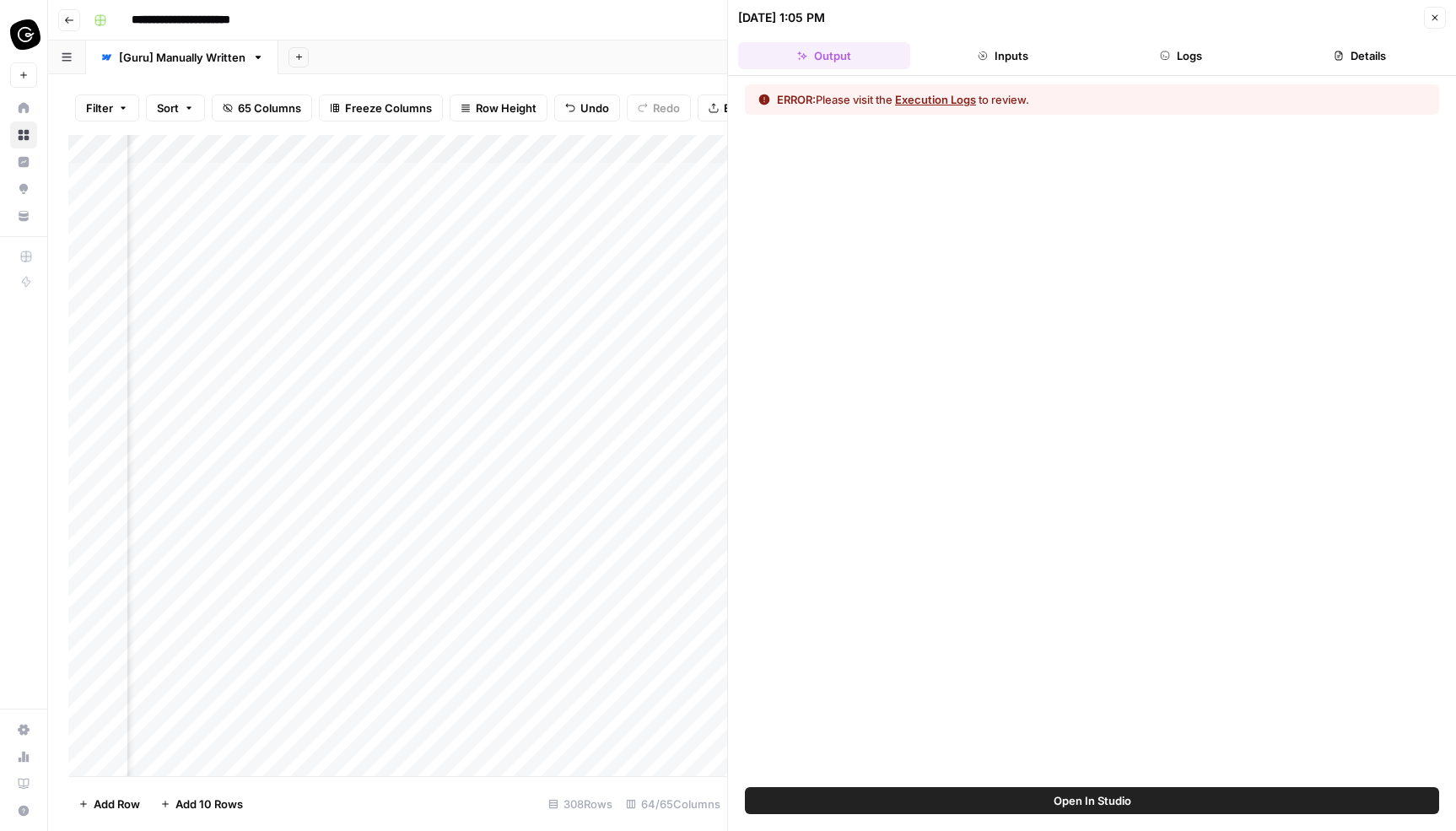
click at [1432, 12] on icon "button" at bounding box center [1434, 17] width 10 height 10
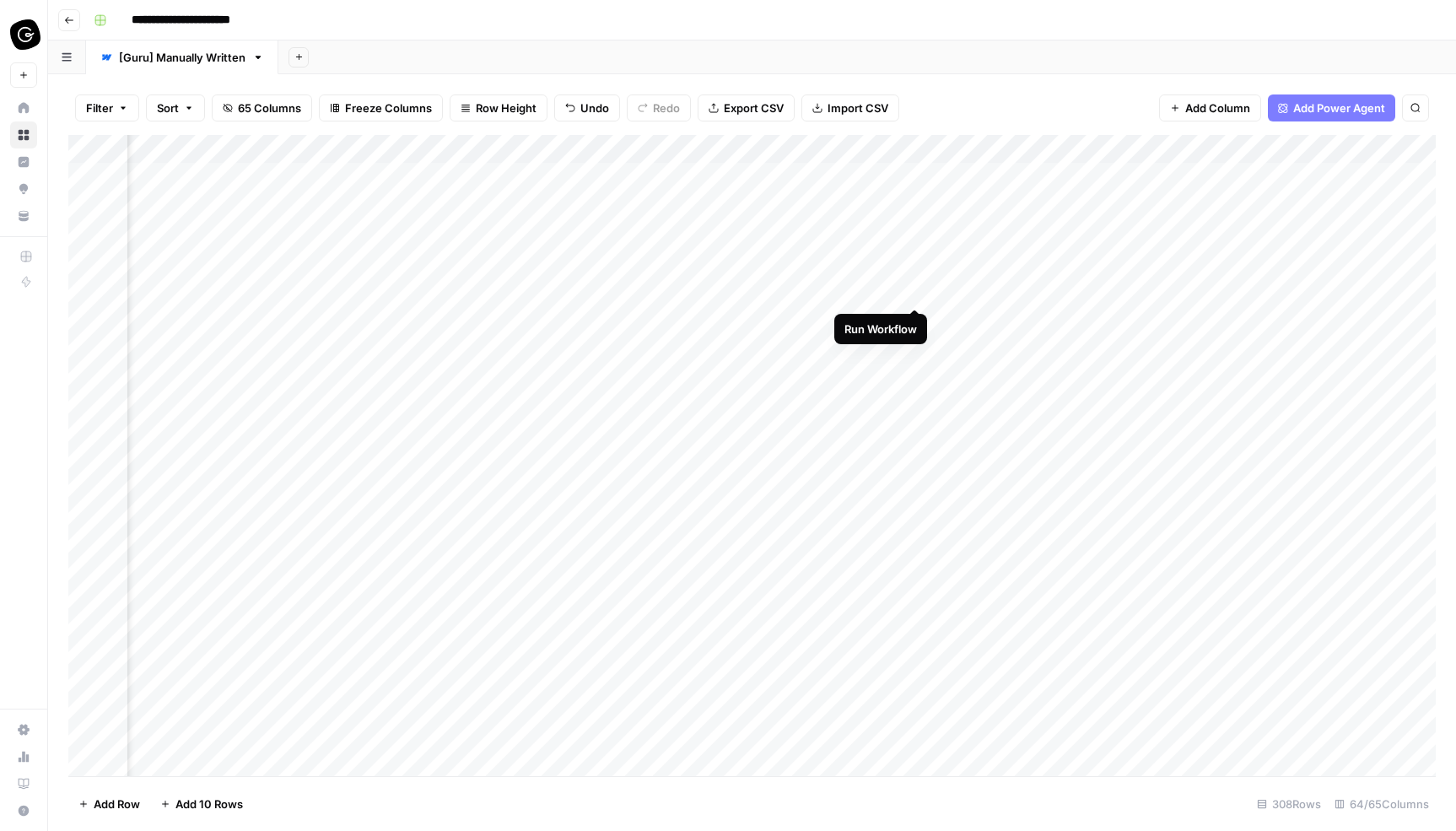
click at [914, 291] on div "Add Column" at bounding box center [751, 456] width 1367 height 642
click at [914, 318] on div "Add Column" at bounding box center [751, 456] width 1367 height 642
click at [915, 348] on div "Add Column" at bounding box center [751, 456] width 1367 height 642
click at [921, 319] on div "Add Column" at bounding box center [751, 456] width 1367 height 642
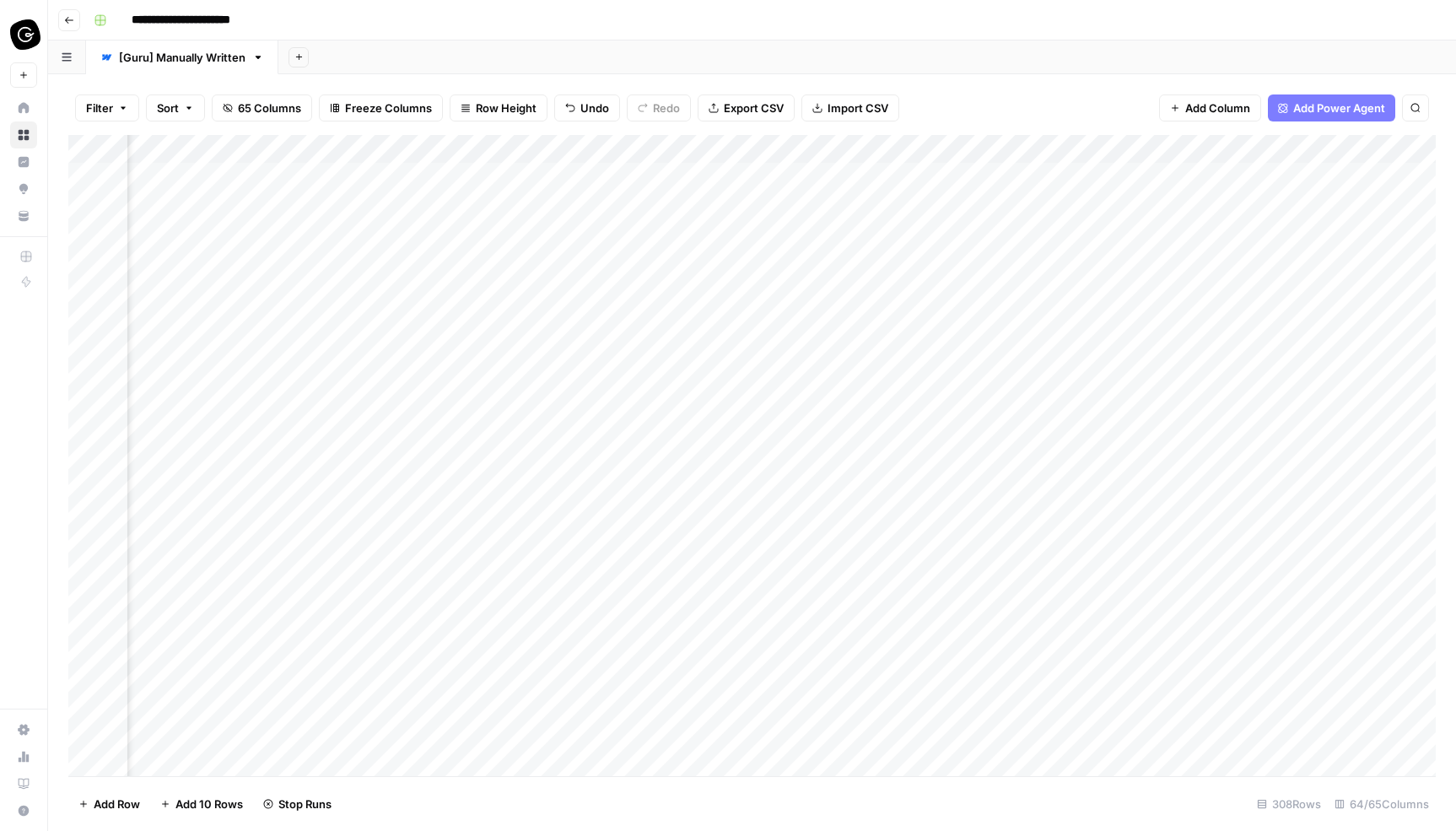
click at [530, 150] on div "Add Column" at bounding box center [751, 456] width 1367 height 642
click at [562, 249] on span "Remaining Rows" at bounding box center [588, 248] width 106 height 17
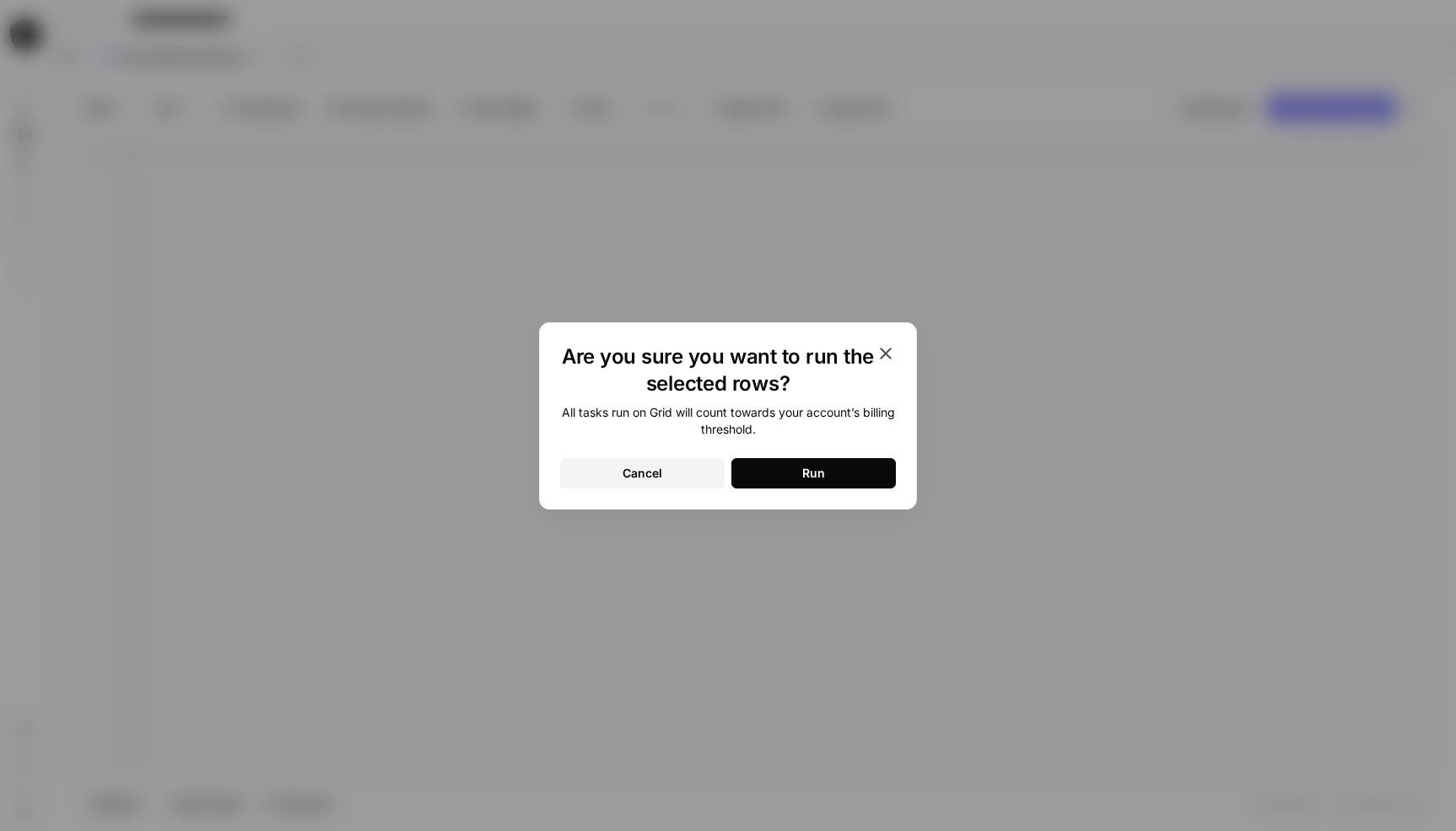
click at [840, 467] on button "Run" at bounding box center [814, 473] width 165 height 30
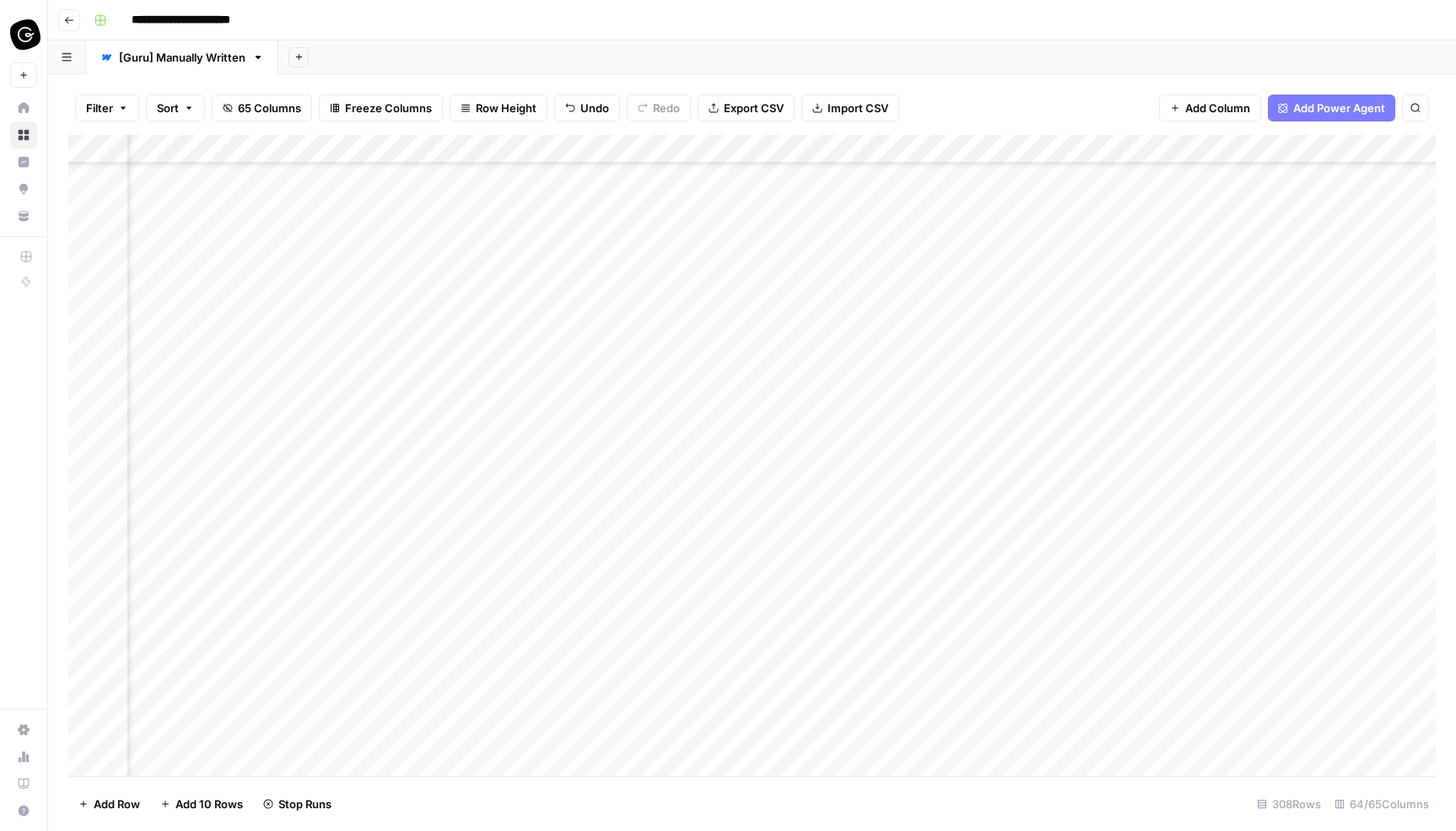
scroll to position [0, 942]
